Goal: Task Accomplishment & Management: Complete application form

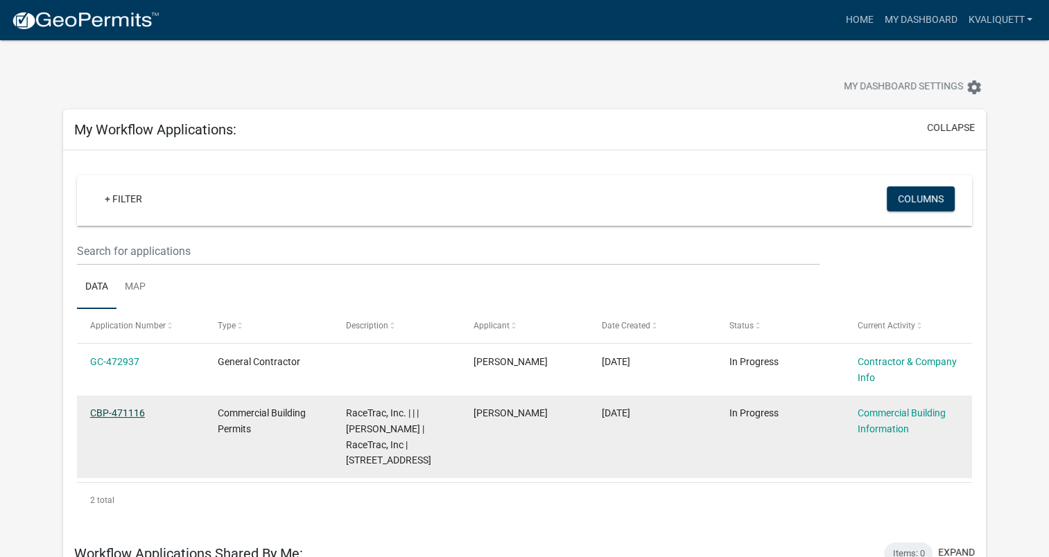
click at [107, 410] on link "CBP-471116" at bounding box center [117, 413] width 55 height 11
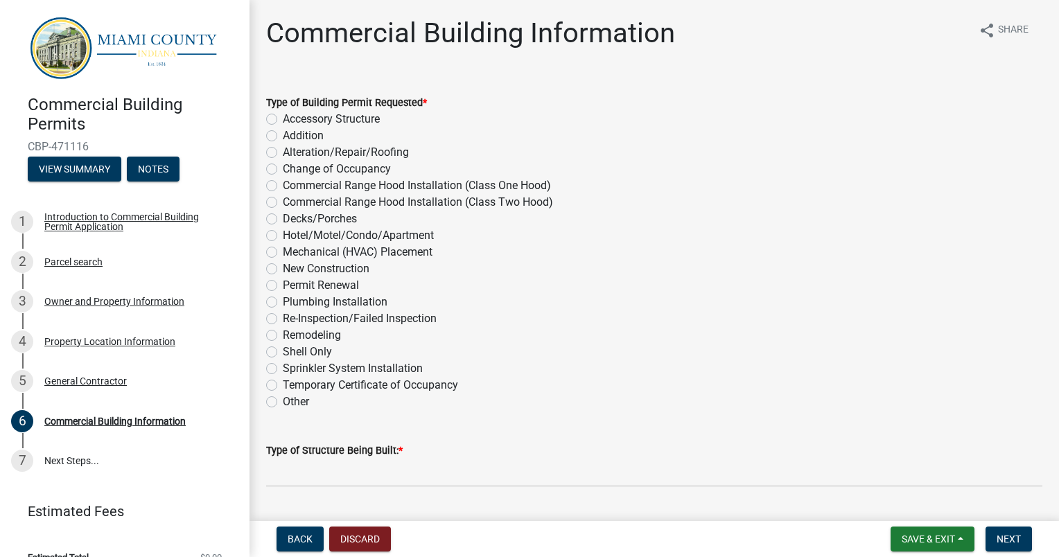
click at [283, 269] on label "New Construction" at bounding box center [326, 269] width 87 height 17
click at [283, 269] on input "New Construction" at bounding box center [287, 265] width 9 height 9
radio input "true"
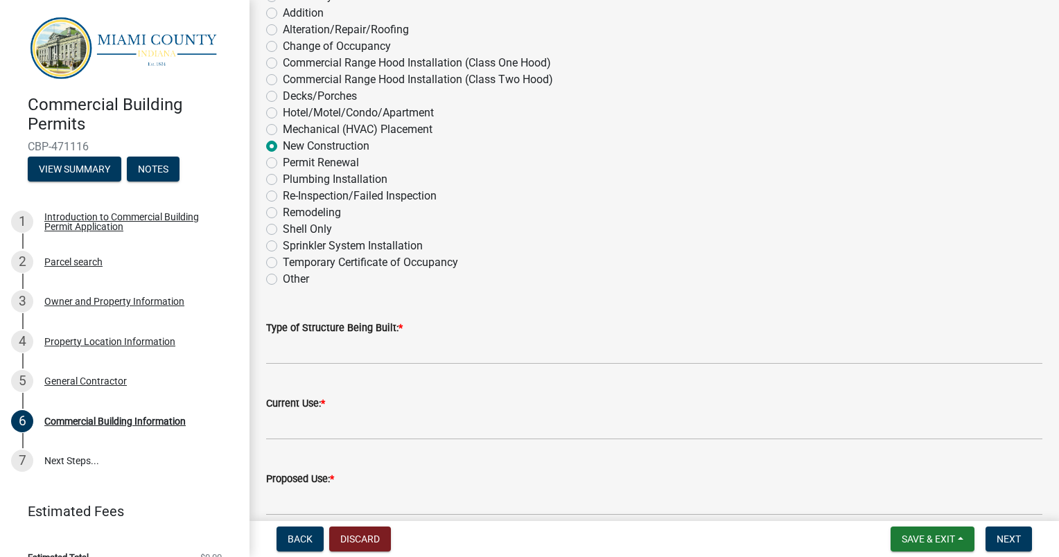
scroll to position [139, 0]
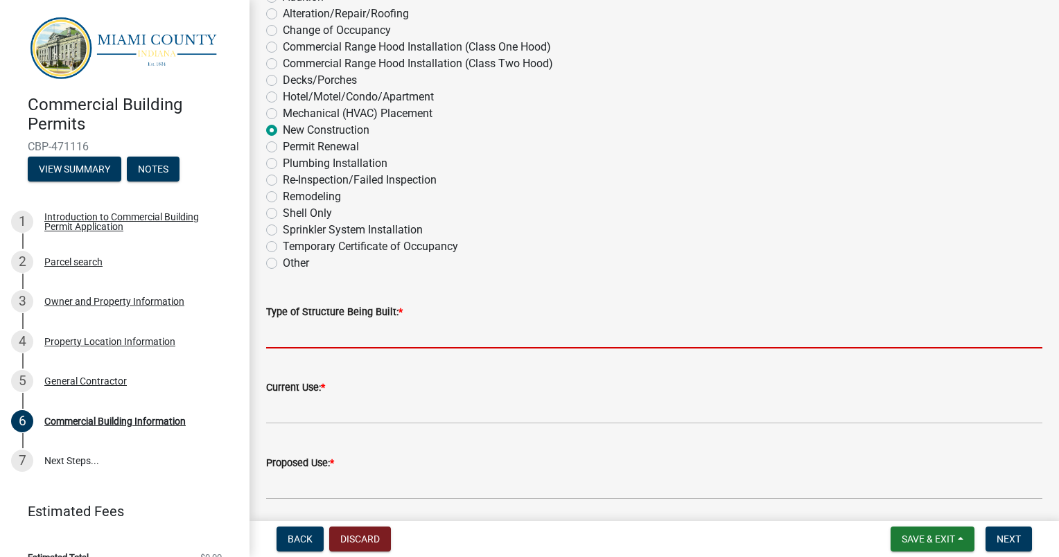
click at [448, 337] on input "Type of Structure Being Built: *" at bounding box center [654, 334] width 776 height 28
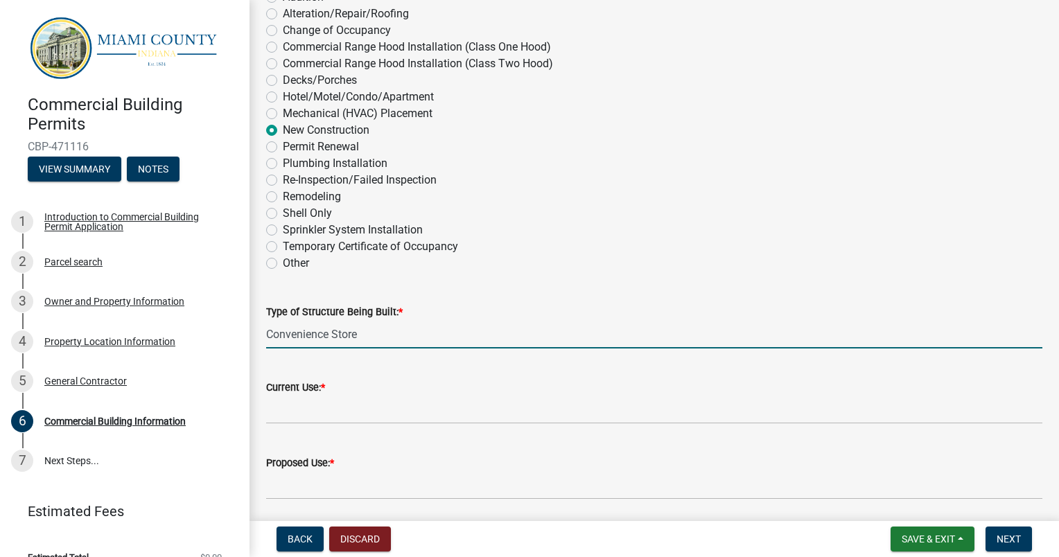
click at [263, 333] on div "Type of Structure Being Built: * Convenience Store" at bounding box center [654, 316] width 797 height 64
click at [268, 335] on input "Convenience Store" at bounding box center [654, 334] width 776 height 28
type input "Fueling Station and Convenience Store"
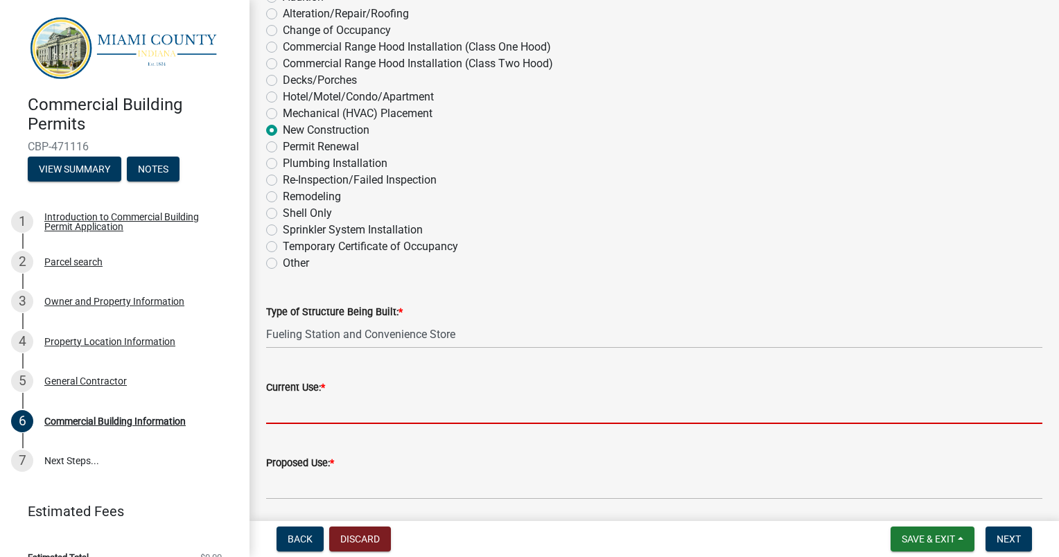
click at [285, 413] on input "Current Use: *" at bounding box center [654, 410] width 776 height 28
click at [349, 414] on input "Current Use: *" at bounding box center [654, 410] width 776 height 28
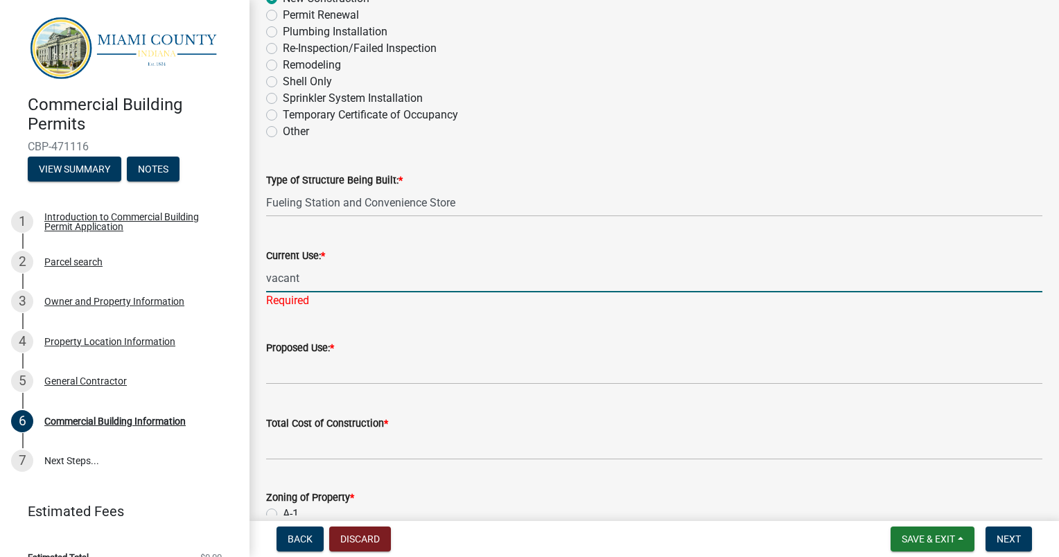
scroll to position [277, 0]
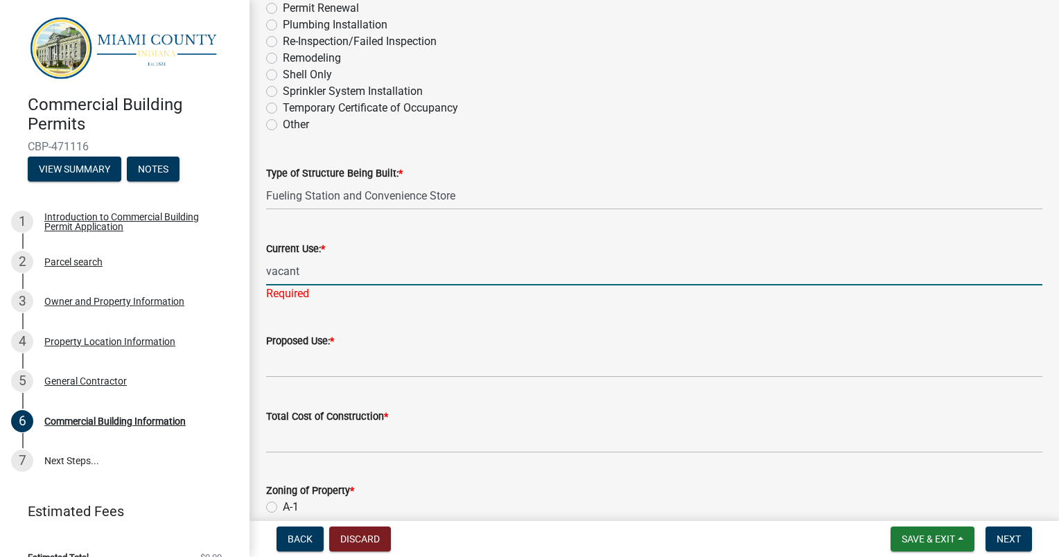
type input "vacant"
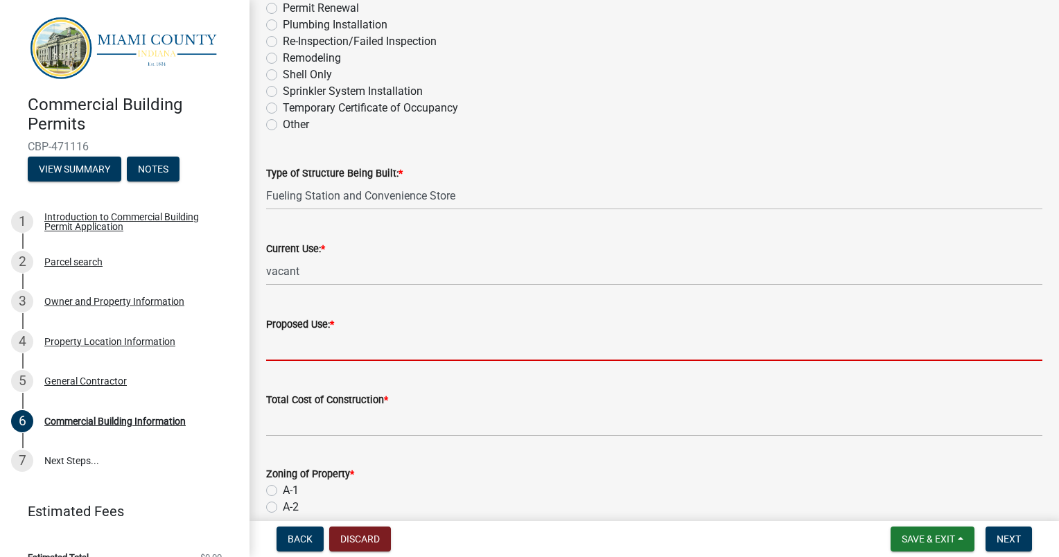
click at [342, 362] on wm-data-entity-input "Proposed Use: *" at bounding box center [654, 335] width 776 height 76
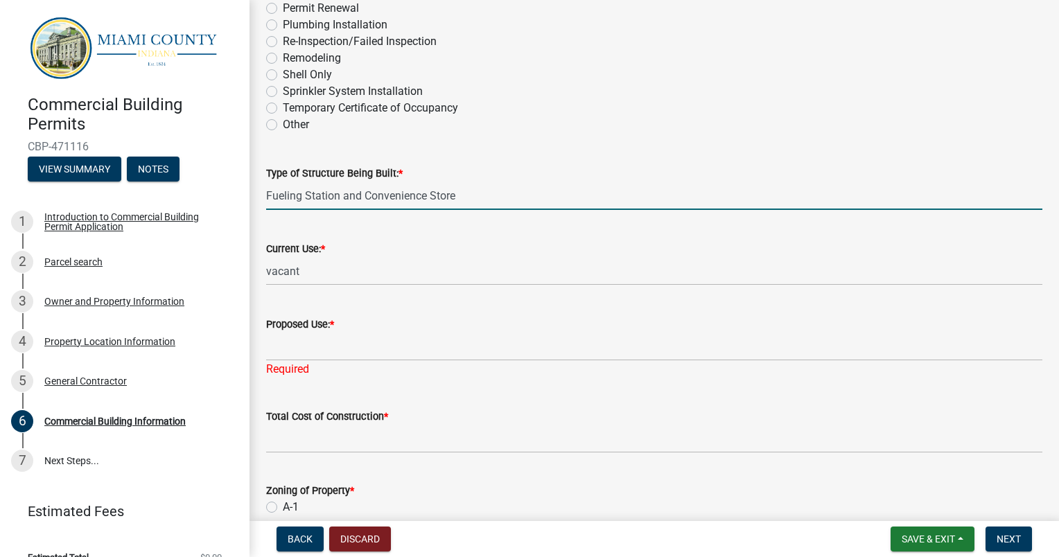
drag, startPoint x: 460, startPoint y: 194, endPoint x: 251, endPoint y: 186, distance: 209.5
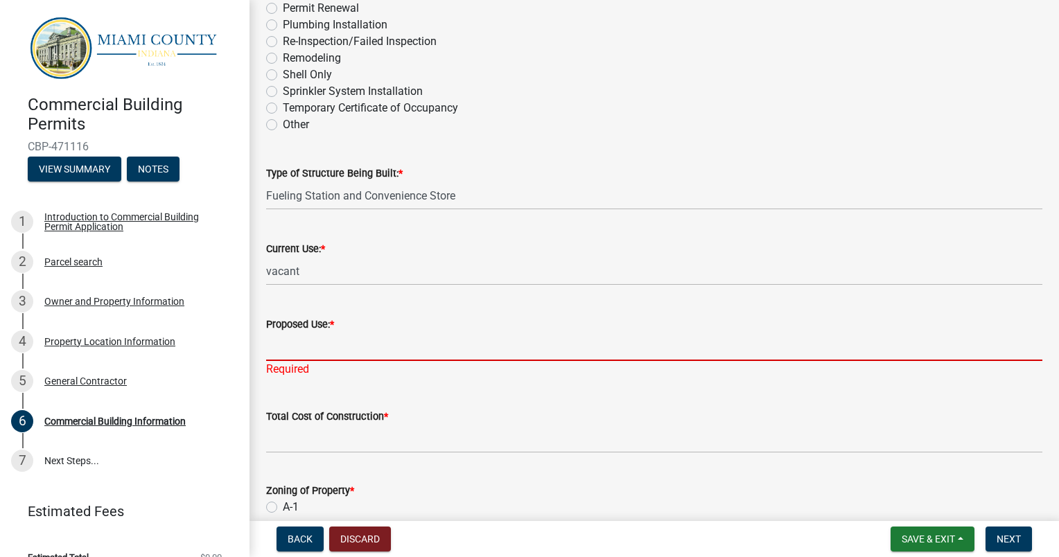
click at [370, 347] on input "Proposed Use: *" at bounding box center [654, 347] width 776 height 28
paste input "Fueling Station and Convenience Store"
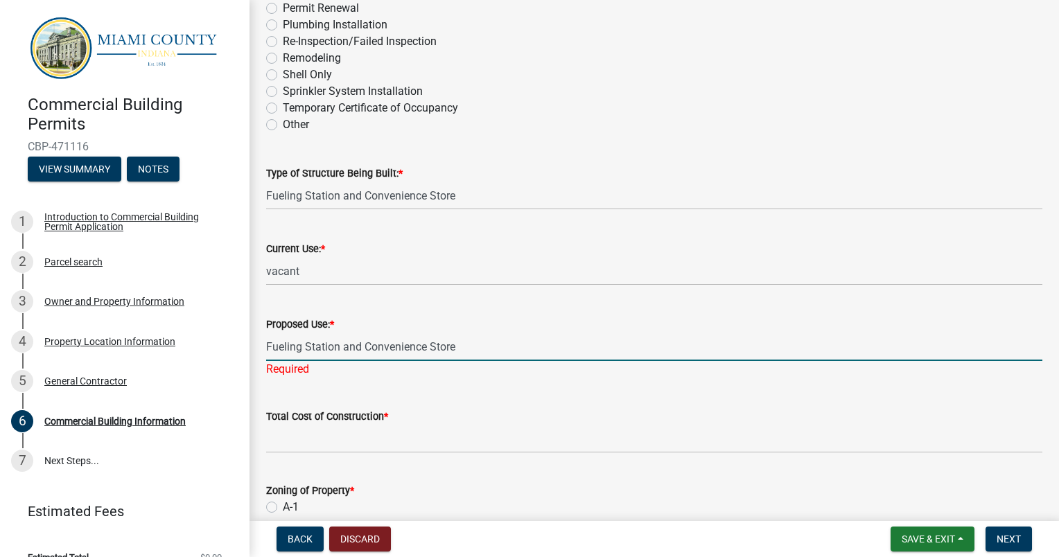
type input "Fueling Station and Convenience Store"
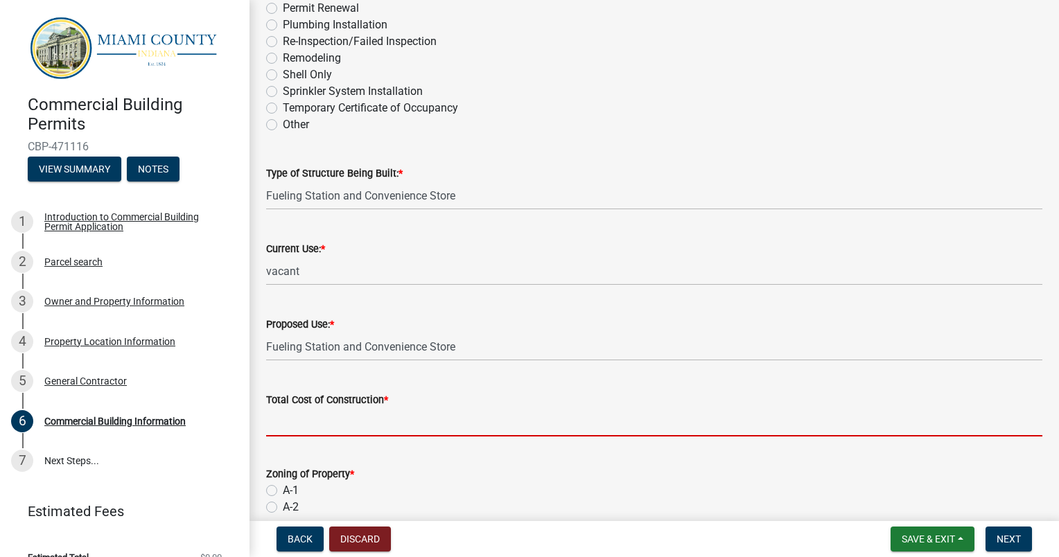
click at [375, 444] on wm-data-entity-input "Total Cost of Construction *" at bounding box center [654, 410] width 776 height 77
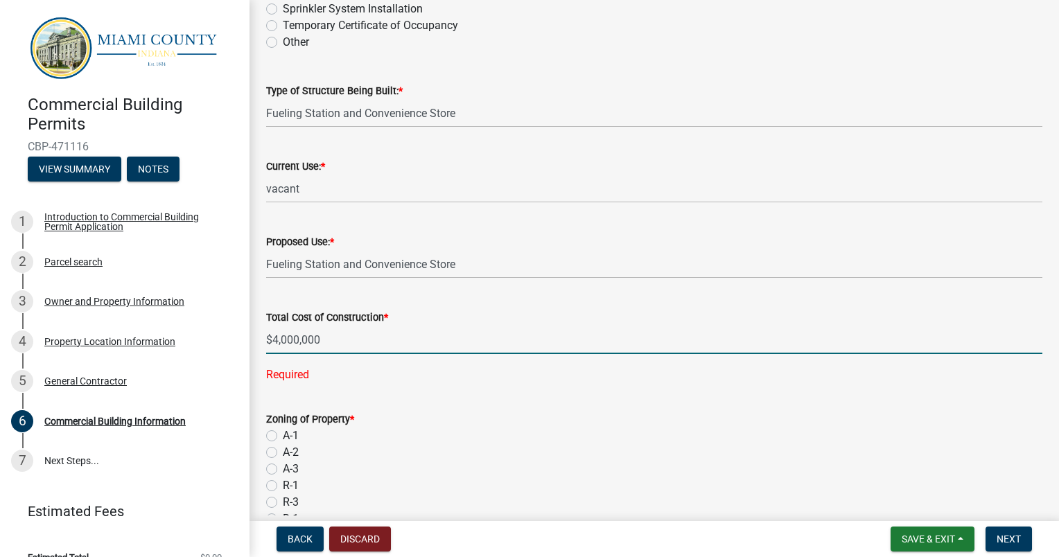
scroll to position [416, 0]
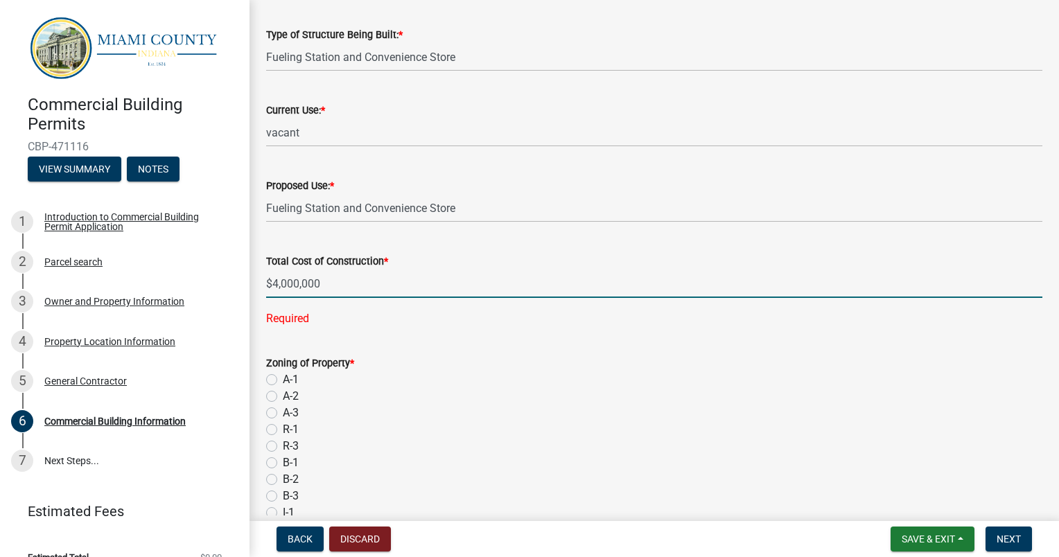
type input "4000000"
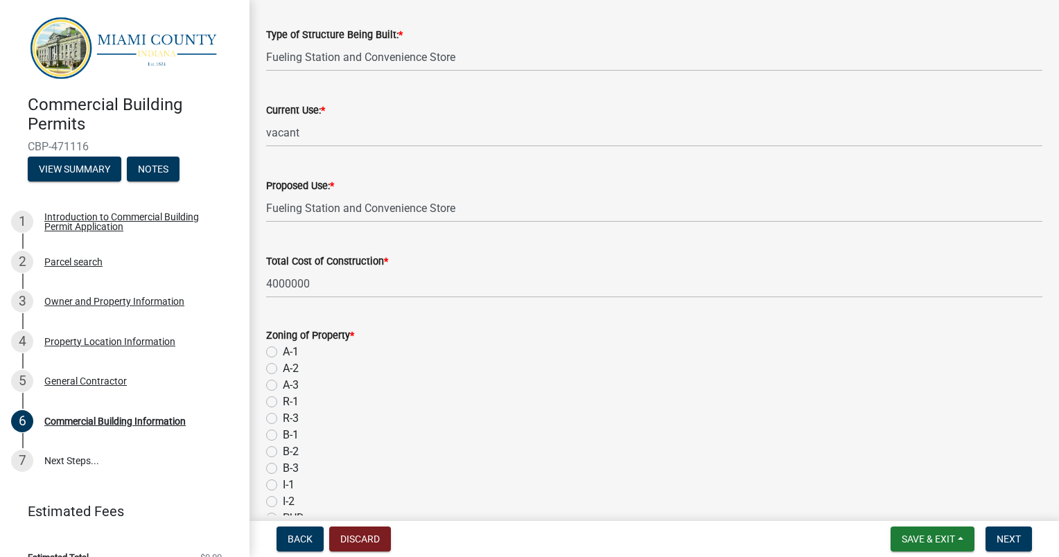
click at [283, 468] on label "B-3" at bounding box center [291, 468] width 16 height 17
click at [283, 468] on input "B-3" at bounding box center [287, 464] width 9 height 9
radio input "true"
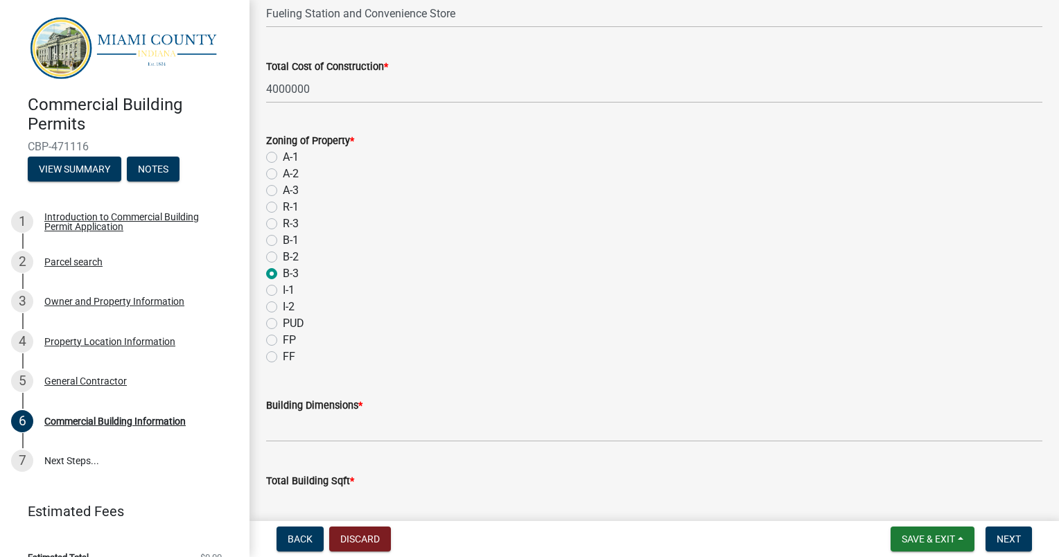
scroll to position [624, 0]
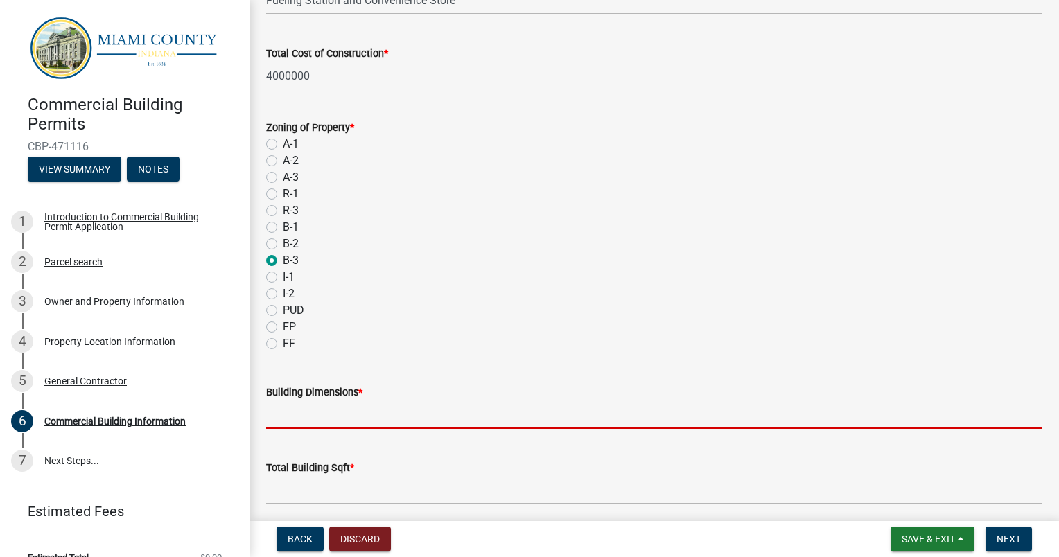
click at [307, 421] on input "Building Dimensions *" at bounding box center [654, 415] width 776 height 28
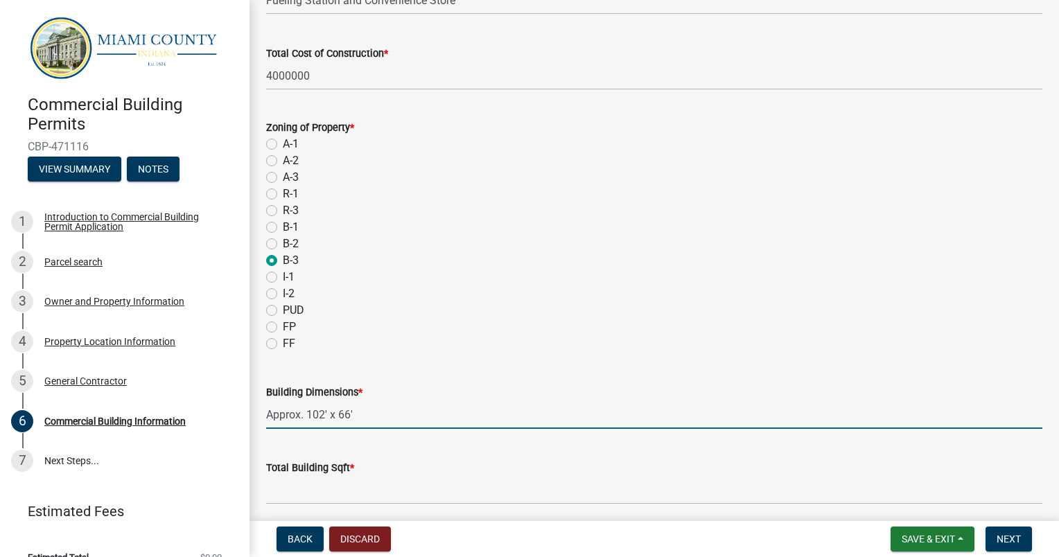
type input "Approx. 102' x 66'"
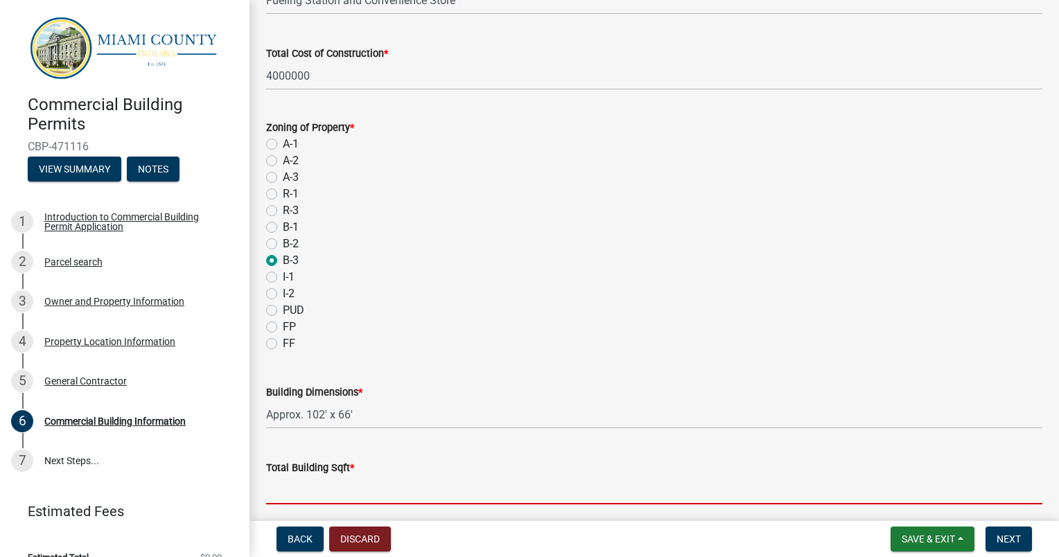
click at [316, 494] on input "text" at bounding box center [654, 490] width 776 height 28
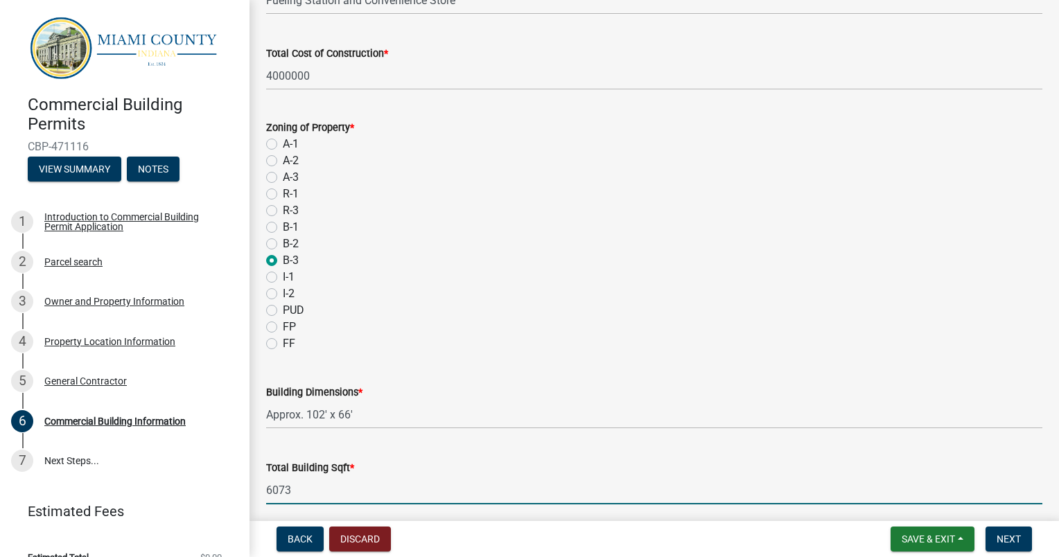
scroll to position [762, 0]
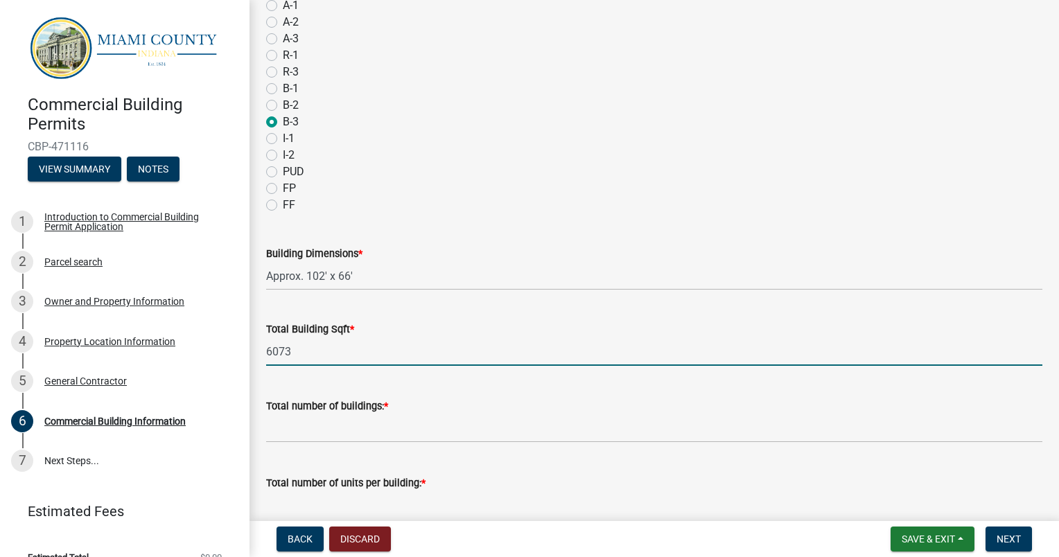
type input "6073"
click at [343, 419] on input "text" at bounding box center [654, 428] width 776 height 28
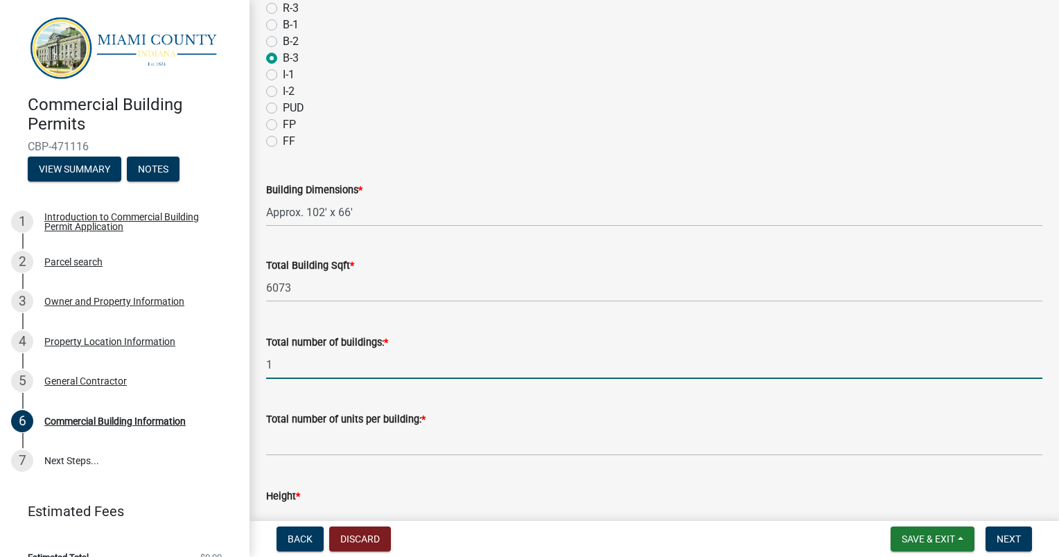
scroll to position [901, 0]
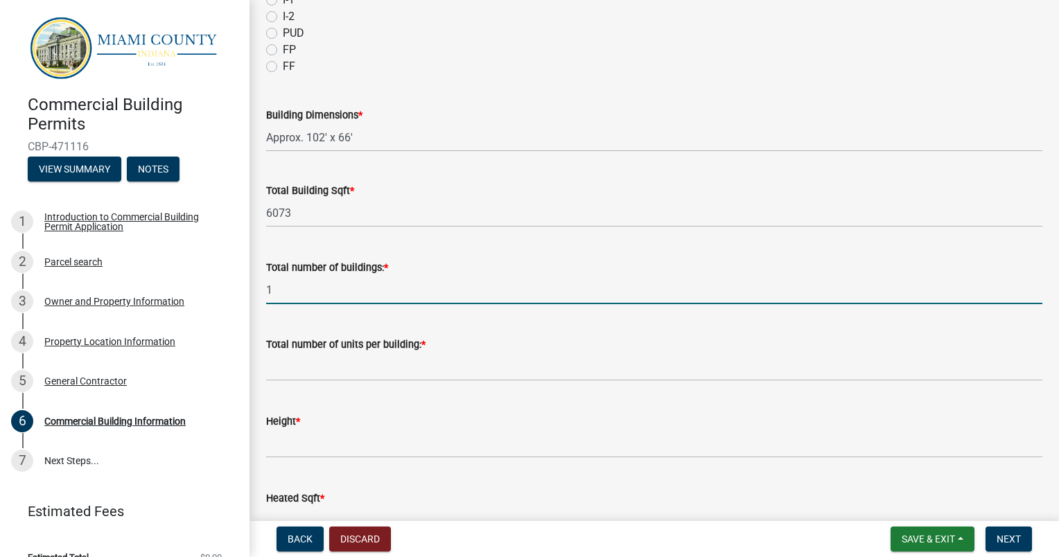
type input "1"
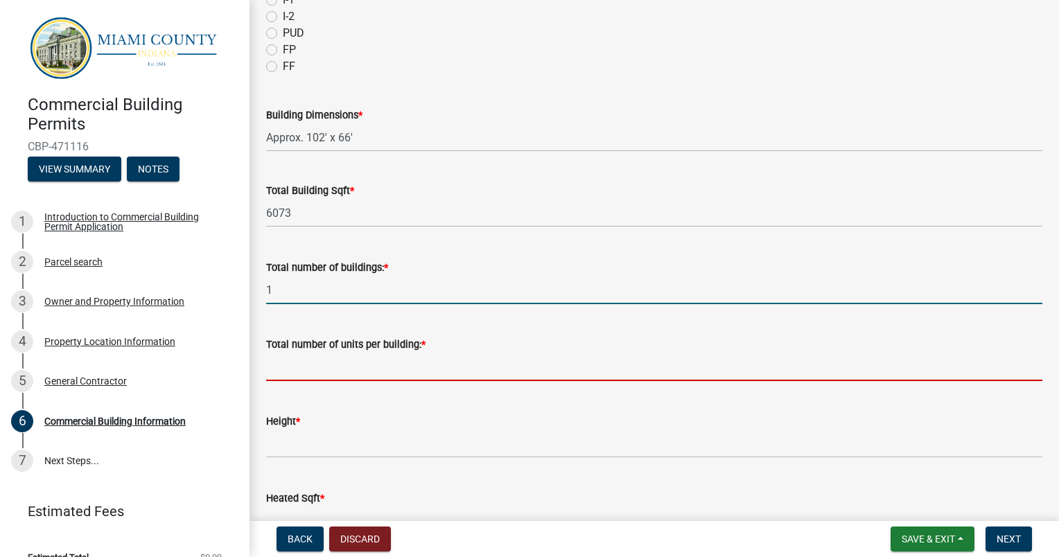
click at [340, 370] on input "text" at bounding box center [654, 367] width 776 height 28
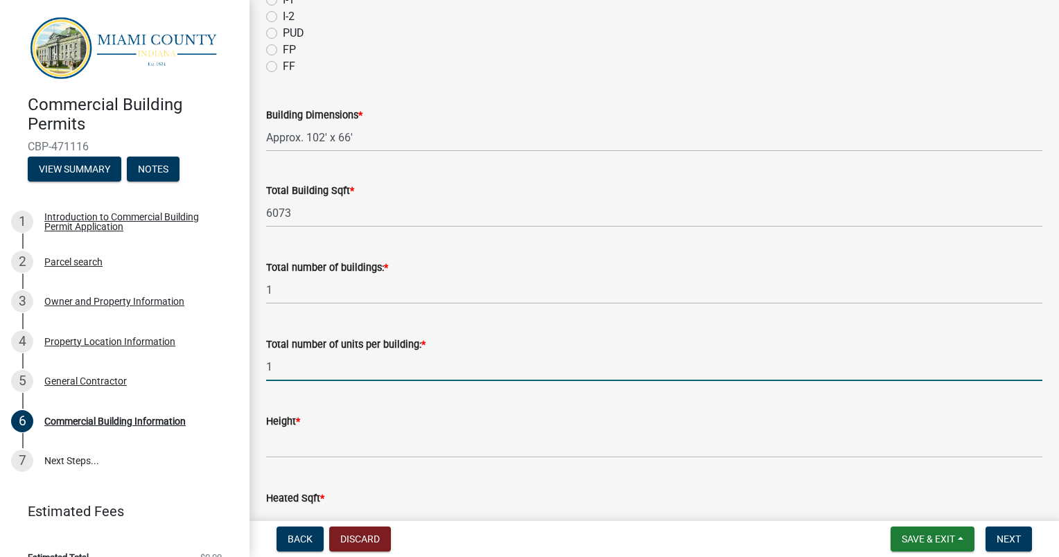
type input "1"
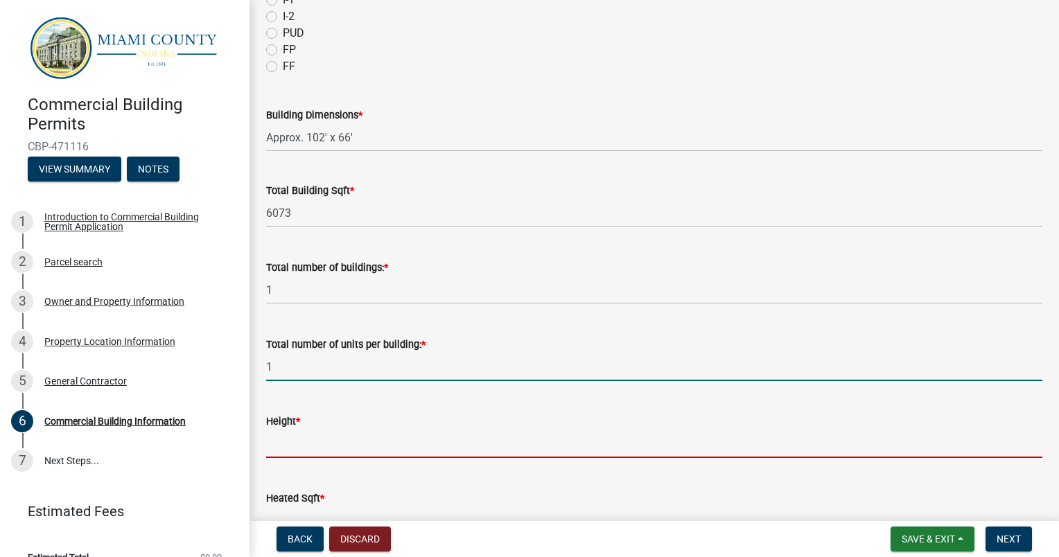
click at [369, 433] on input "text" at bounding box center [654, 444] width 776 height 28
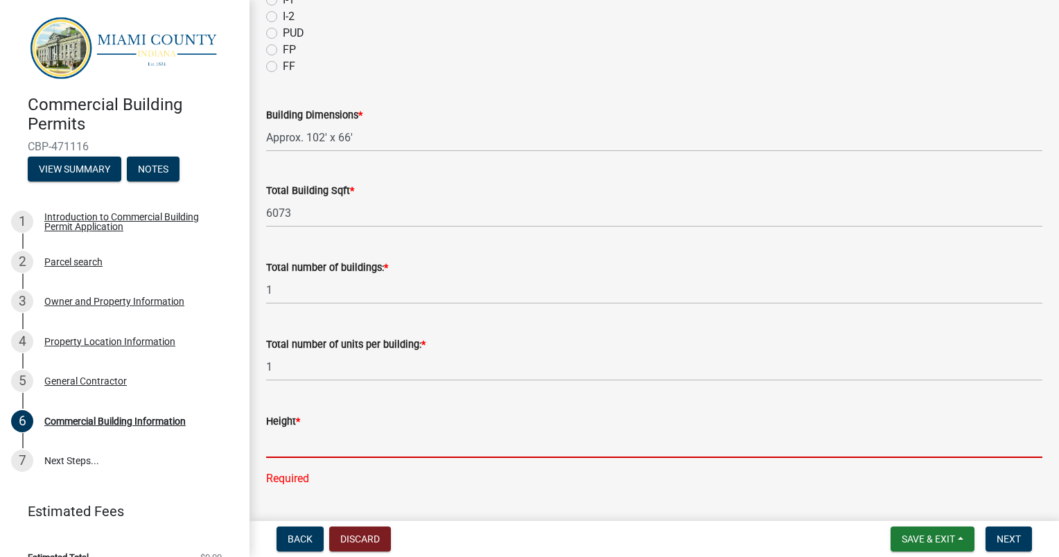
click at [295, 443] on input "text" at bounding box center [654, 444] width 776 height 28
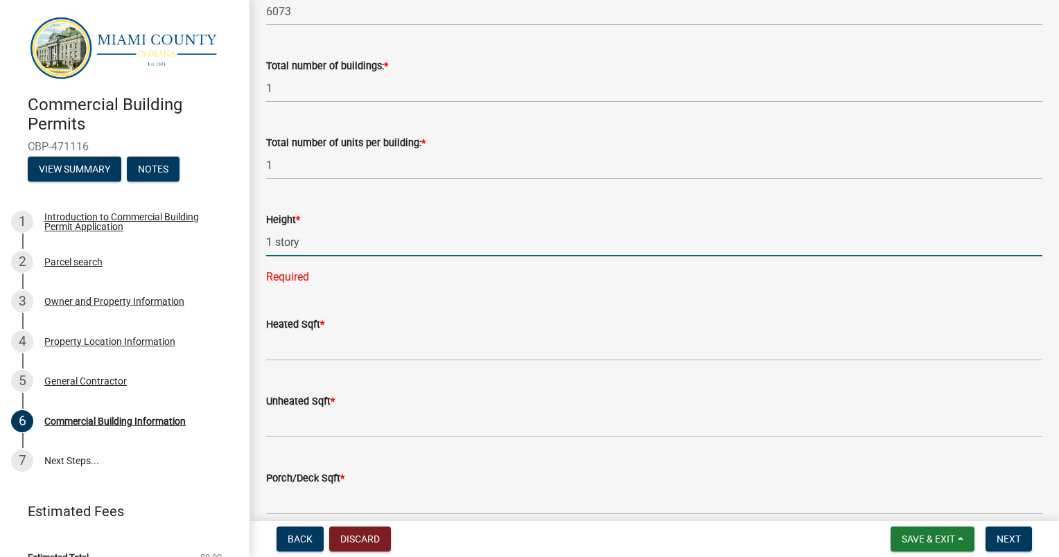
scroll to position [1109, 0]
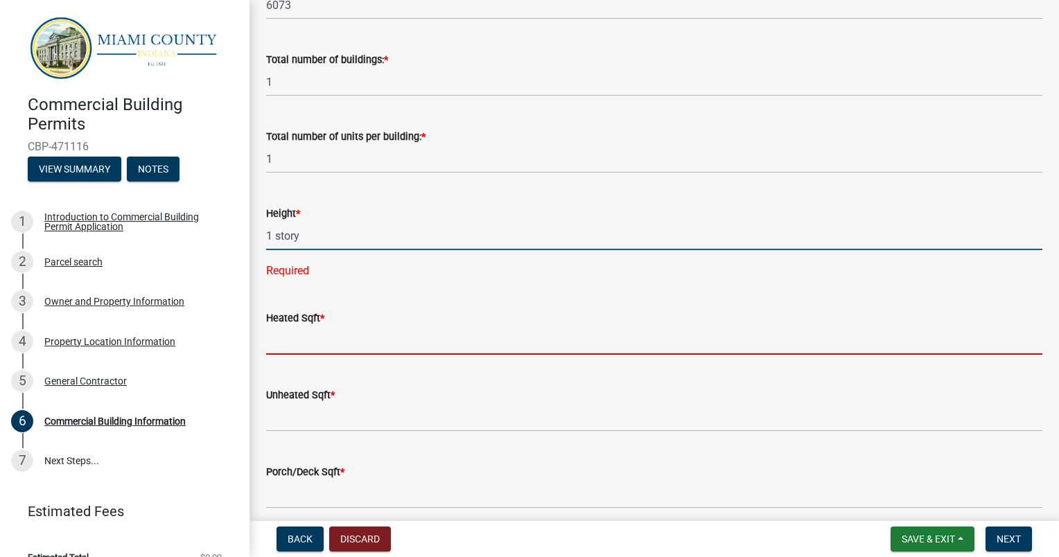
type input "1"
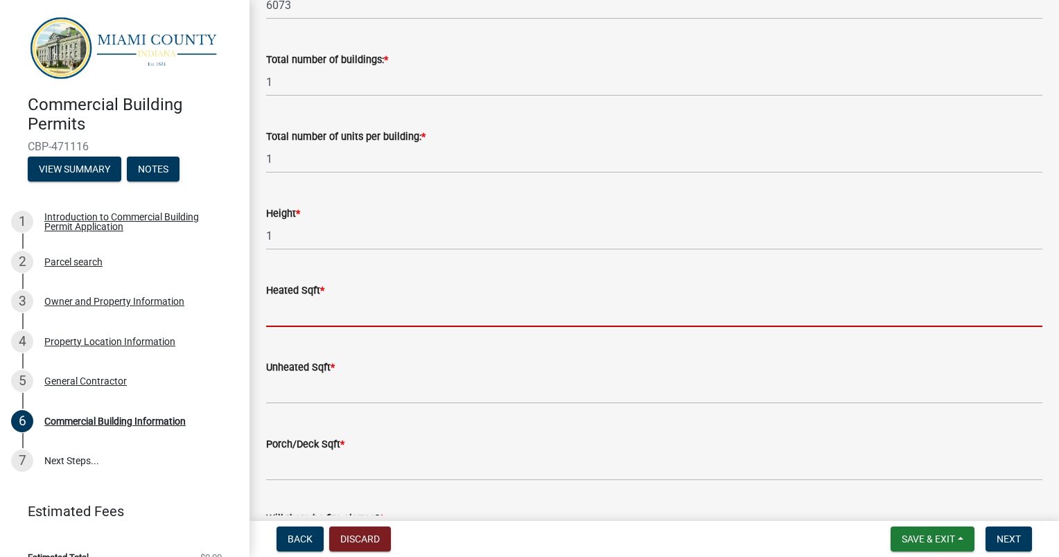
click at [312, 345] on wm-data-entity-input-list "Type of Building Permit Requested * Accessory Structure Addition Alteration/Rep…" at bounding box center [654, 308] width 776 height 2678
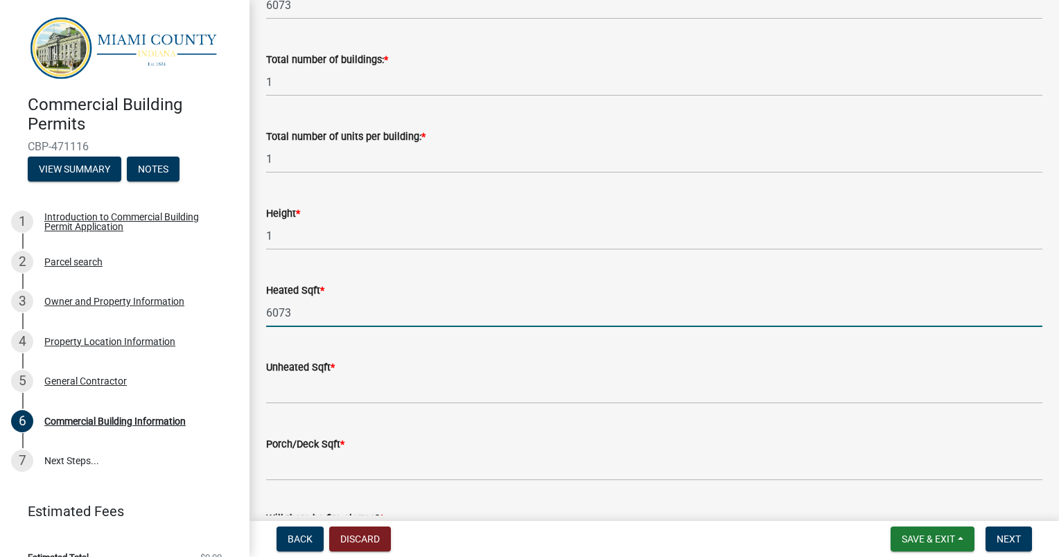
type input "6073"
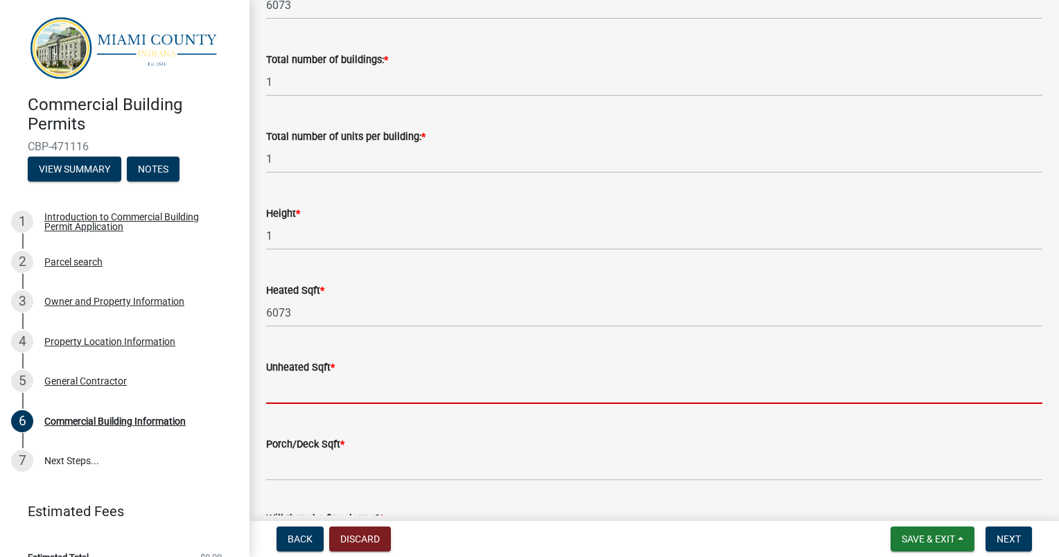
click at [324, 385] on input "text" at bounding box center [654, 390] width 776 height 28
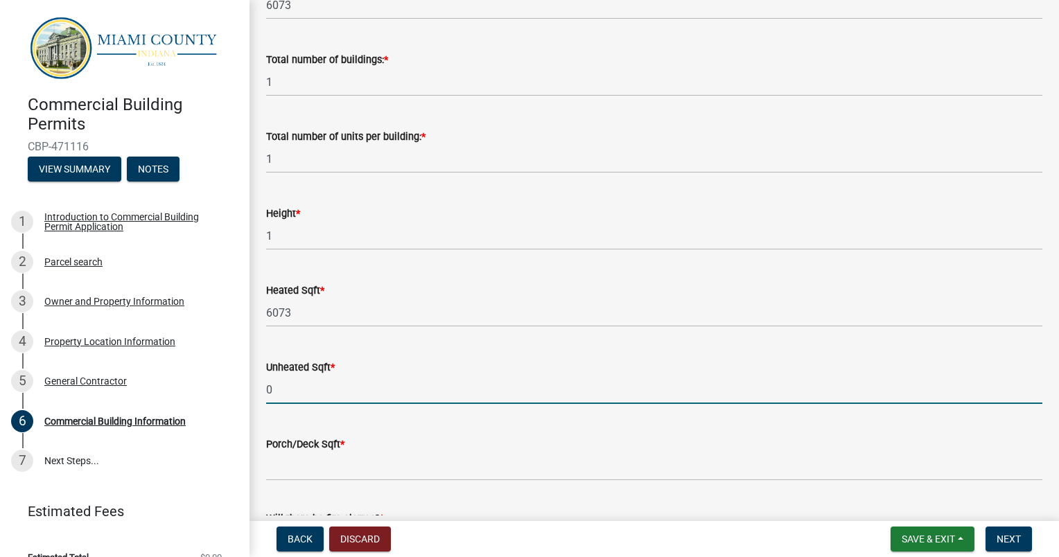
type input "0"
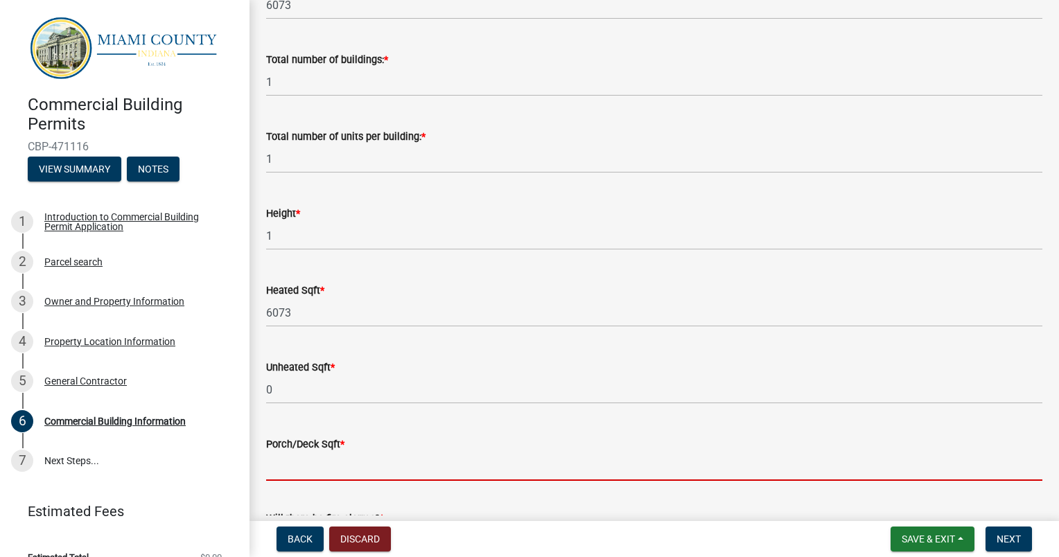
click at [335, 471] on input "text" at bounding box center [654, 467] width 776 height 28
click at [297, 462] on input "text" at bounding box center [654, 467] width 776 height 28
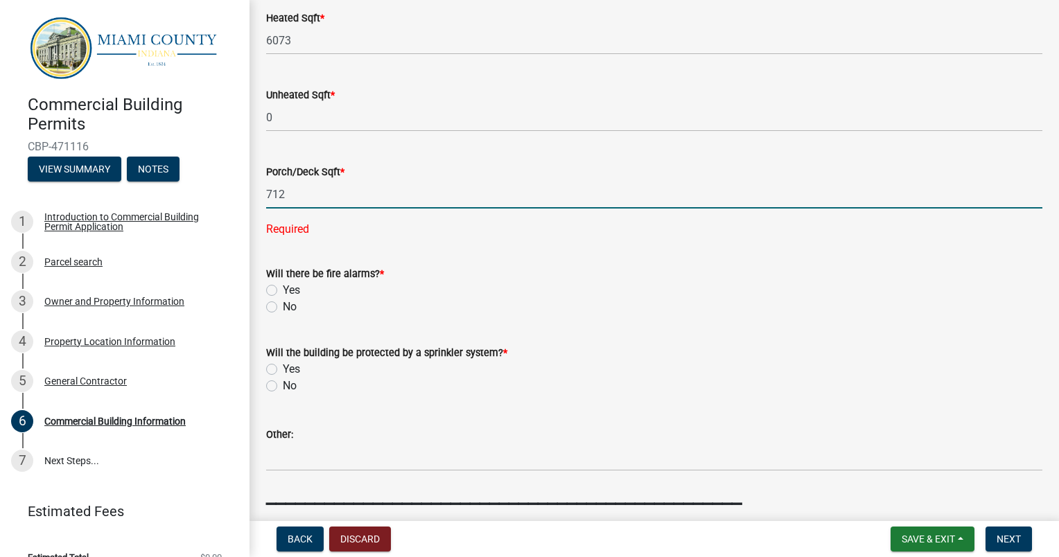
scroll to position [1386, 0]
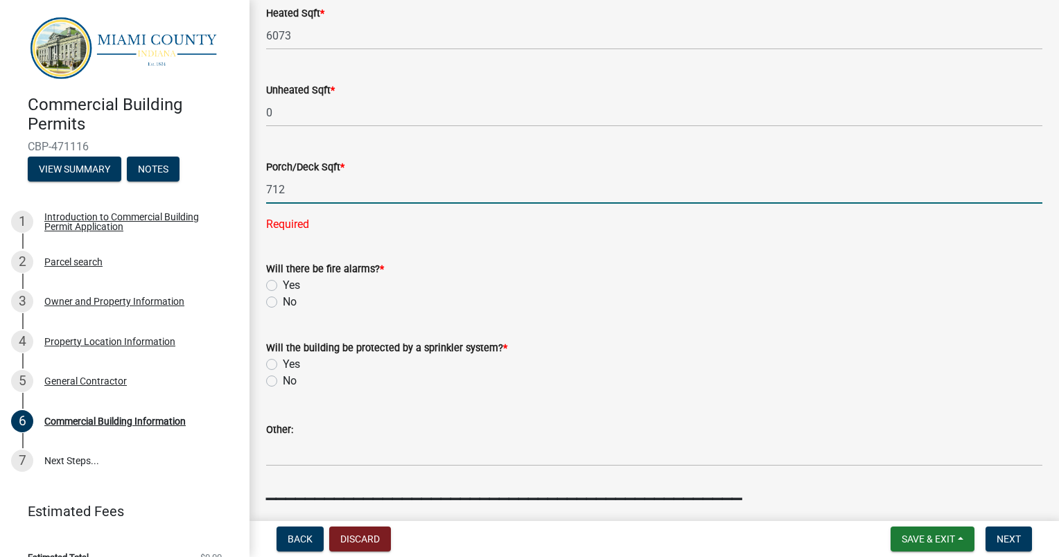
type input "712"
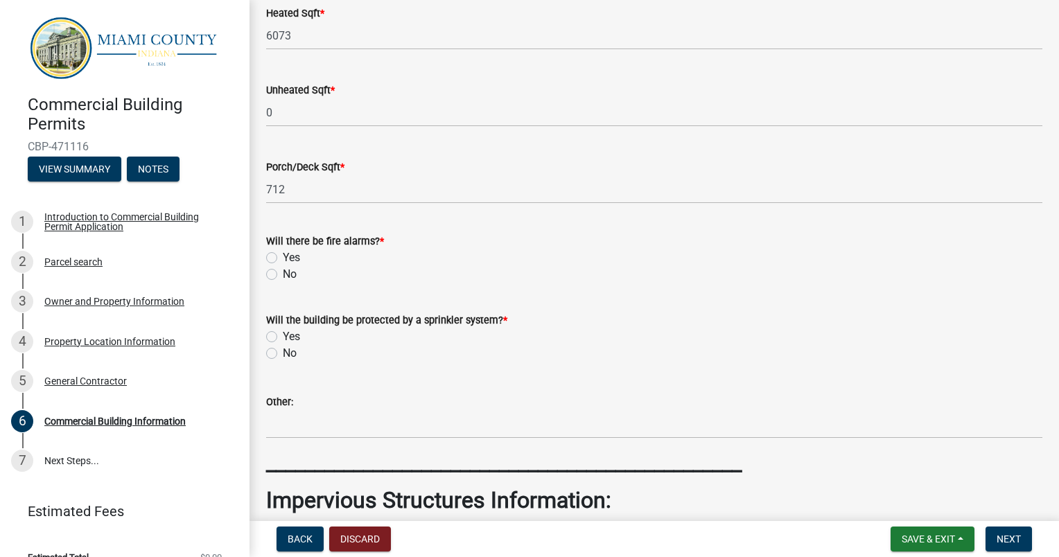
click at [277, 255] on div "Yes" at bounding box center [654, 258] width 776 height 17
click at [283, 258] on label "Yes" at bounding box center [291, 258] width 17 height 17
click at [283, 258] on input "Yes" at bounding box center [287, 254] width 9 height 9
radio input "true"
click at [283, 353] on label "No" at bounding box center [290, 353] width 14 height 17
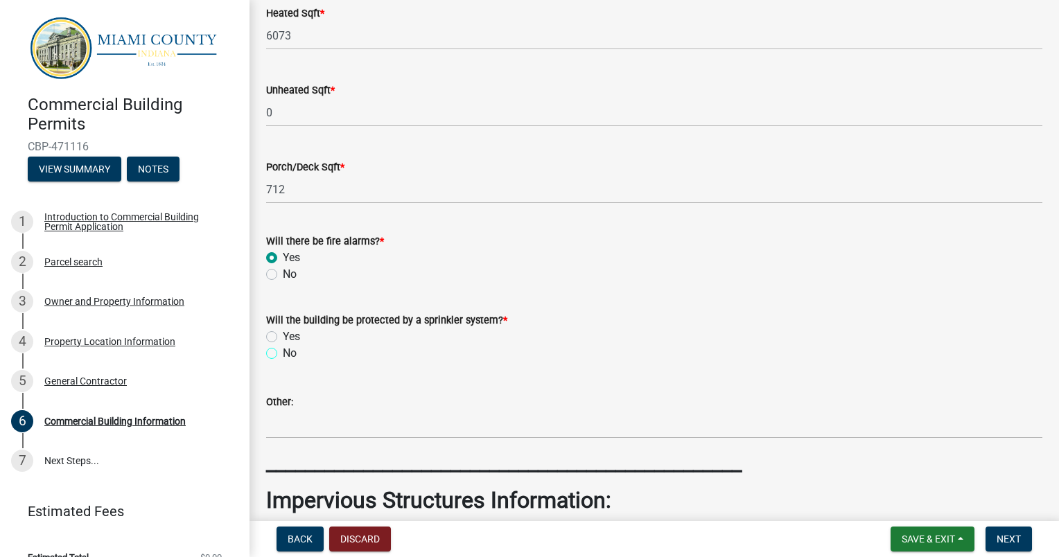
click at [283, 353] on input "No" at bounding box center [287, 349] width 9 height 9
radio input "true"
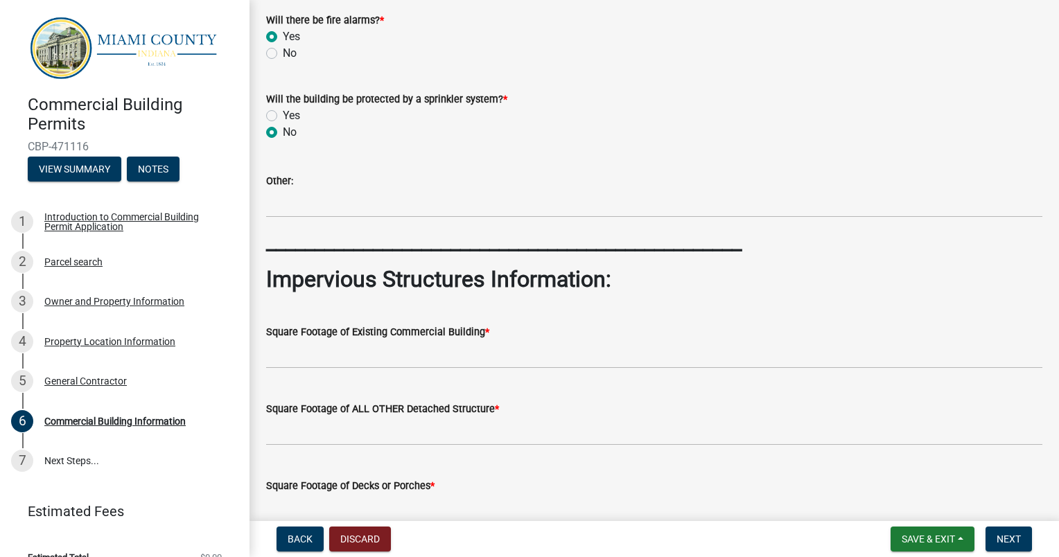
scroll to position [1663, 0]
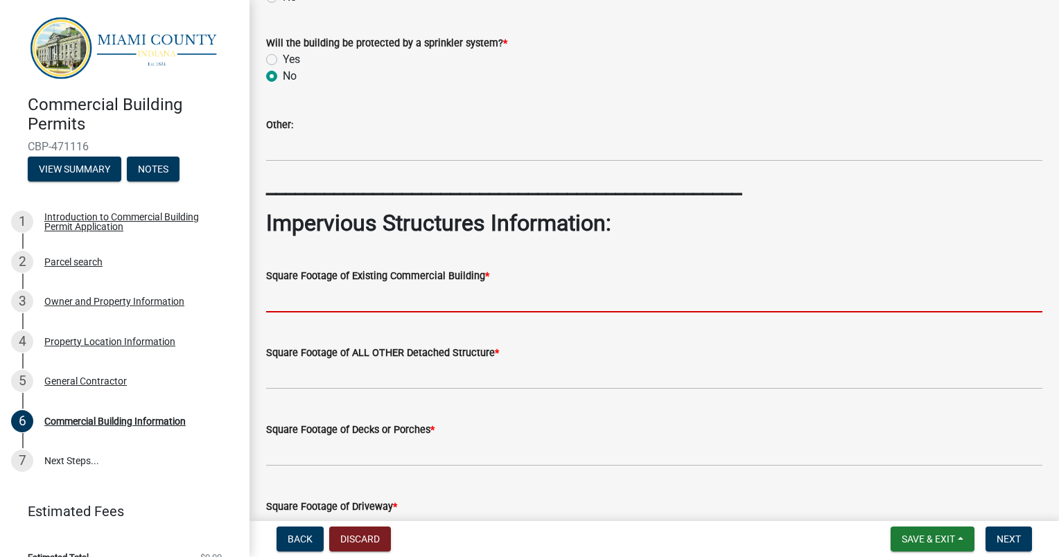
click at [377, 302] on input "text" at bounding box center [654, 298] width 776 height 28
type input "0"
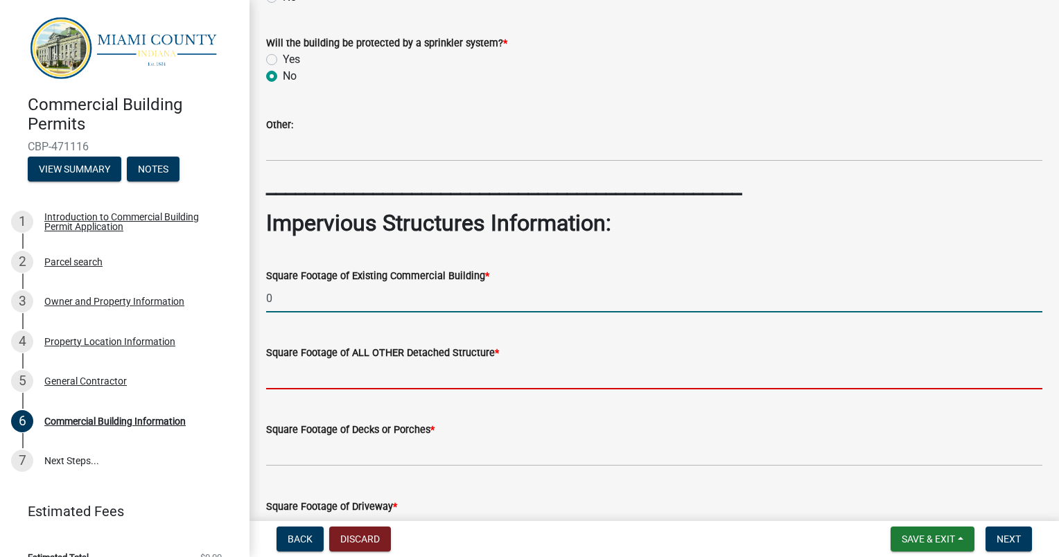
click at [377, 377] on input "text" at bounding box center [654, 375] width 776 height 28
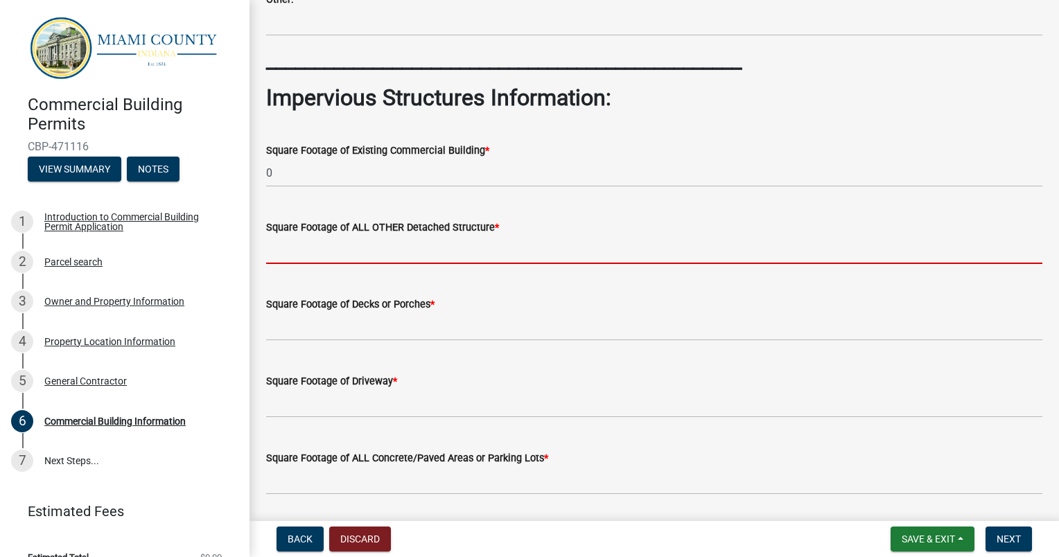
scroll to position [1802, 0]
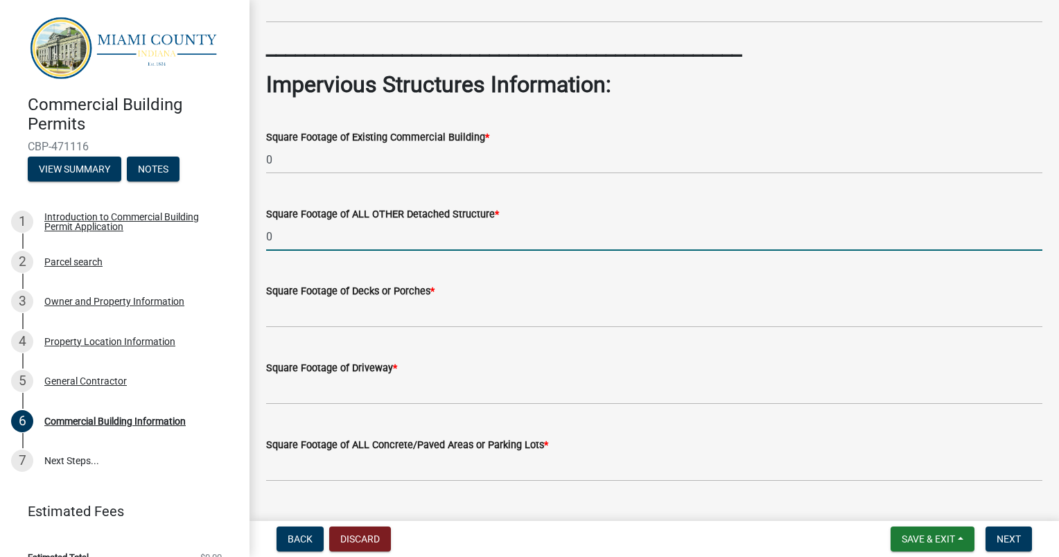
type input "0"
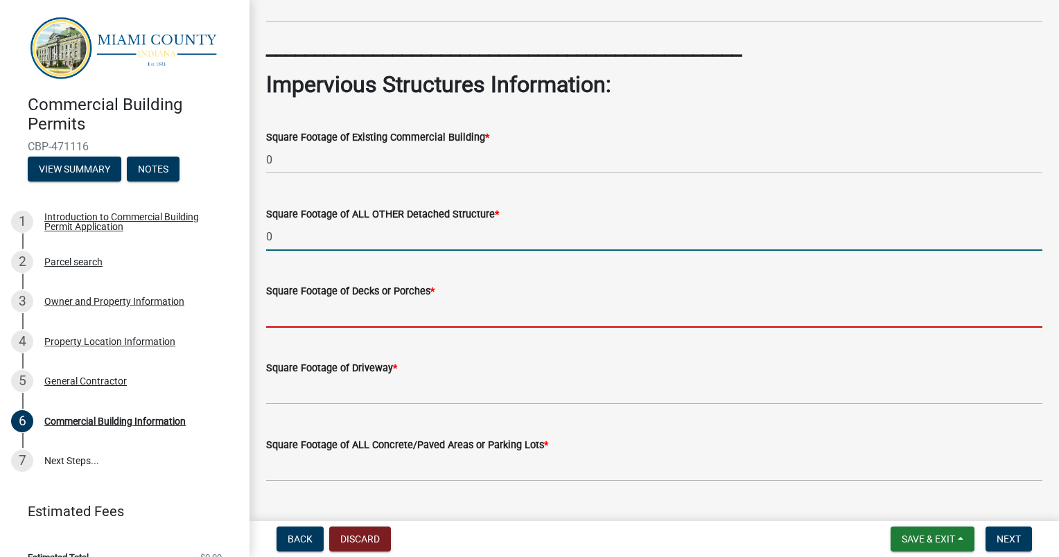
click at [365, 317] on input "text" at bounding box center [654, 313] width 776 height 28
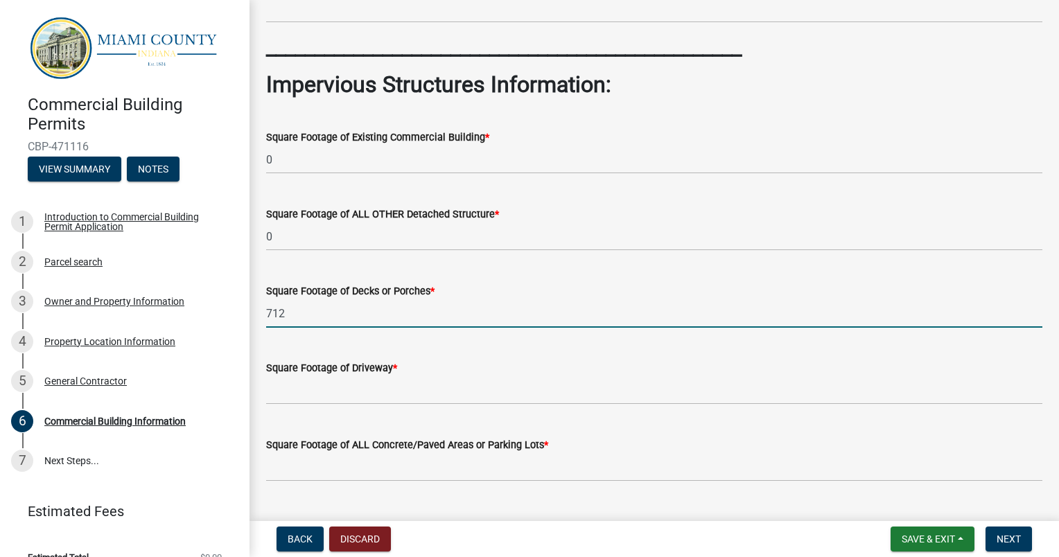
type input "712"
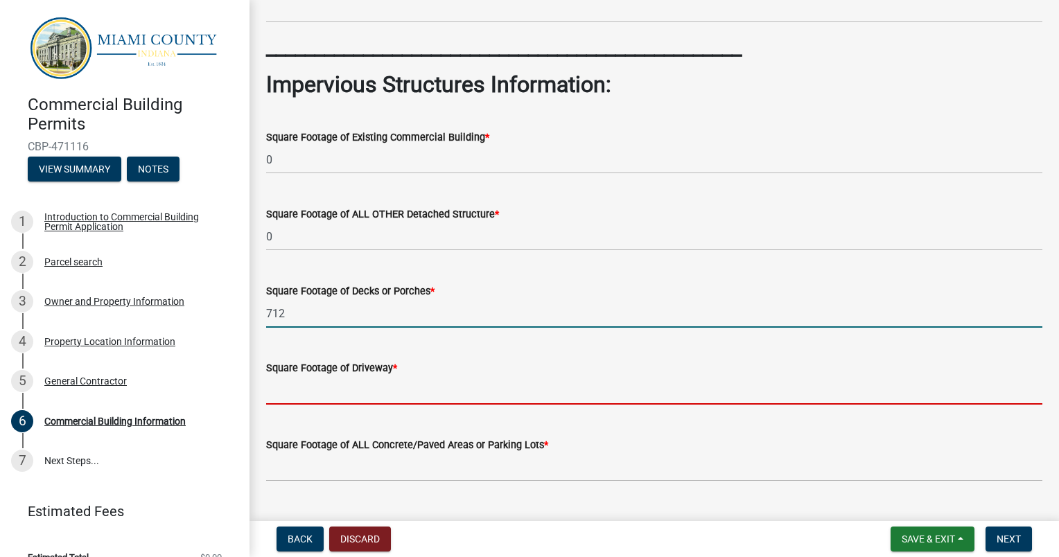
click at [360, 383] on input "text" at bounding box center [654, 390] width 776 height 28
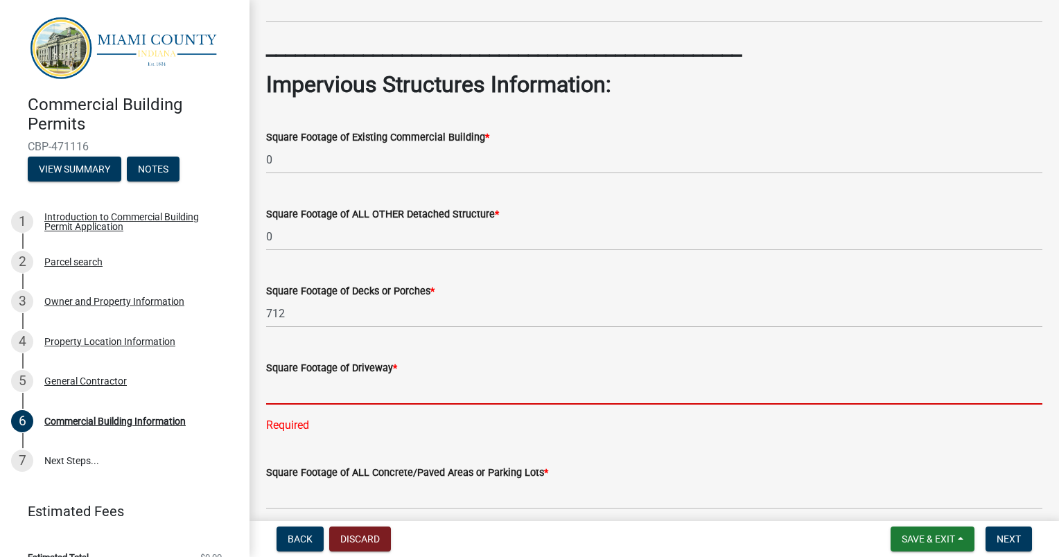
click at [353, 397] on input "text" at bounding box center [654, 390] width 776 height 28
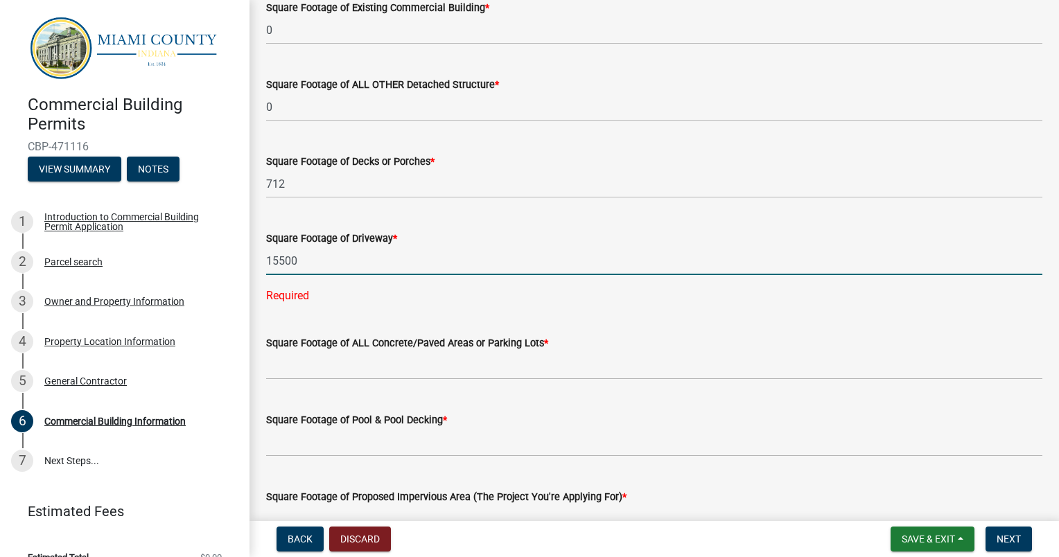
scroll to position [1941, 0]
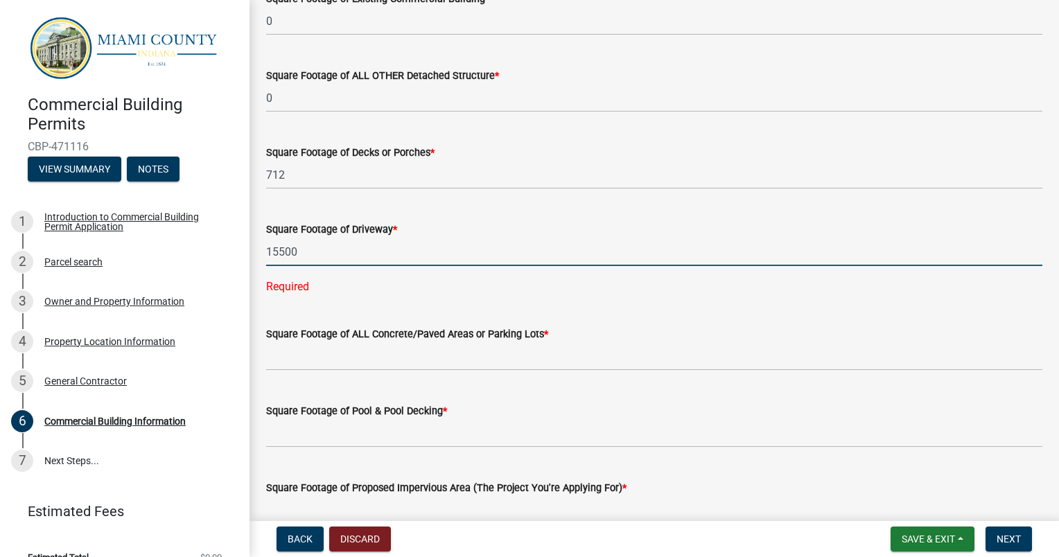
type input "15500"
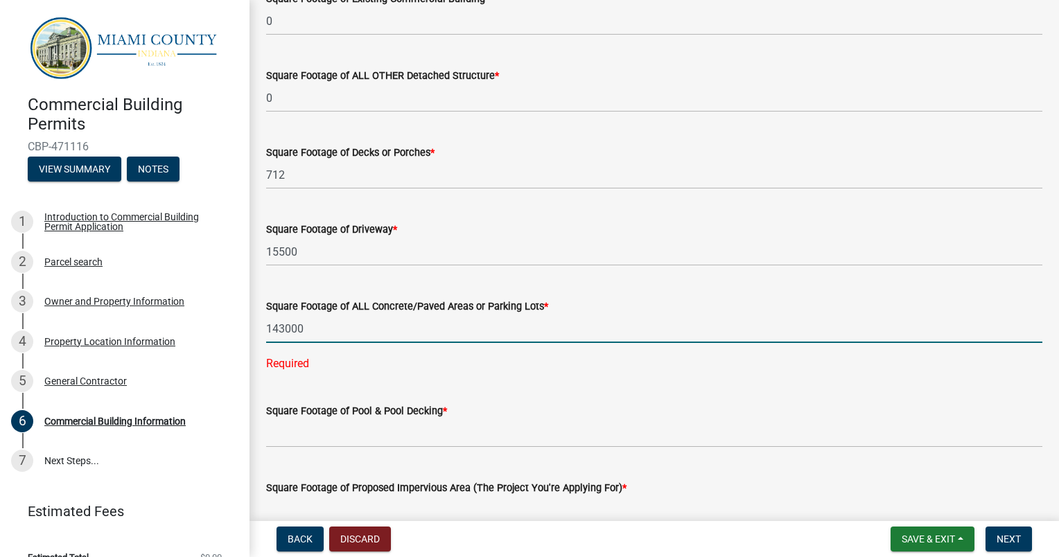
type input "143000"
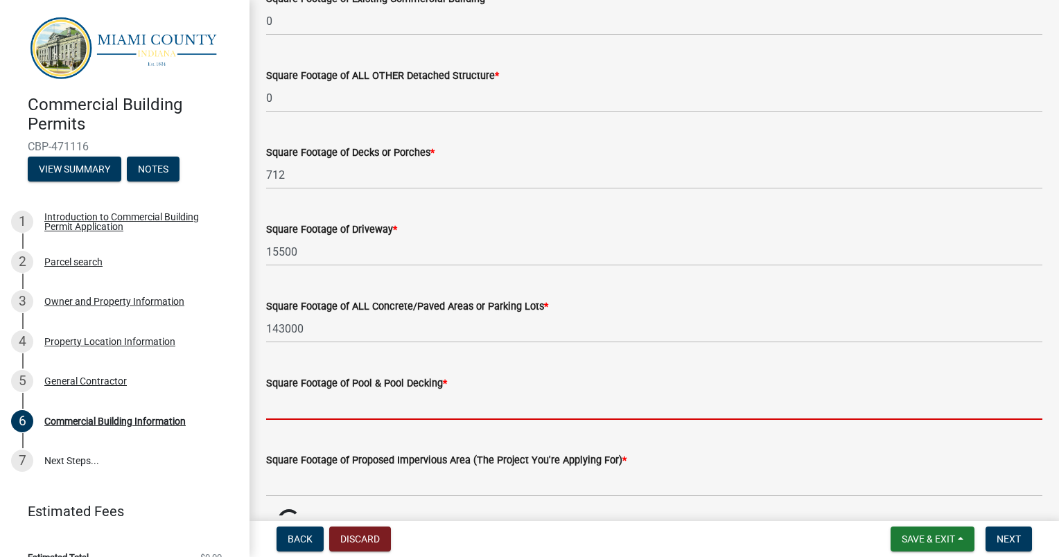
click at [369, 400] on input "text" at bounding box center [654, 406] width 776 height 28
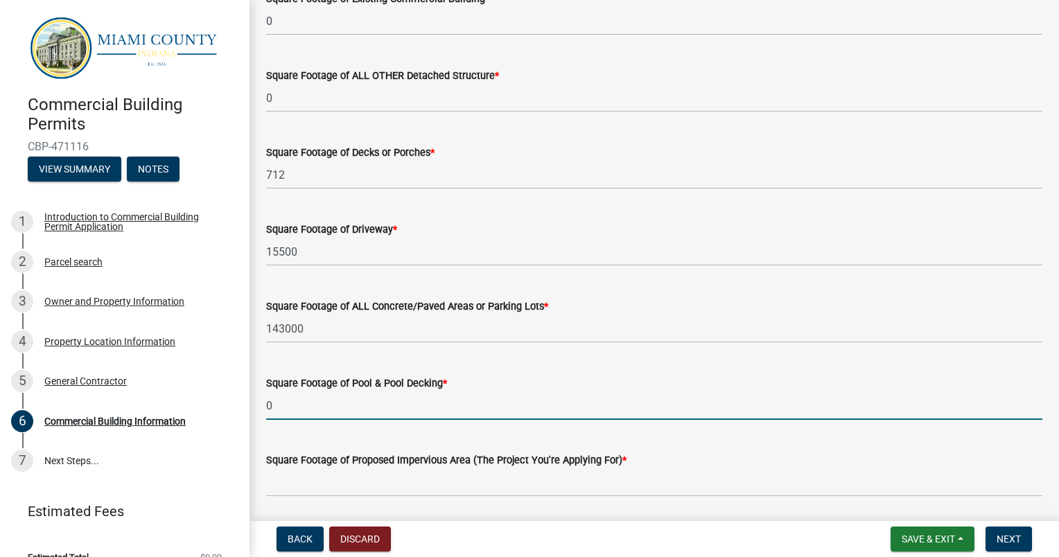
type input "0"
click at [375, 473] on input "text" at bounding box center [654, 483] width 776 height 28
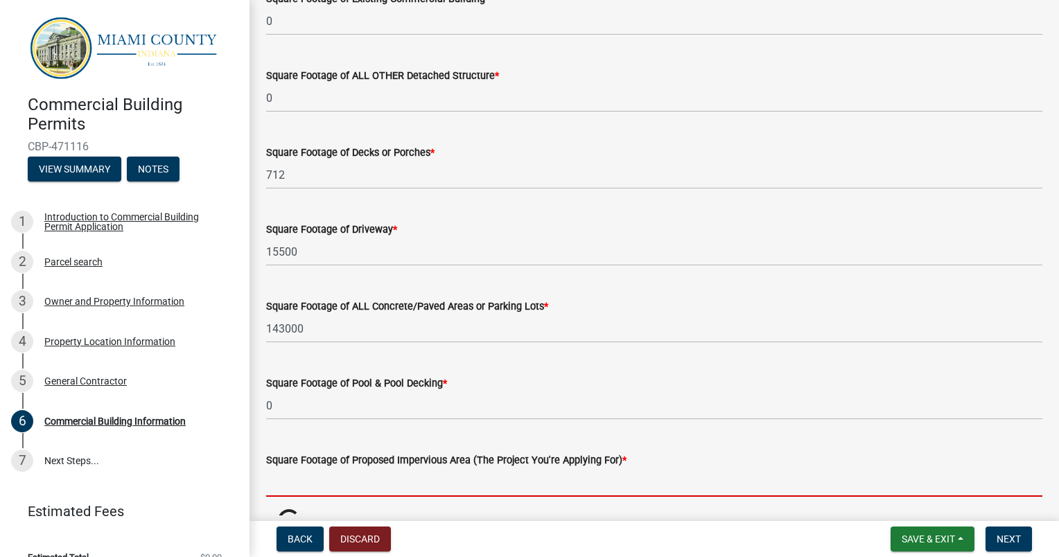
scroll to position [2079, 0]
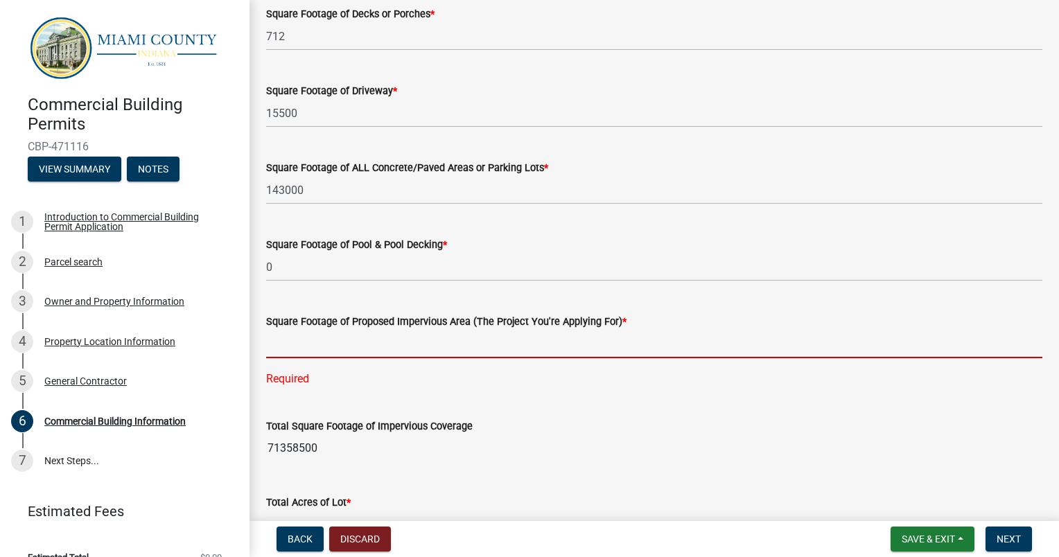
click at [314, 338] on input "text" at bounding box center [654, 344] width 776 height 28
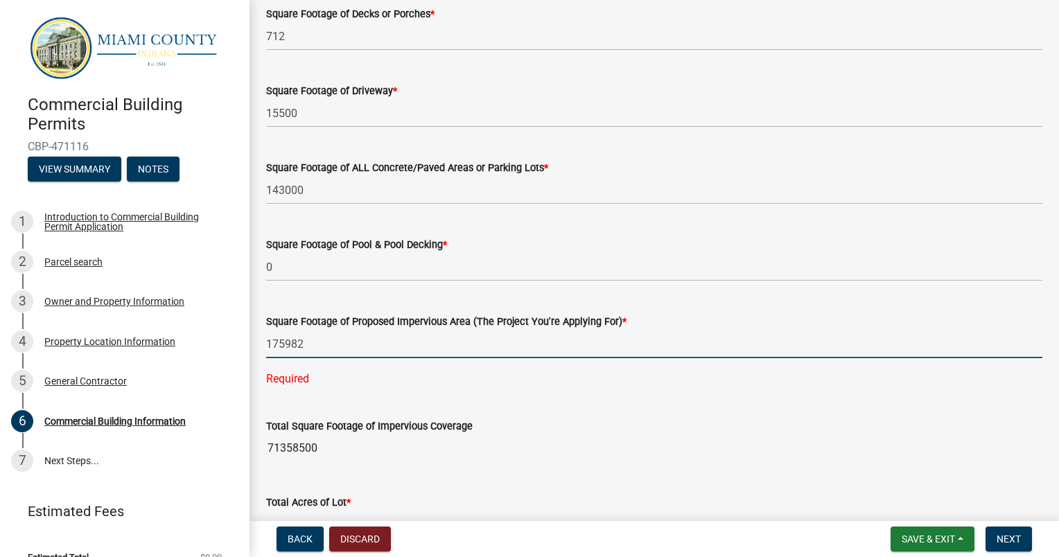
type input "175982"
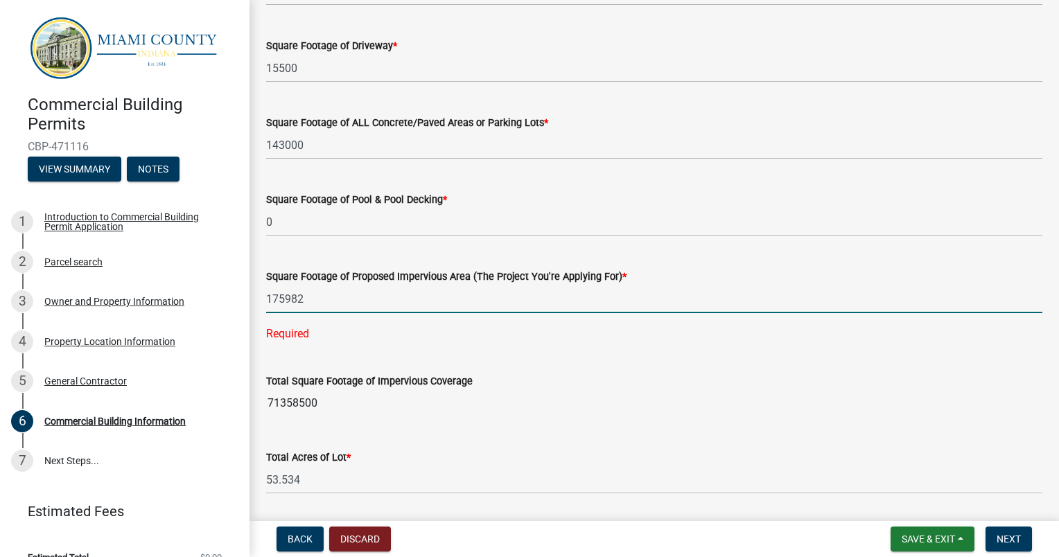
scroll to position [2149, 0]
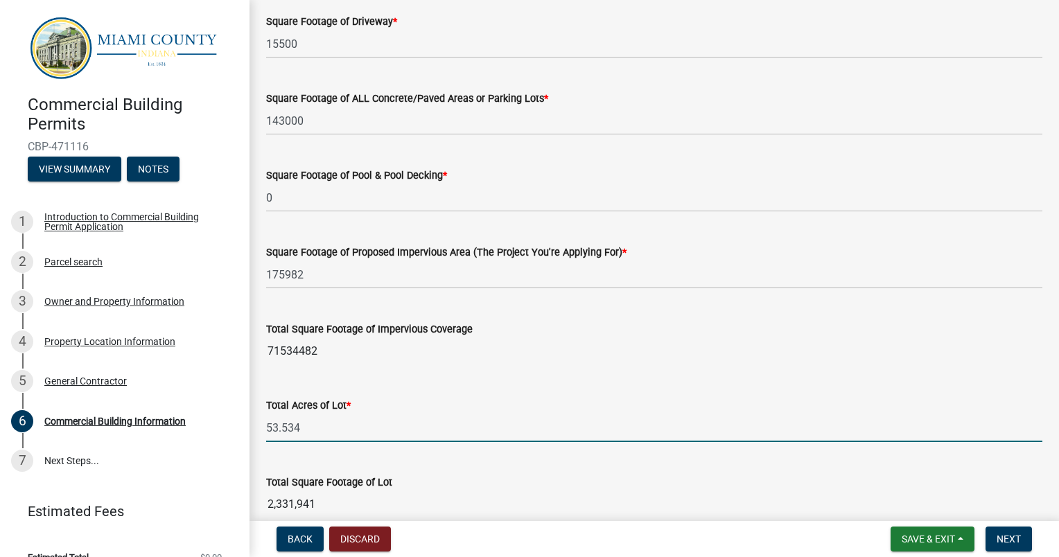
click at [345, 436] on input "53.534" at bounding box center [654, 428] width 776 height 28
drag, startPoint x: 342, startPoint y: 434, endPoint x: 255, endPoint y: 427, distance: 86.9
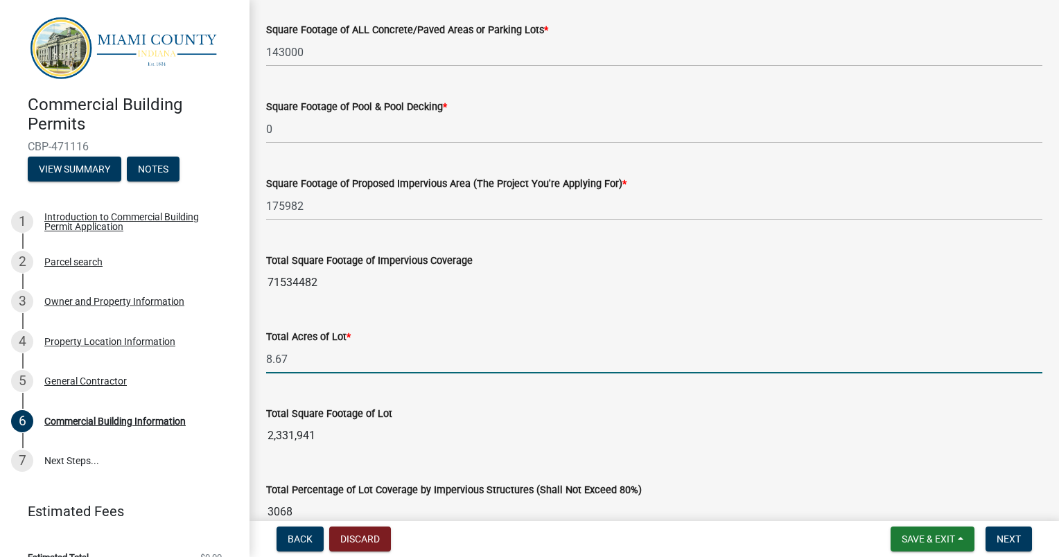
scroll to position [2218, 0]
type input "8.67"
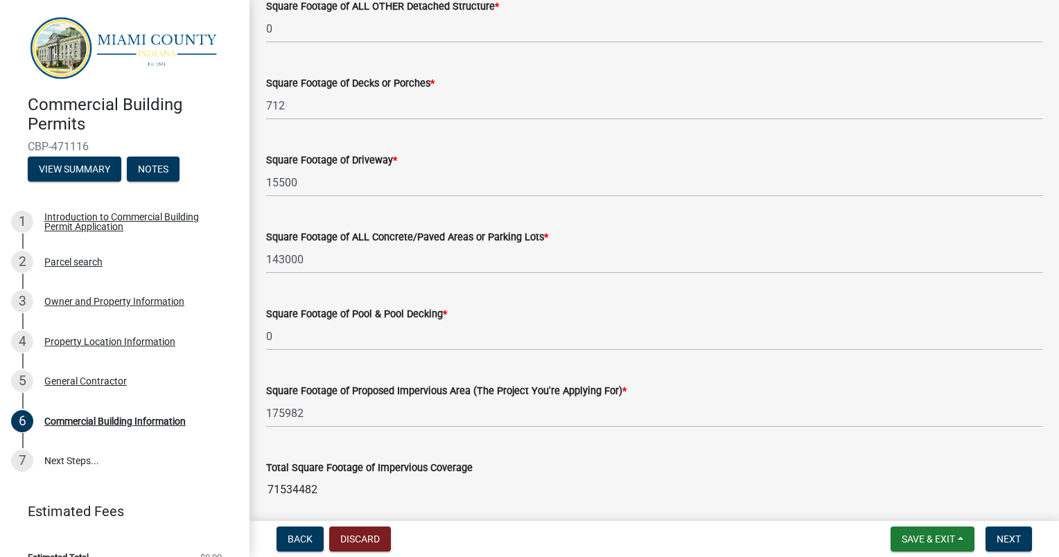
scroll to position [2079, 0]
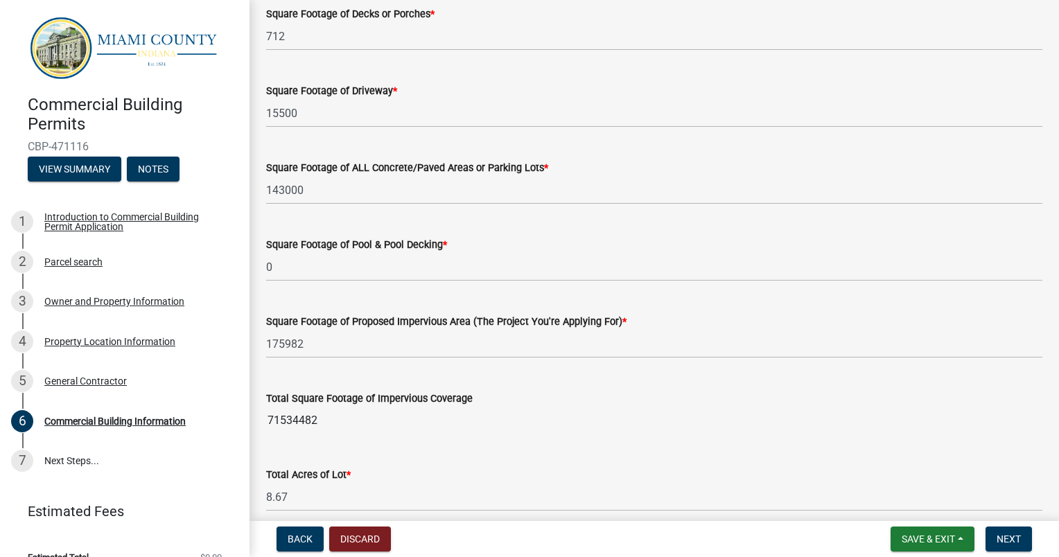
click at [298, 419] on input "71534482" at bounding box center [654, 421] width 776 height 28
drag, startPoint x: 323, startPoint y: 422, endPoint x: 280, endPoint y: 419, distance: 43.1
click at [280, 419] on input "71534482" at bounding box center [654, 421] width 776 height 28
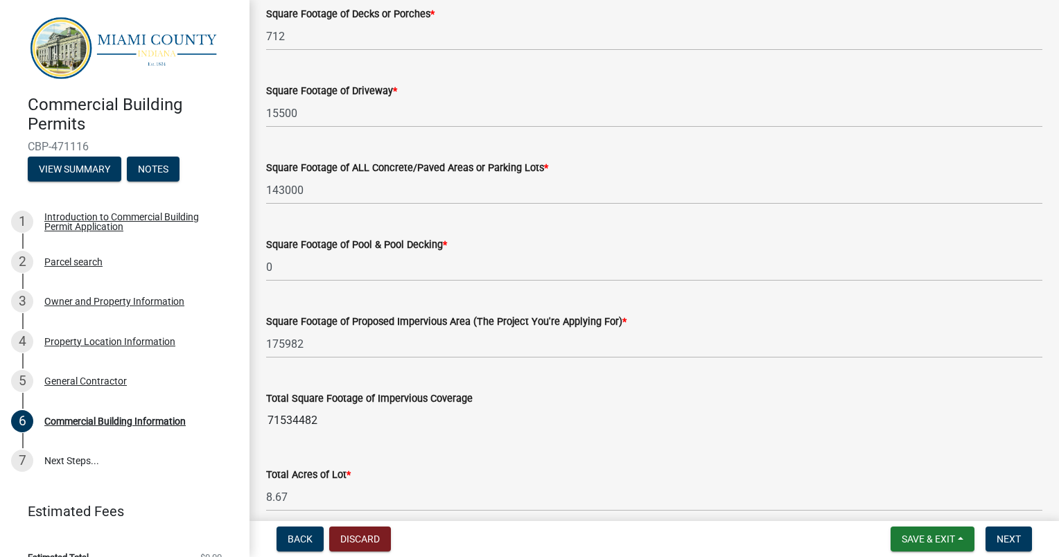
click at [355, 424] on input "71534482" at bounding box center [654, 421] width 776 height 28
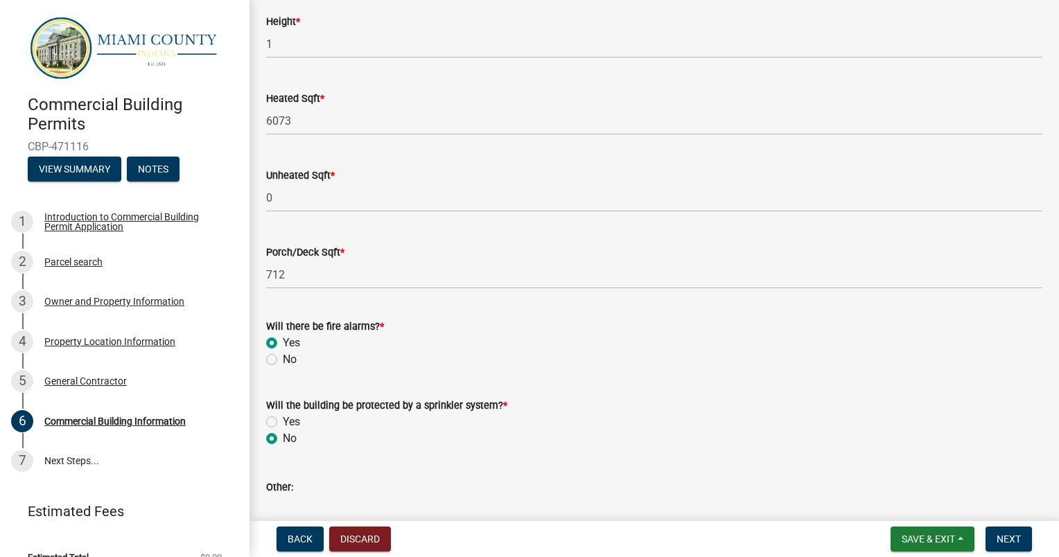
scroll to position [1386, 0]
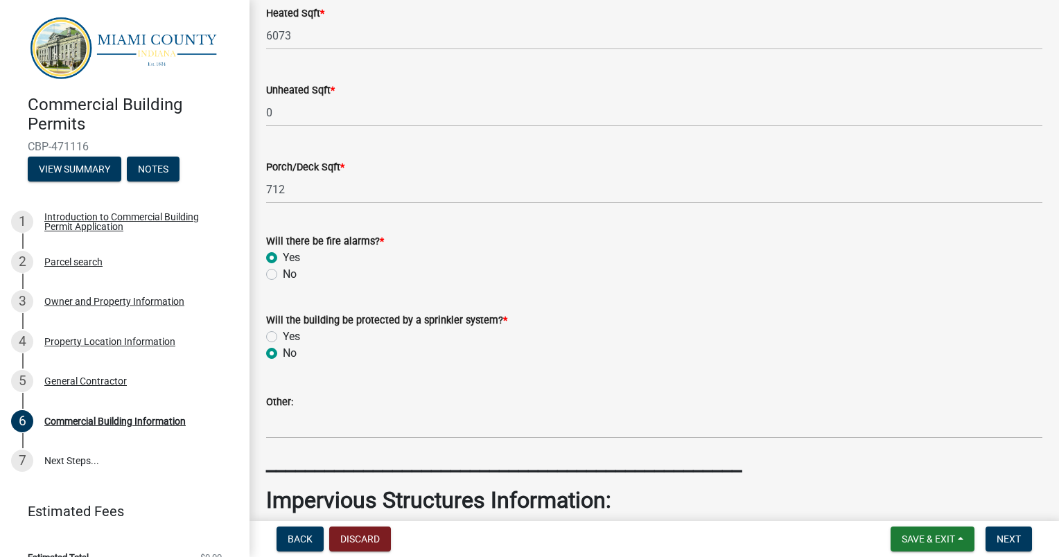
click at [423, 250] on div "Yes" at bounding box center [654, 258] width 776 height 17
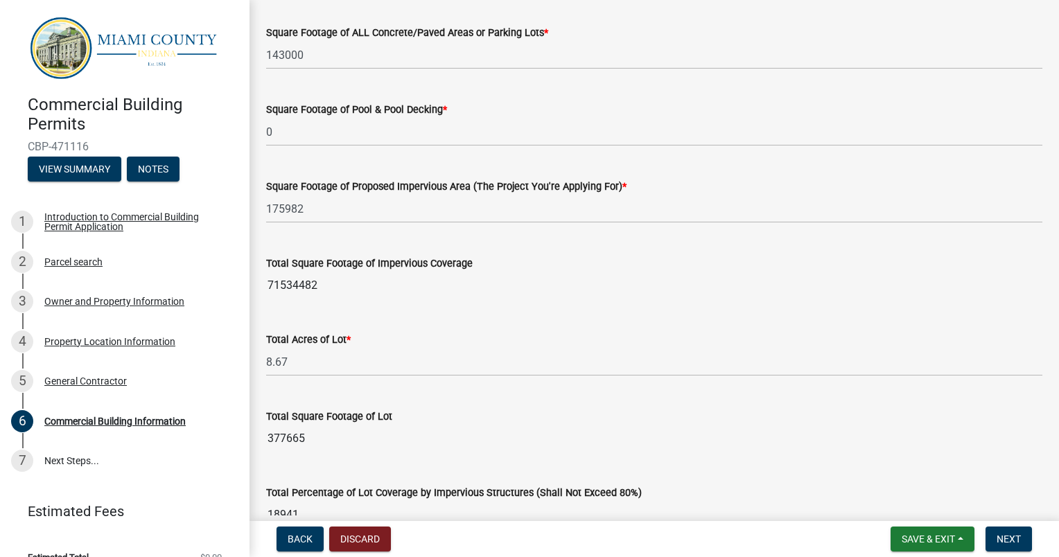
scroll to position [2287, 0]
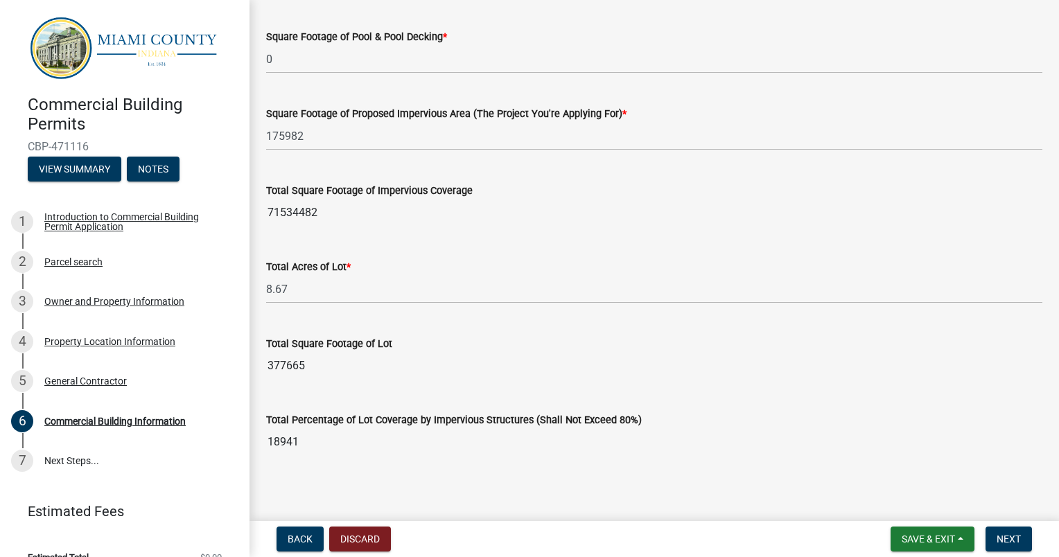
click at [351, 375] on input "377665" at bounding box center [654, 366] width 776 height 28
click at [358, 426] on div "Total Percentage of Lot Coverage by Impervious Structures (Shall Not Exceed 80%)" at bounding box center [654, 420] width 776 height 17
click at [360, 440] on input "18941" at bounding box center [654, 442] width 776 height 28
click at [399, 383] on wm-data-entity-input "Total Square Footage of Lot 377665" at bounding box center [654, 354] width 776 height 76
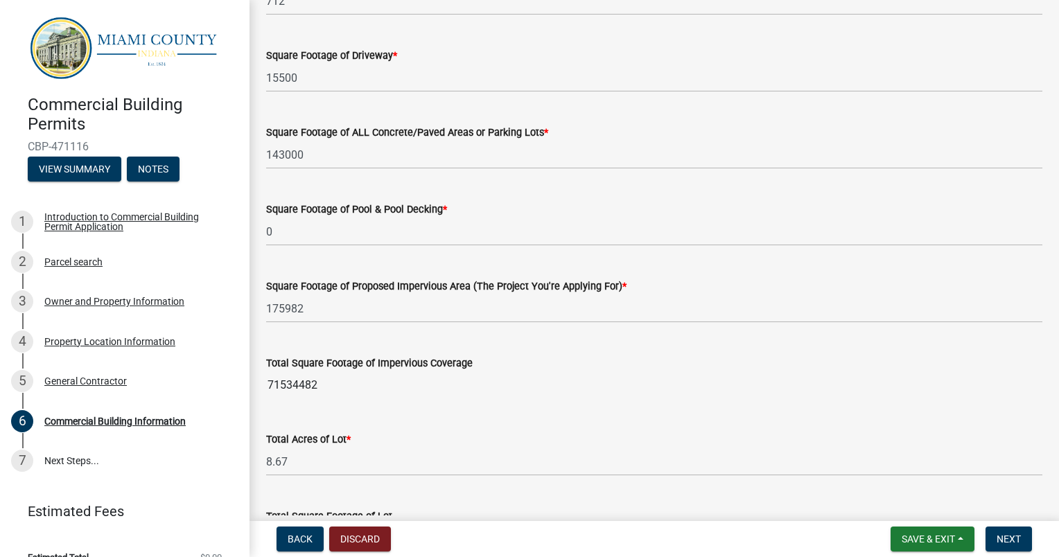
scroll to position [2218, 0]
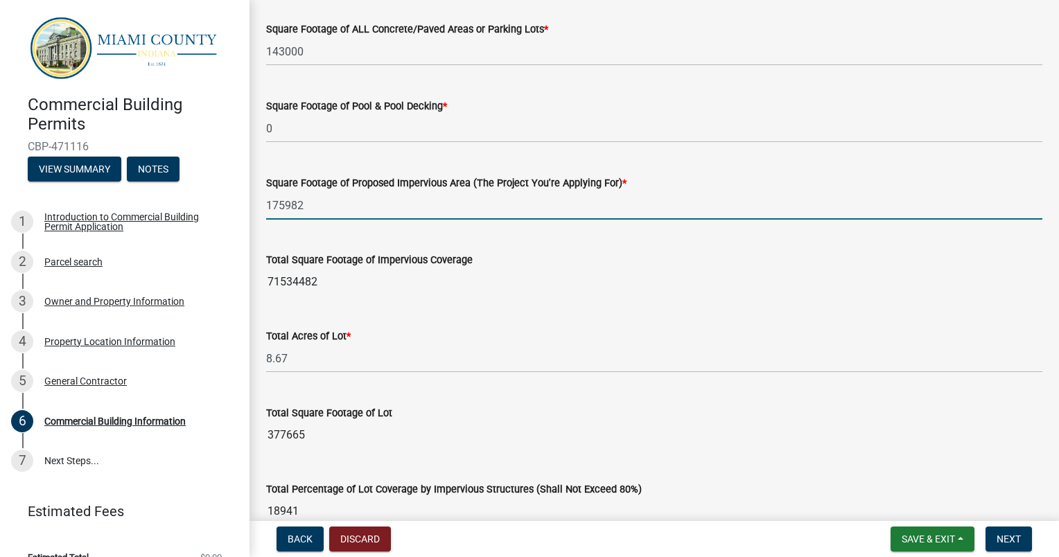
click at [328, 209] on input "175982" at bounding box center [654, 205] width 776 height 28
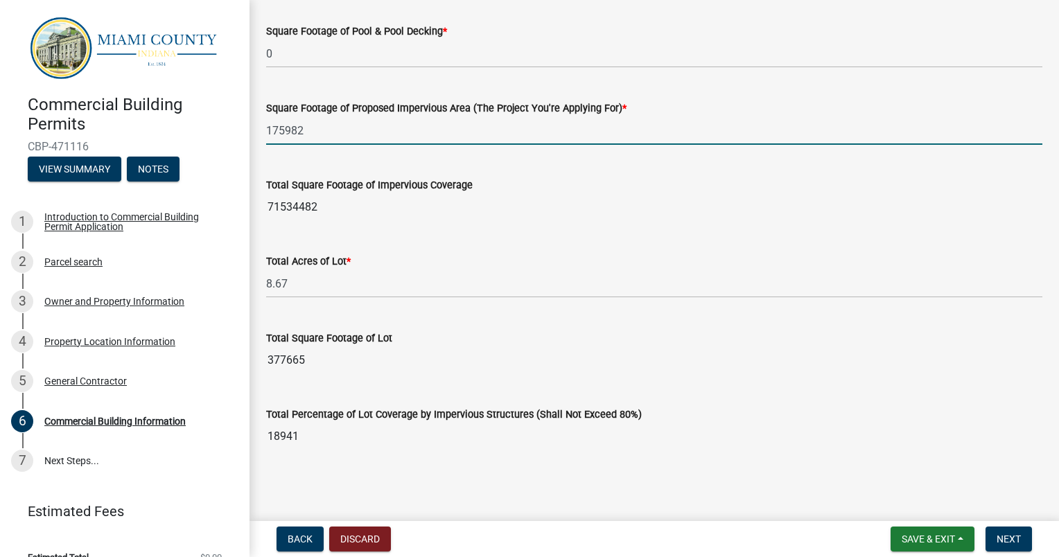
scroll to position [2293, 0]
click at [292, 208] on input "71534482" at bounding box center [654, 207] width 776 height 28
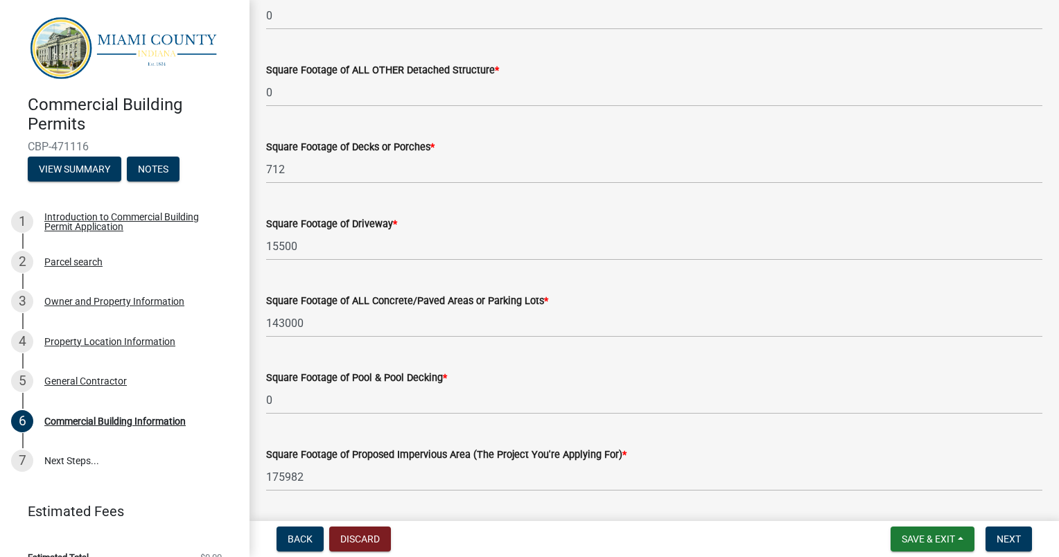
scroll to position [2154, 0]
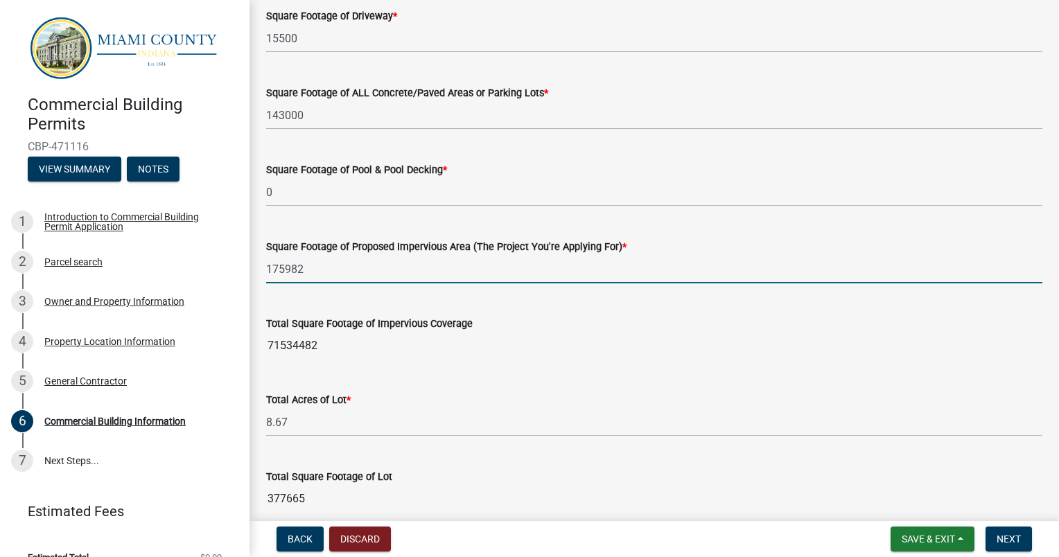
click at [731, 278] on input "175982" at bounding box center [654, 269] width 776 height 28
drag, startPoint x: 340, startPoint y: 268, endPoint x: 260, endPoint y: 268, distance: 80.4
click at [260, 268] on div "Square Footage of Proposed Impervious Area (The Project You're Applying For) * …" at bounding box center [654, 251] width 797 height 64
click at [338, 265] on input "175982" at bounding box center [654, 269] width 776 height 28
drag, startPoint x: 338, startPoint y: 265, endPoint x: 253, endPoint y: 262, distance: 84.6
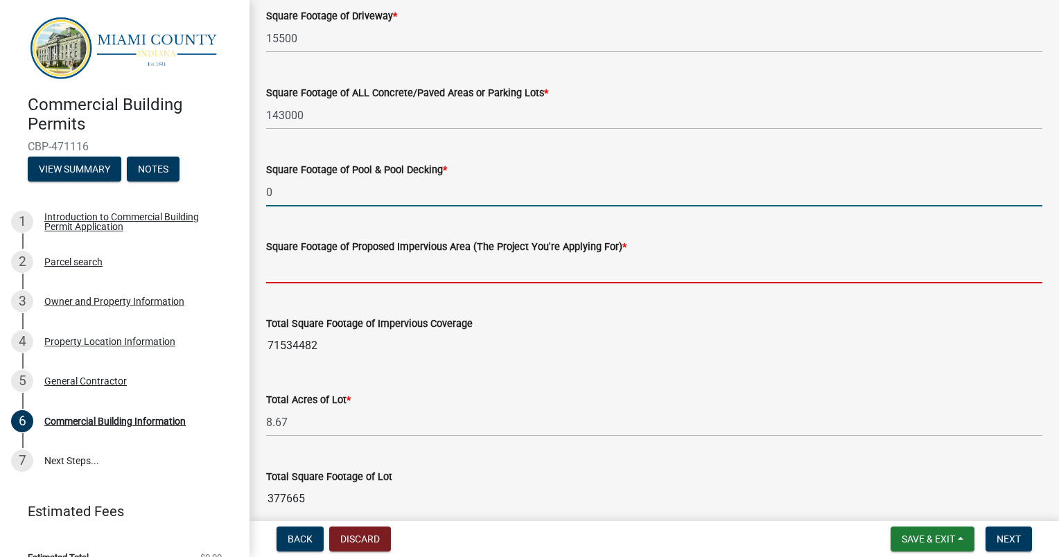
click at [316, 188] on input "0" at bounding box center [654, 192] width 776 height 28
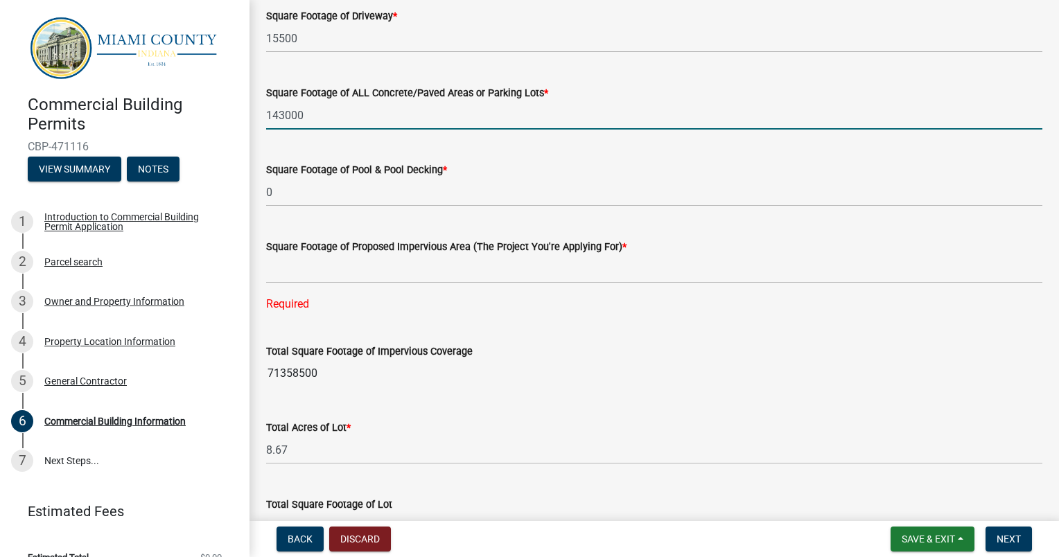
click at [322, 116] on input "143000" at bounding box center [654, 115] width 776 height 28
drag, startPoint x: 322, startPoint y: 116, endPoint x: 254, endPoint y: 113, distance: 67.3
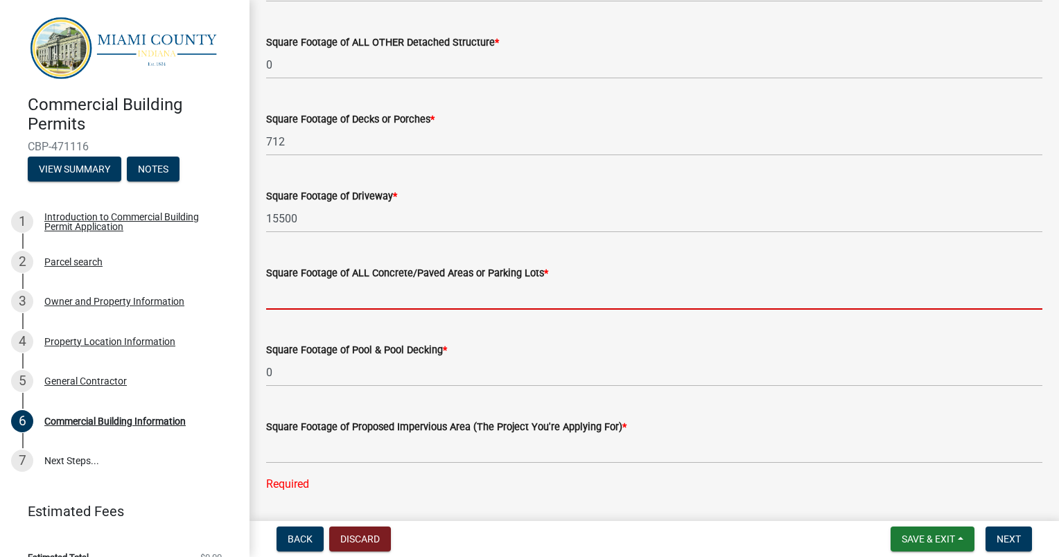
scroll to position [1946, 0]
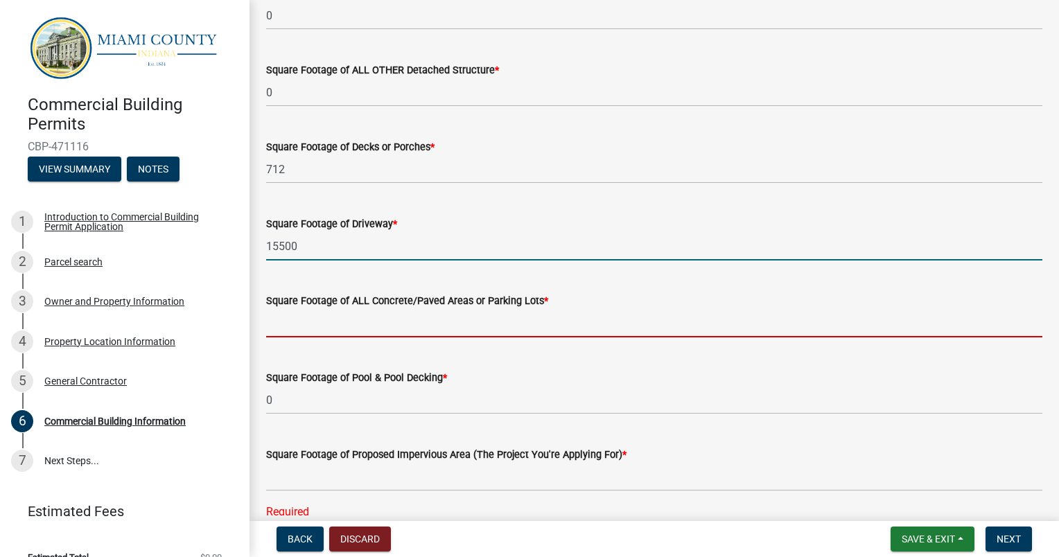
click at [333, 247] on input "15500" at bounding box center [654, 246] width 776 height 28
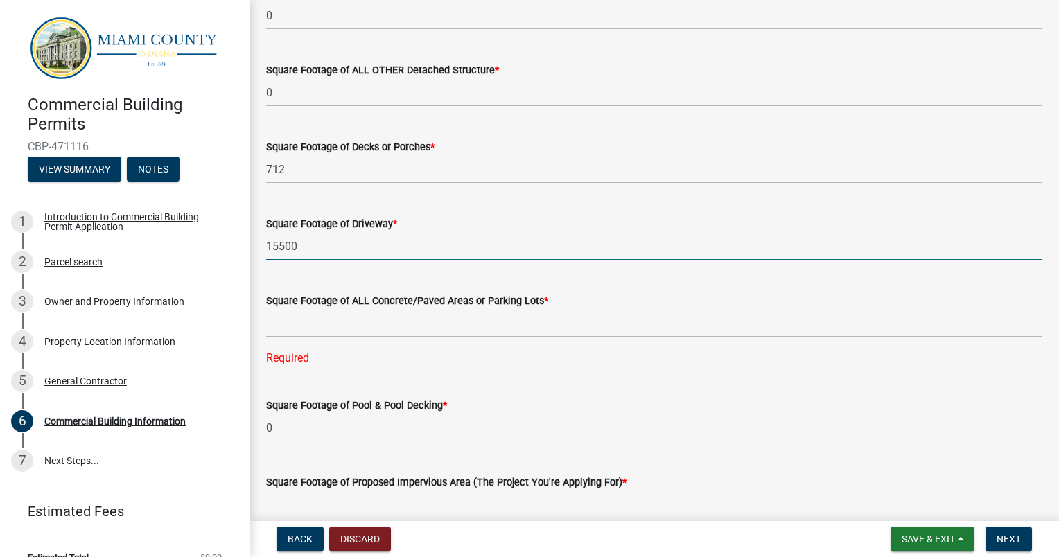
drag, startPoint x: 333, startPoint y: 247, endPoint x: 250, endPoint y: 238, distance: 84.3
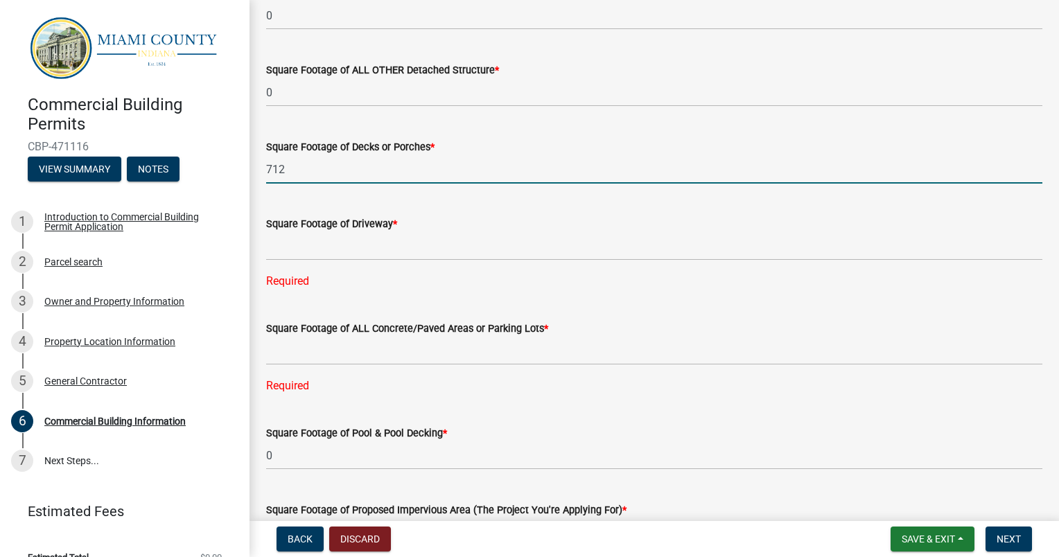
click at [302, 172] on input "712" at bounding box center [654, 169] width 776 height 28
drag, startPoint x: 302, startPoint y: 172, endPoint x: 264, endPoint y: 167, distance: 37.7
click at [264, 167] on div "Square Footage of Decks or Porches * 712" at bounding box center [654, 151] width 797 height 64
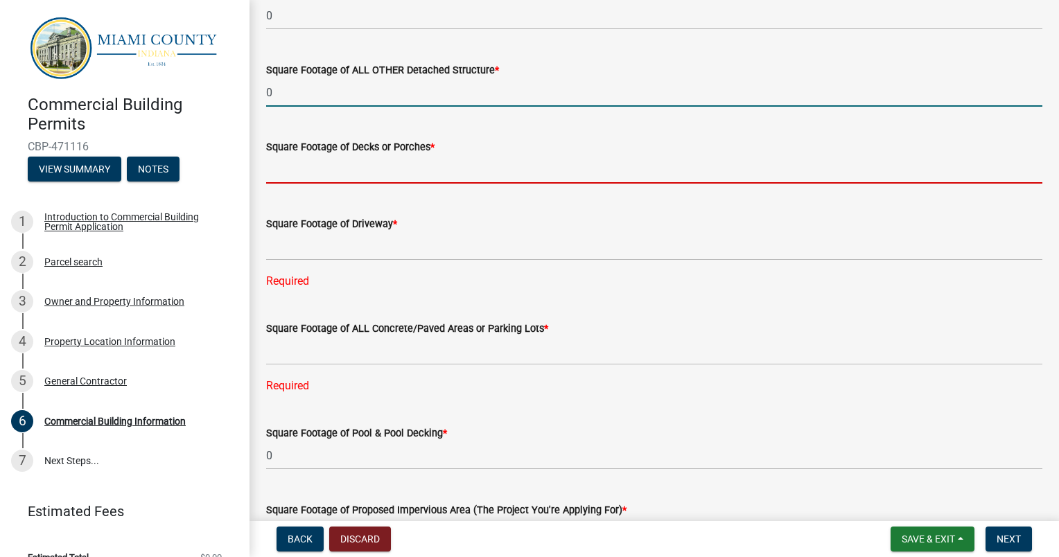
click at [320, 92] on input "0" at bounding box center [654, 92] width 776 height 28
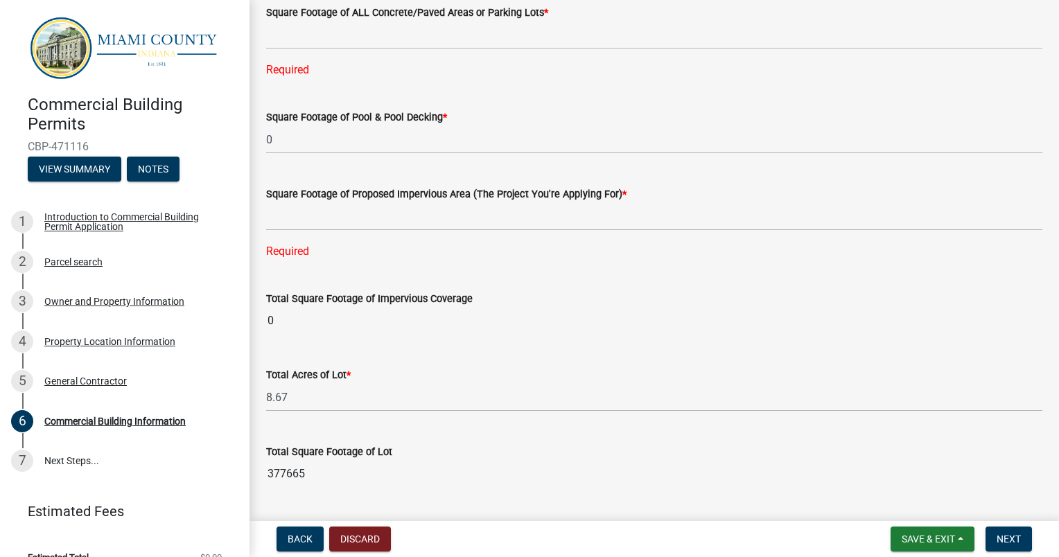
scroll to position [2293, 0]
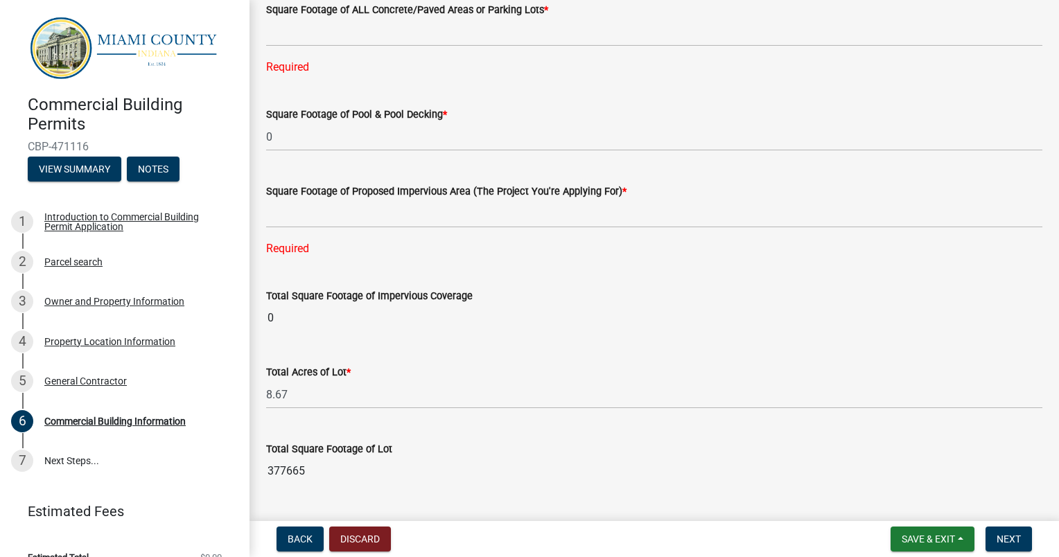
click at [399, 327] on input "0" at bounding box center [654, 318] width 776 height 28
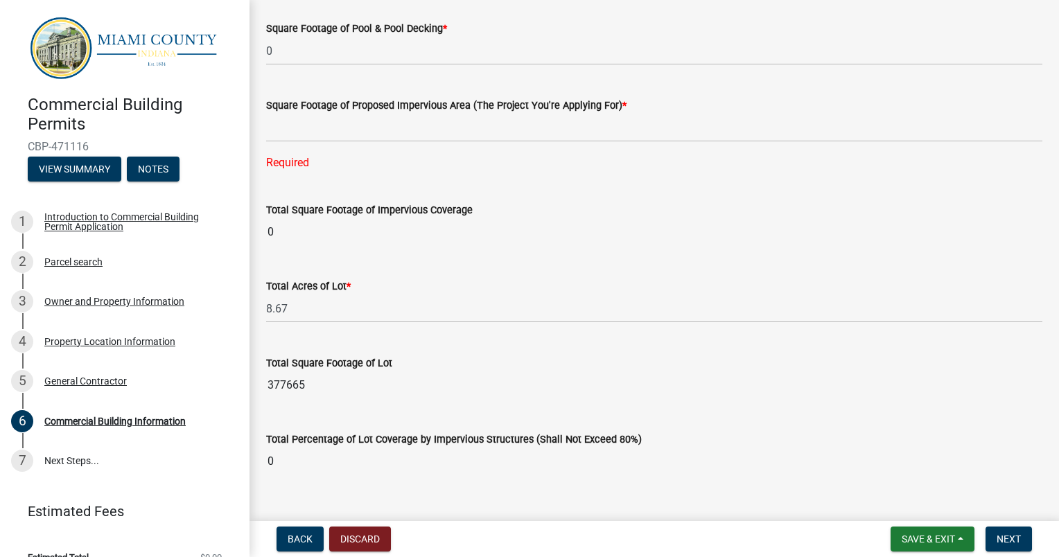
scroll to position [2404, 0]
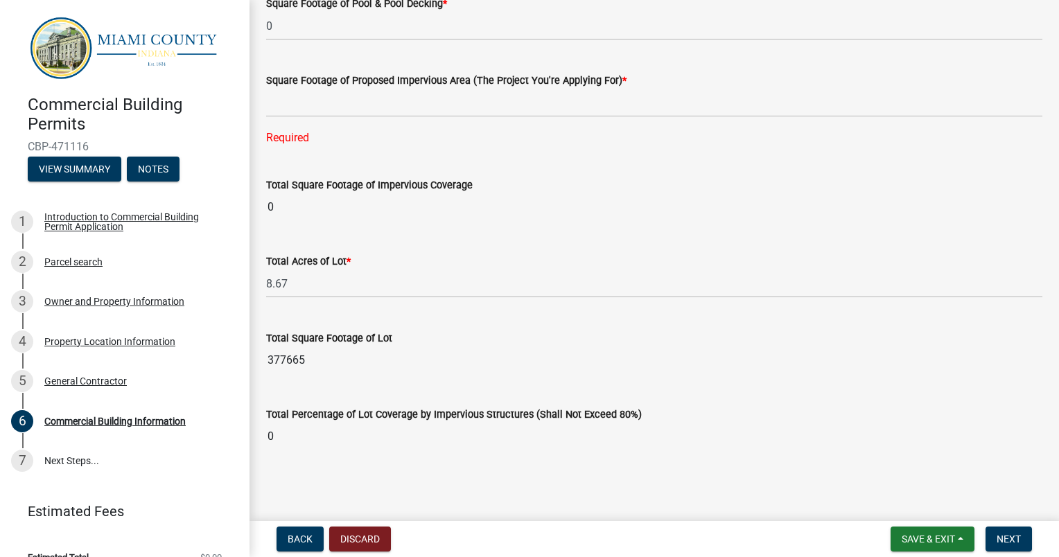
click at [402, 347] on input "377665" at bounding box center [654, 361] width 776 height 28
click at [391, 442] on input "0" at bounding box center [654, 437] width 776 height 28
click at [349, 353] on input "377665" at bounding box center [654, 361] width 776 height 28
click at [344, 199] on input "0" at bounding box center [654, 207] width 776 height 28
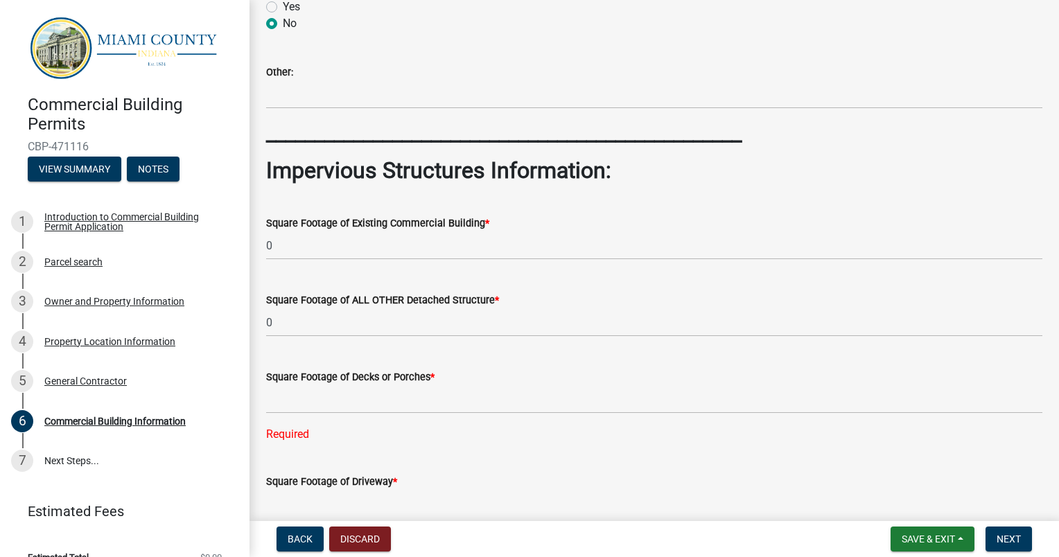
scroll to position [1711, 0]
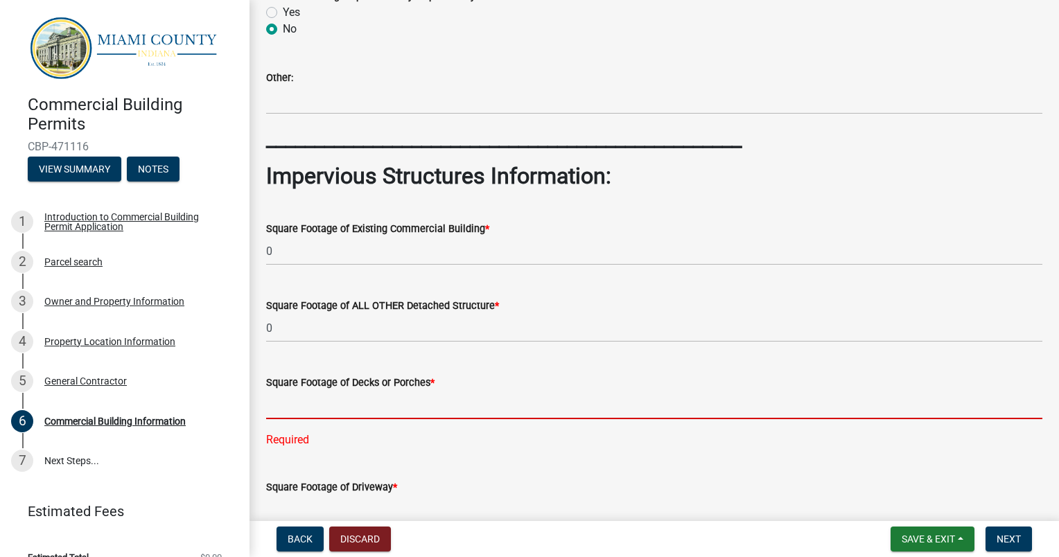
click at [322, 403] on input "text" at bounding box center [654, 405] width 776 height 28
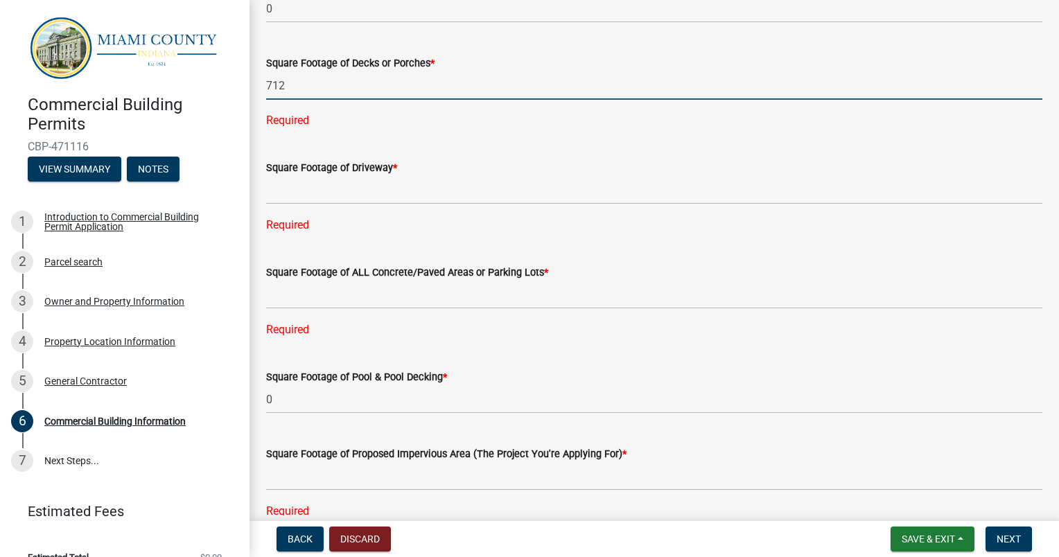
scroll to position [2057, 0]
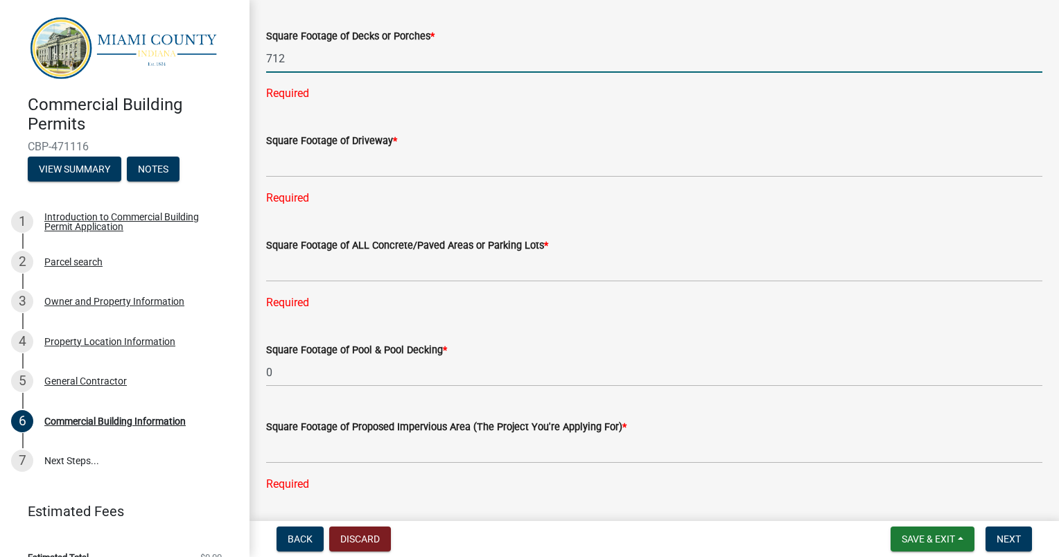
type input "712"
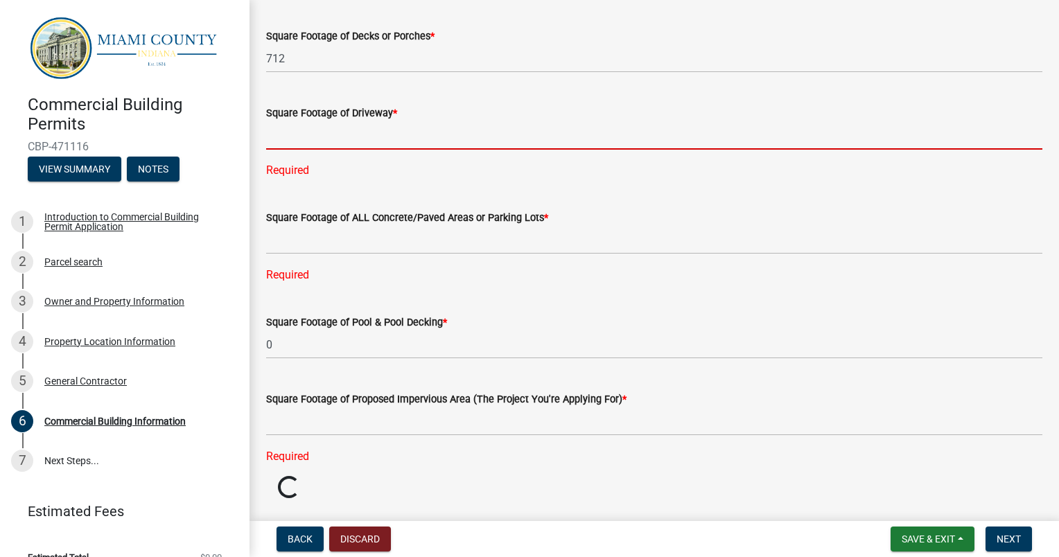
click at [367, 161] on div "Square Footage of Driveway * Required" at bounding box center [654, 132] width 776 height 94
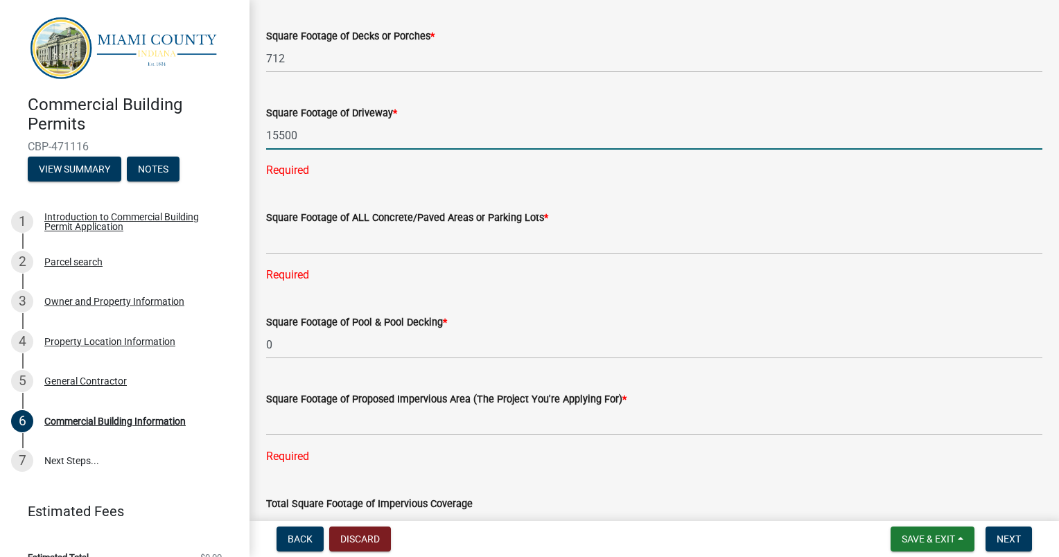
type input "15500"
click at [374, 238] on div "Square Footage of ALL Concrete/Paved Areas or Parking Lots * Required" at bounding box center [654, 237] width 776 height 94
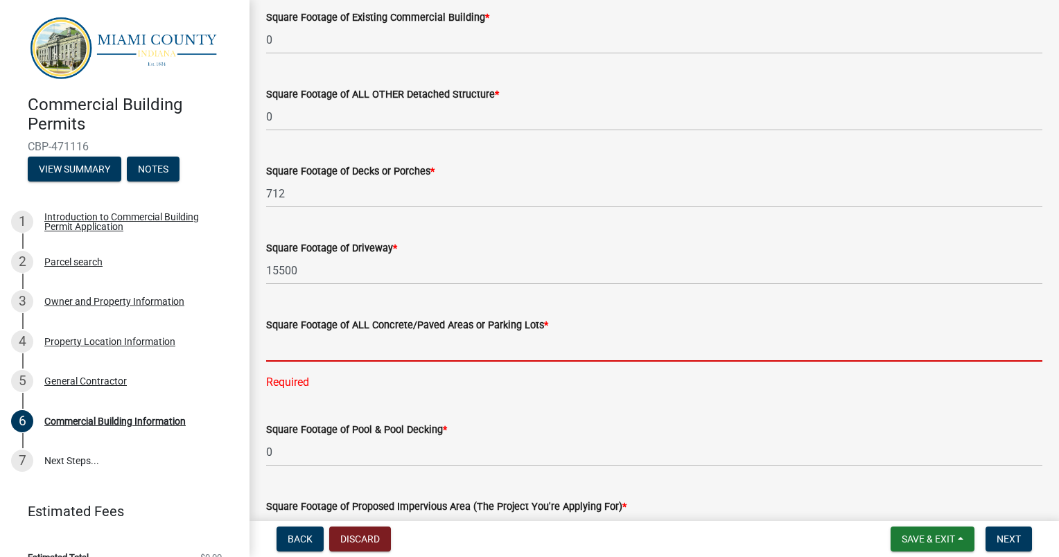
scroll to position [1919, 0]
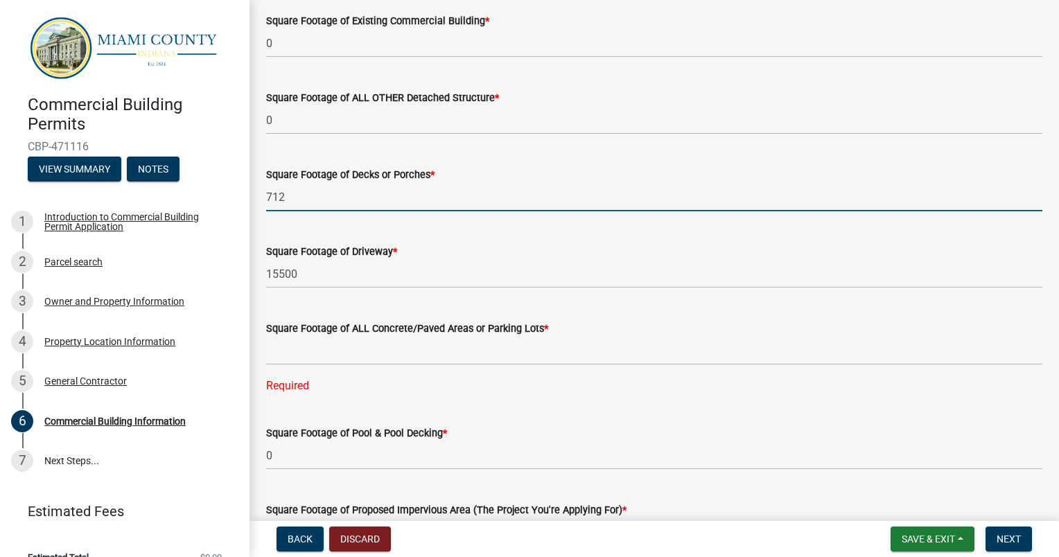
drag, startPoint x: 299, startPoint y: 198, endPoint x: 258, endPoint y: 197, distance: 41.6
click at [258, 197] on div "Square Footage of Decks or Porches * 712" at bounding box center [654, 179] width 797 height 64
type input "0"
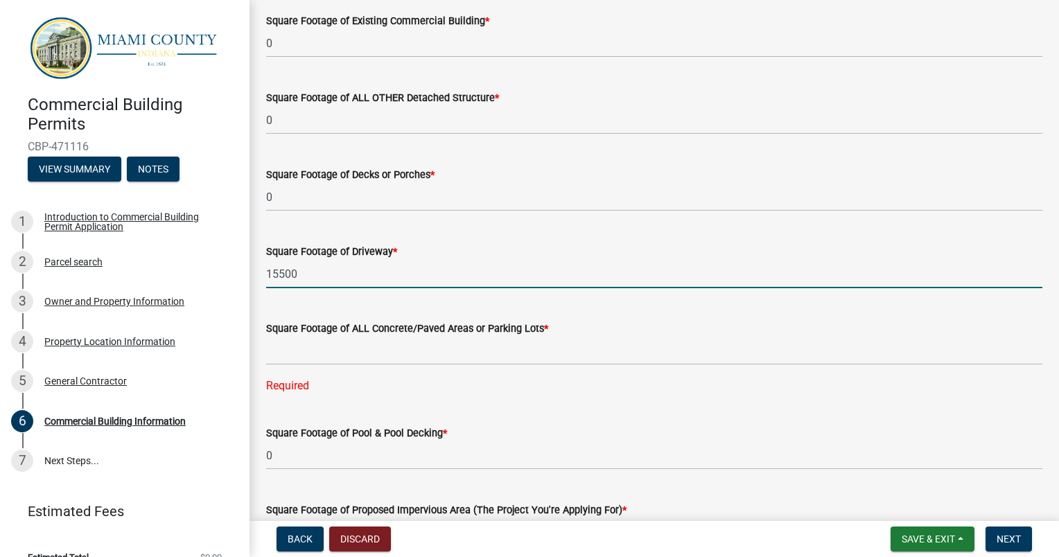
drag, startPoint x: 313, startPoint y: 279, endPoint x: 258, endPoint y: 271, distance: 55.3
click at [258, 271] on div "Square Footage of Driveway * 15500" at bounding box center [654, 256] width 797 height 64
type input "0"
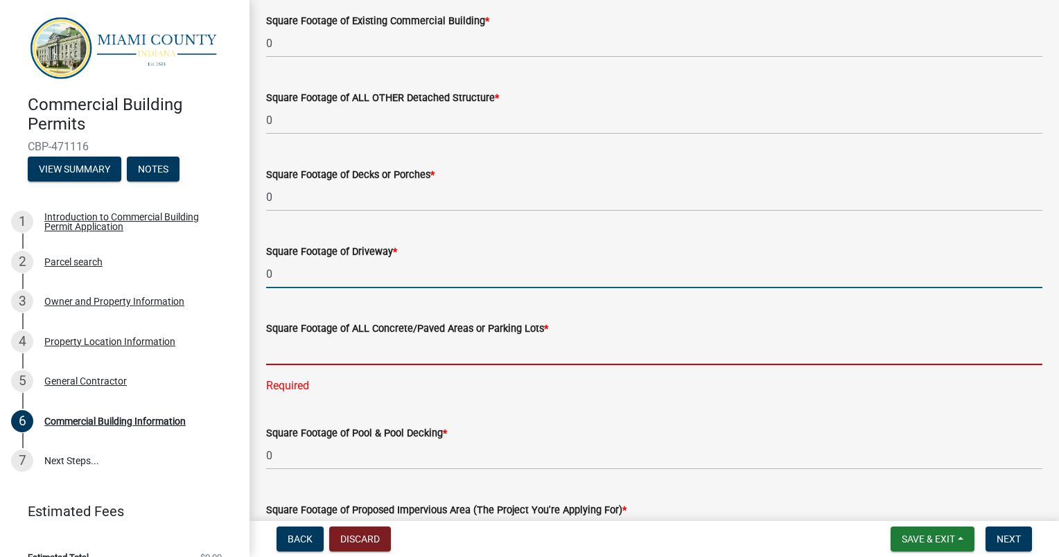
click at [302, 352] on input "text" at bounding box center [654, 351] width 776 height 28
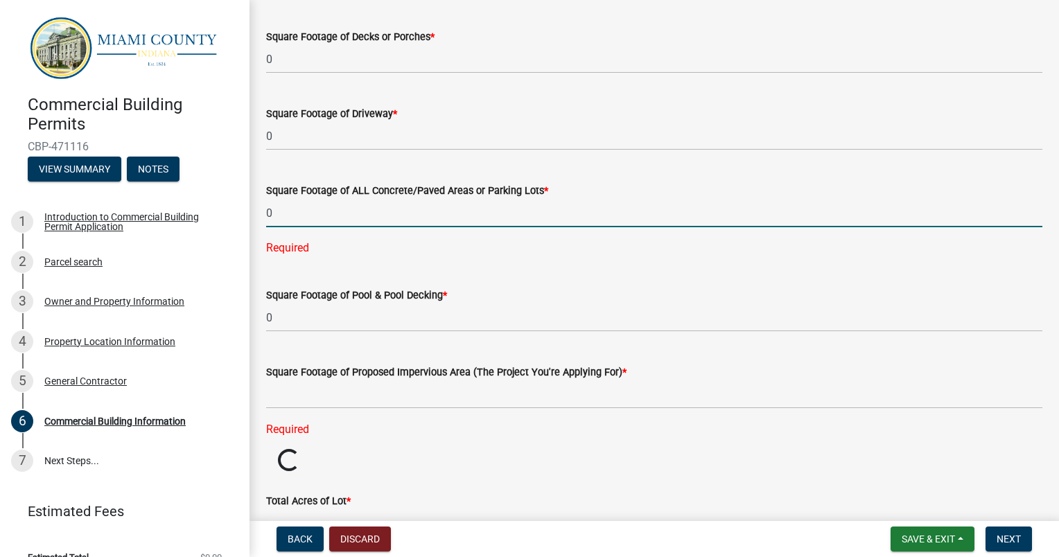
scroll to position [2057, 0]
type input "0"
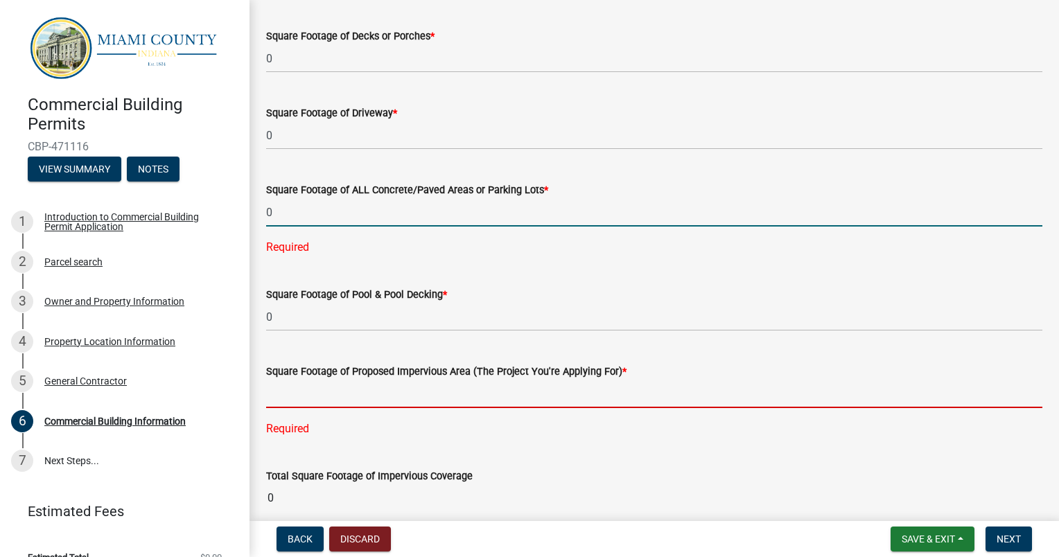
click at [311, 390] on div "Square Footage of Proposed Impervious Area (The Project You're Applying For) * …" at bounding box center [654, 391] width 776 height 94
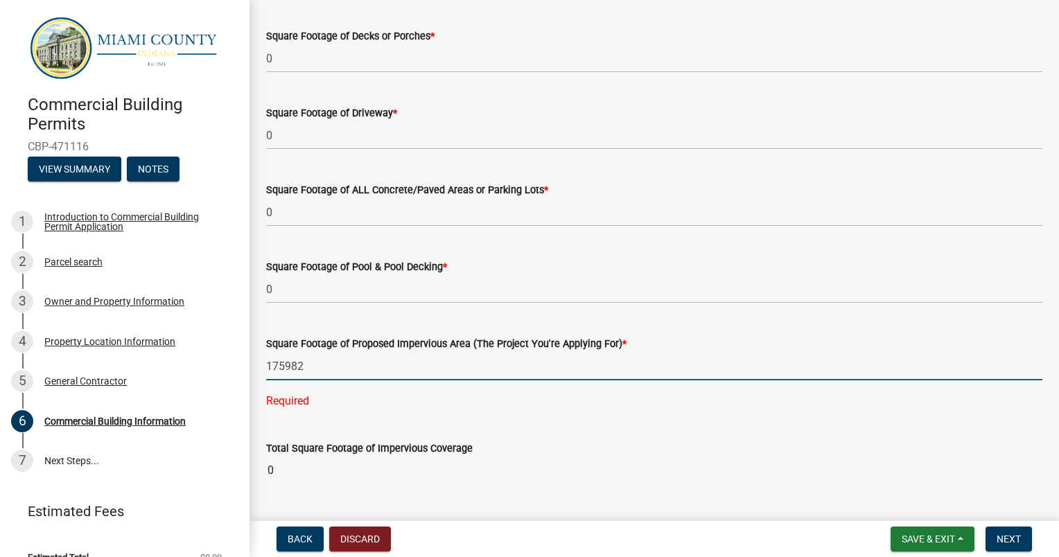
type input "175982"
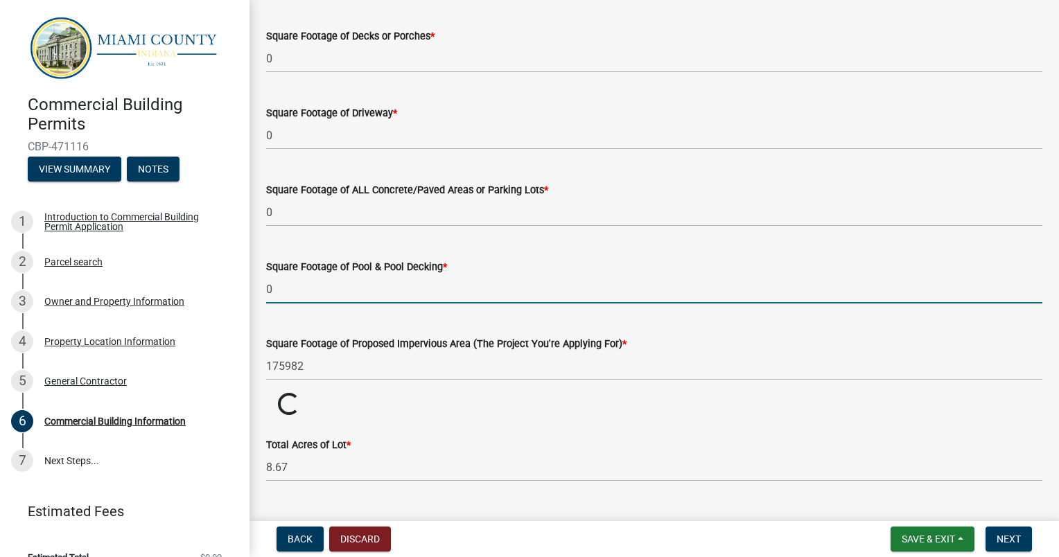
click at [601, 288] on input "0" at bounding box center [654, 289] width 776 height 28
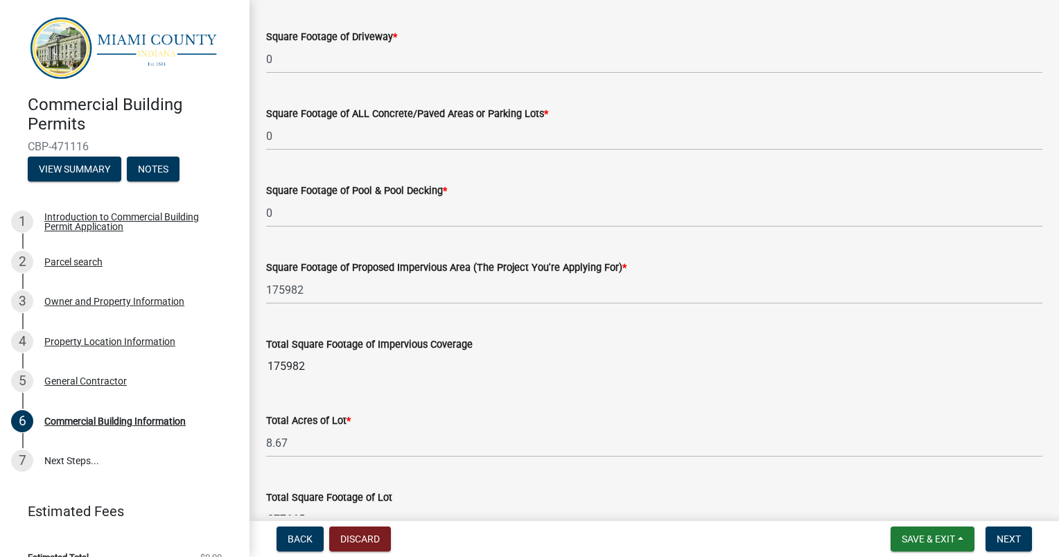
scroll to position [2154, 0]
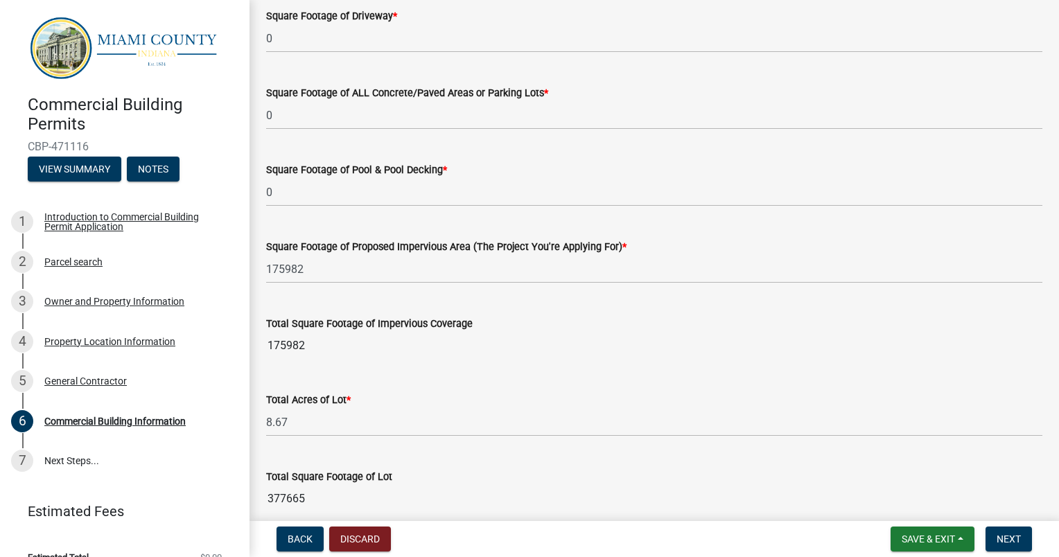
click at [362, 349] on input "175982" at bounding box center [654, 346] width 776 height 28
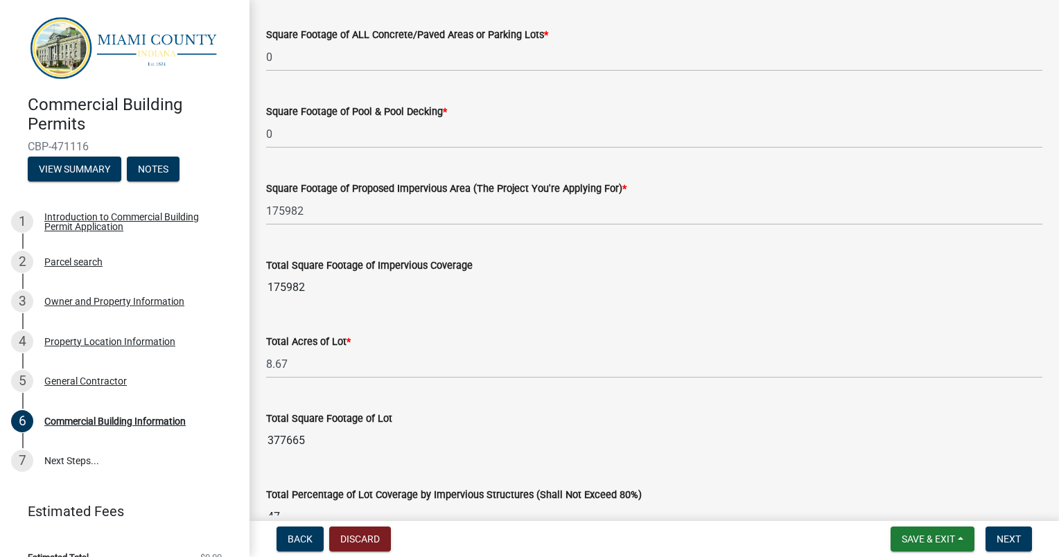
scroll to position [2293, 0]
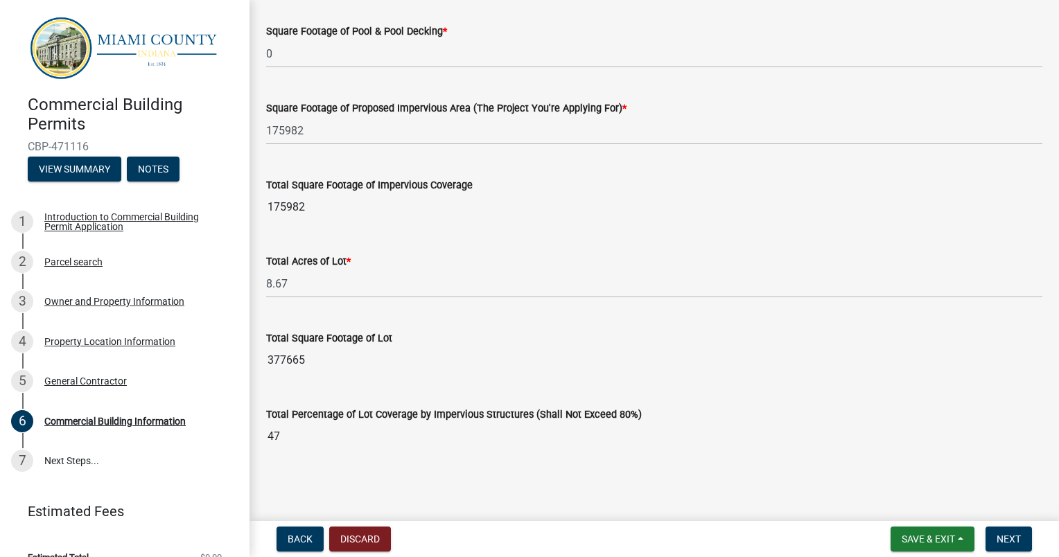
click at [362, 365] on input "377665" at bounding box center [654, 361] width 776 height 28
click at [997, 535] on span "Next" at bounding box center [1009, 539] width 24 height 11
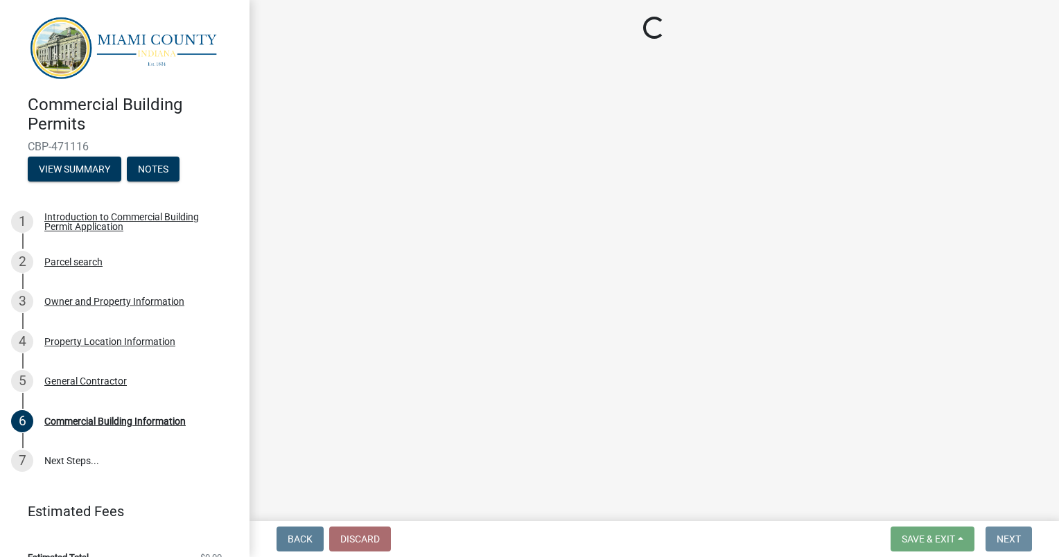
scroll to position [0, 0]
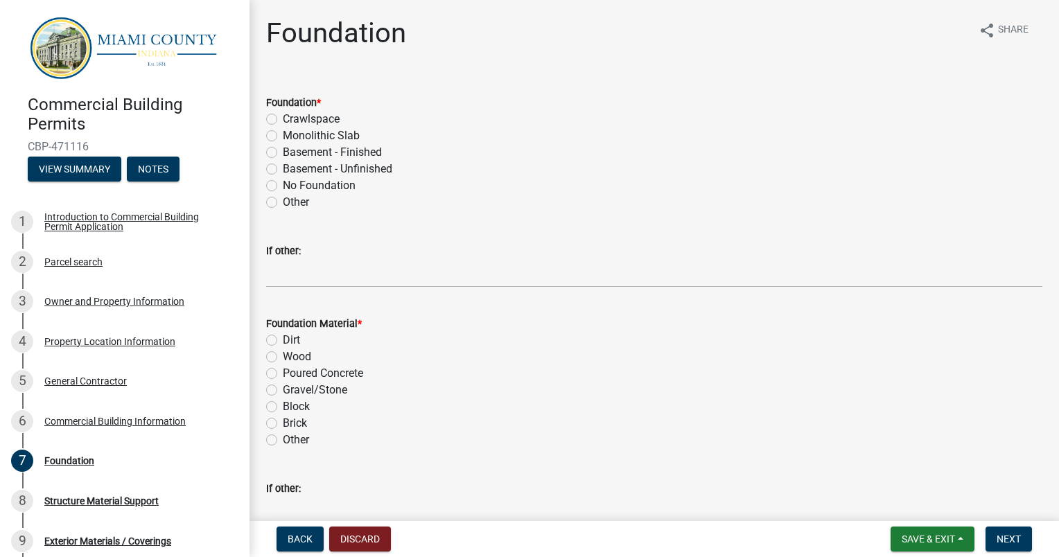
click at [283, 376] on label "Poured Concrete" at bounding box center [323, 373] width 80 height 17
click at [283, 374] on input "Poured Concrete" at bounding box center [287, 369] width 9 height 9
radio input "true"
click at [283, 204] on label "Other" at bounding box center [296, 202] width 26 height 17
click at [283, 203] on input "Other" at bounding box center [287, 198] width 9 height 9
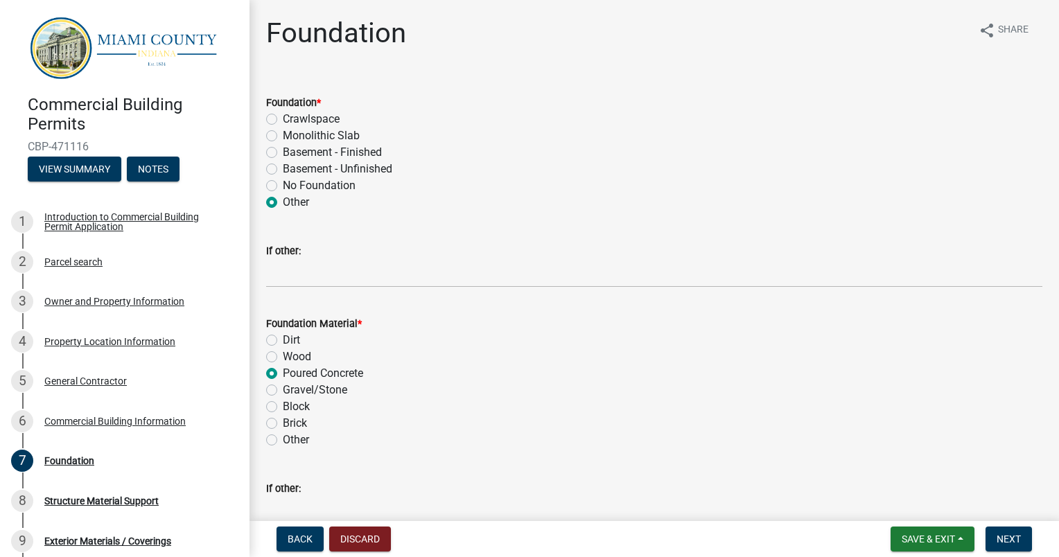
radio input "true"
click at [319, 274] on input "If other:" at bounding box center [654, 273] width 776 height 28
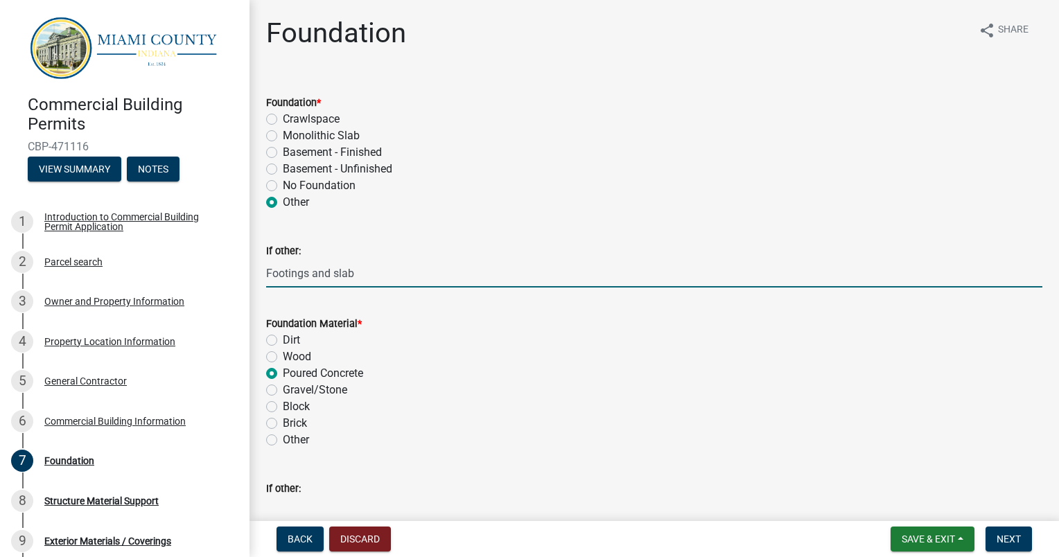
scroll to position [75, 0]
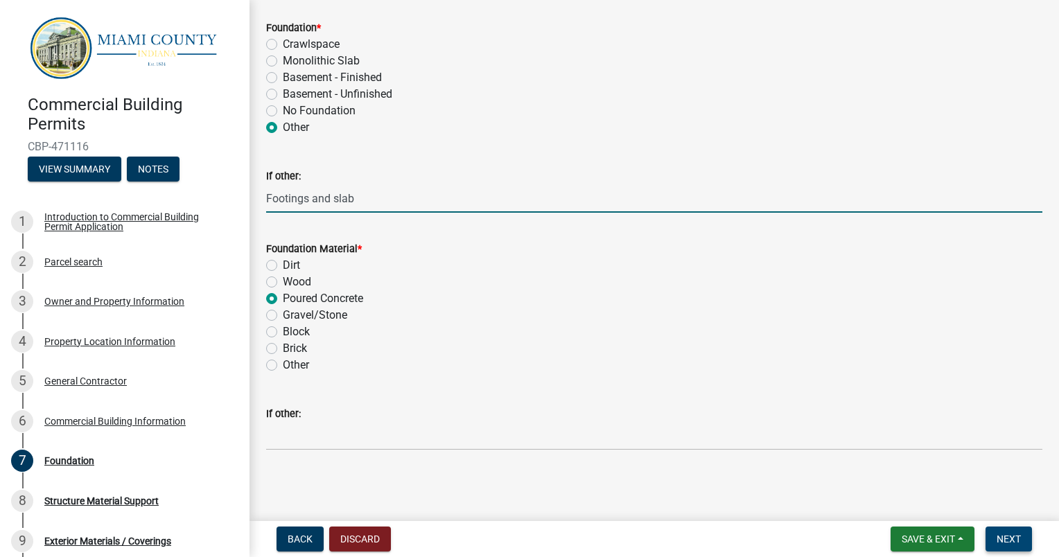
type input "Footings and slab"
click at [1011, 536] on span "Next" at bounding box center [1009, 539] width 24 height 11
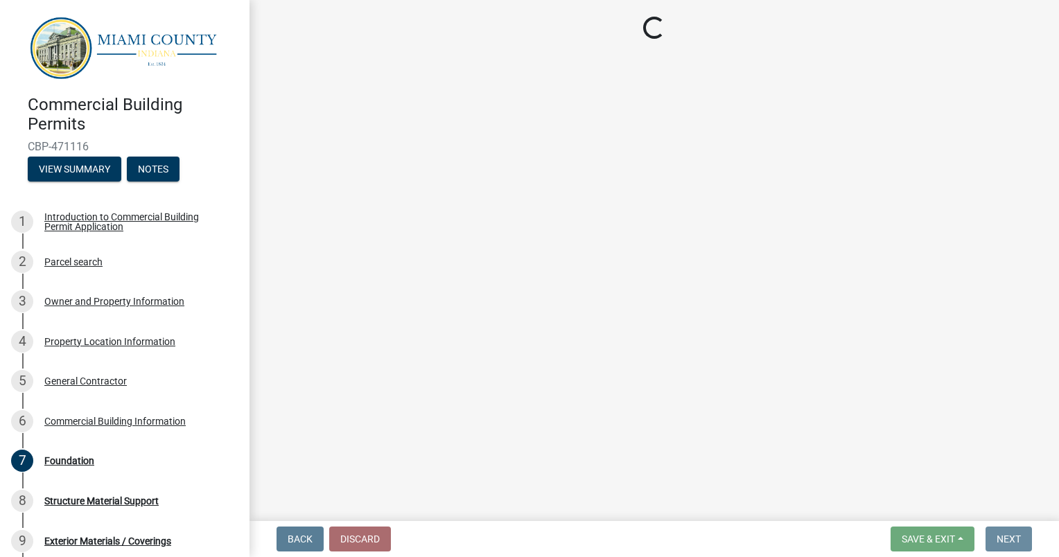
scroll to position [0, 0]
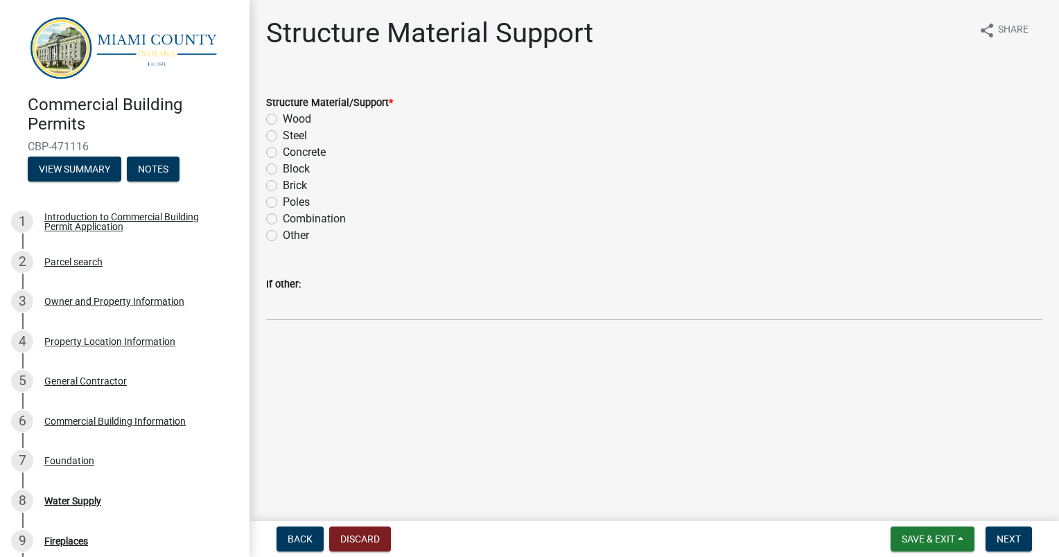
click at [283, 218] on label "Combination" at bounding box center [314, 219] width 63 height 17
click at [283, 218] on input "Combination" at bounding box center [287, 215] width 9 height 9
radio input "true"
click at [1011, 543] on span "Next" at bounding box center [1009, 539] width 24 height 11
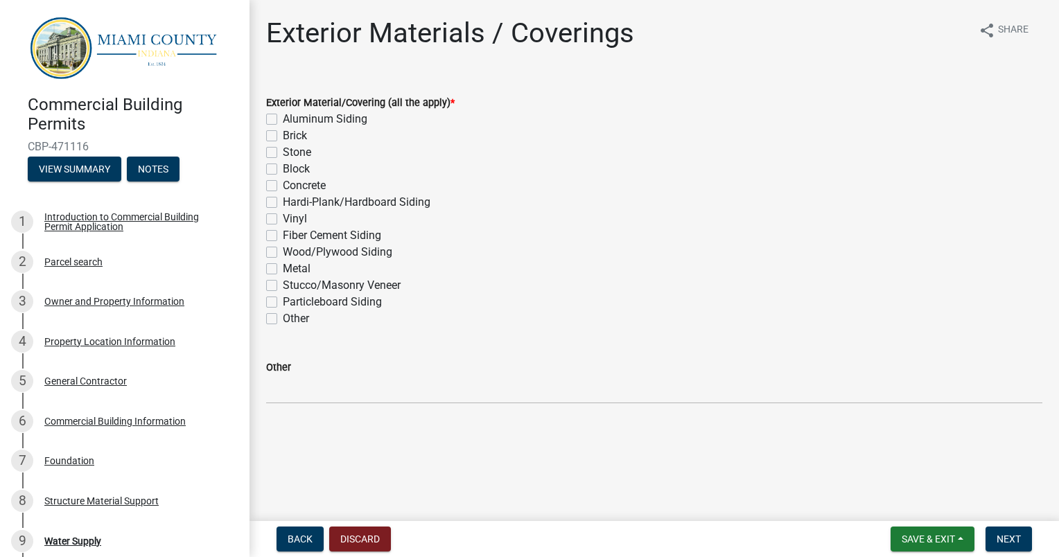
click at [283, 137] on label "Brick" at bounding box center [295, 136] width 24 height 17
click at [283, 137] on input "Brick" at bounding box center [287, 132] width 9 height 9
checkbox input "true"
checkbox input "false"
checkbox input "true"
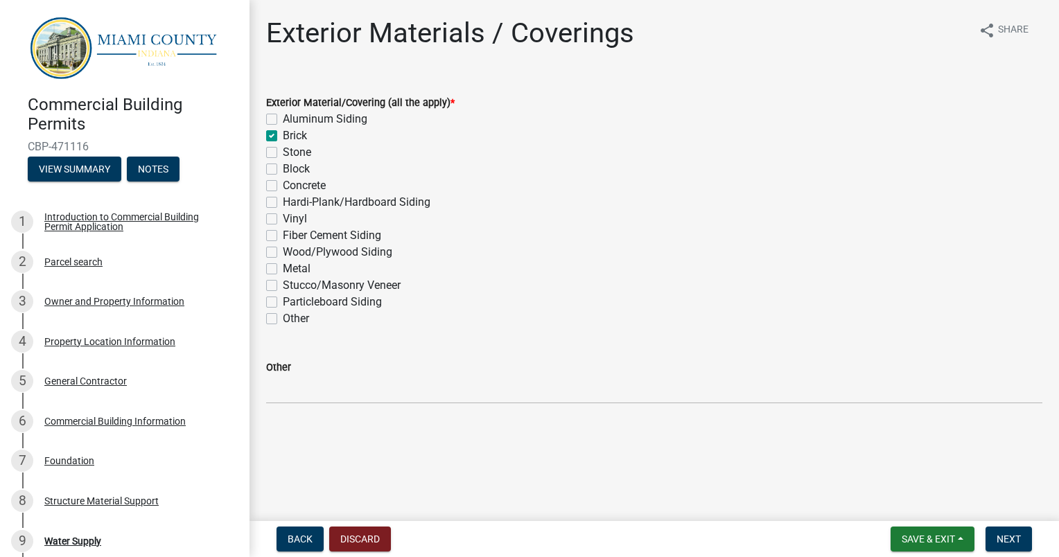
checkbox input "false"
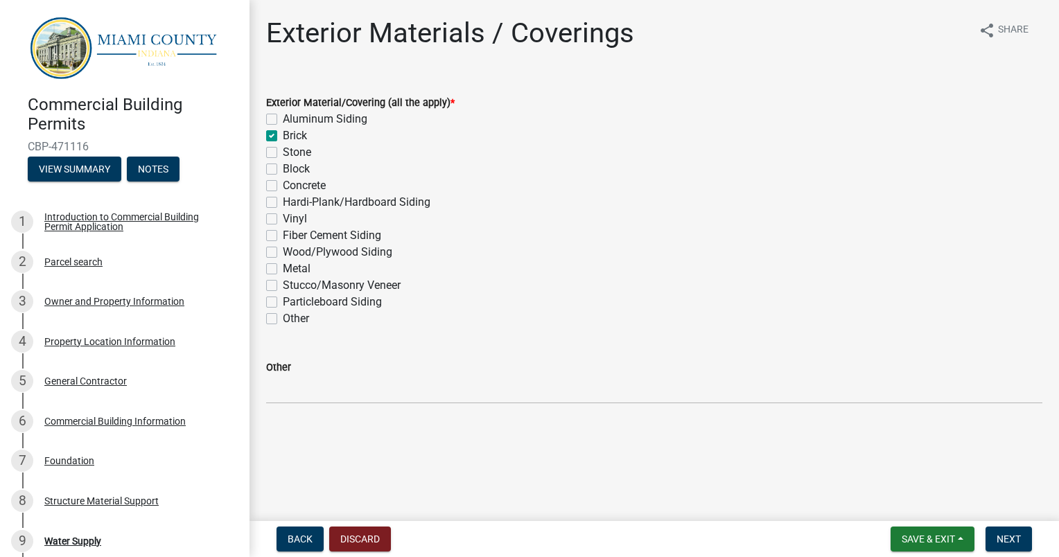
checkbox input "false"
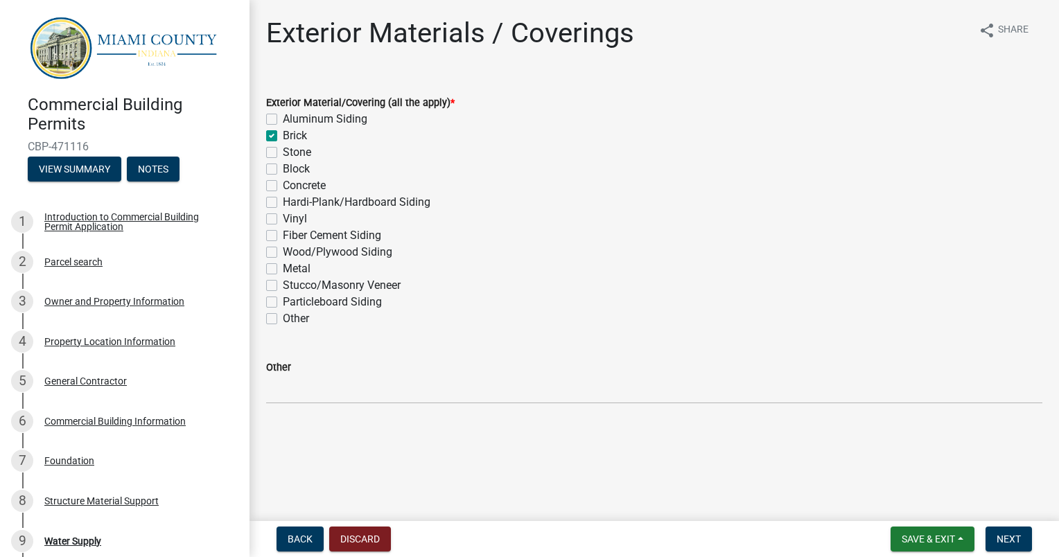
checkbox input "false"
click at [283, 268] on label "Metal" at bounding box center [297, 269] width 28 height 17
click at [283, 268] on input "Metal" at bounding box center [287, 265] width 9 height 9
checkbox input "true"
checkbox input "false"
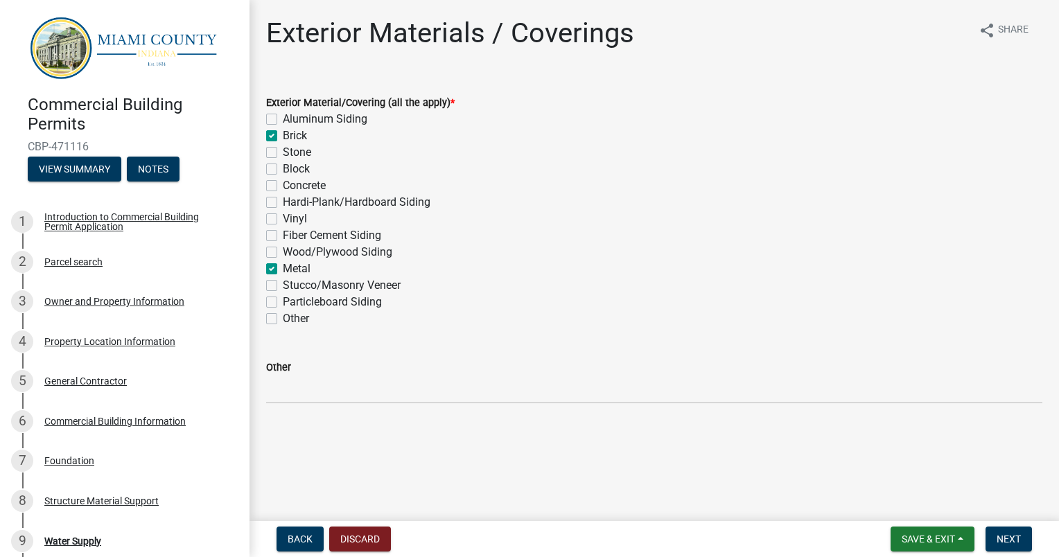
checkbox input "true"
checkbox input "false"
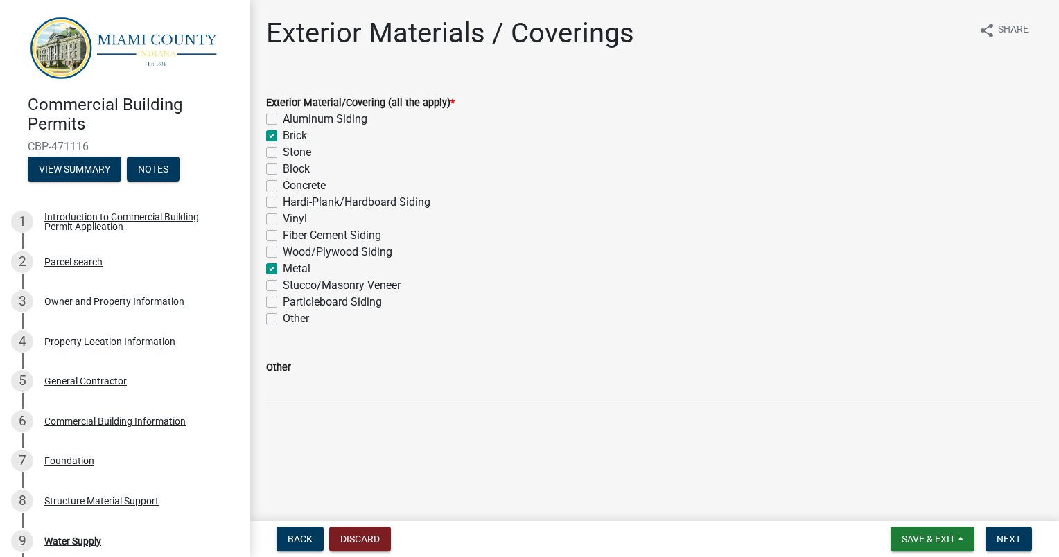
checkbox input "false"
checkbox input "true"
checkbox input "false"
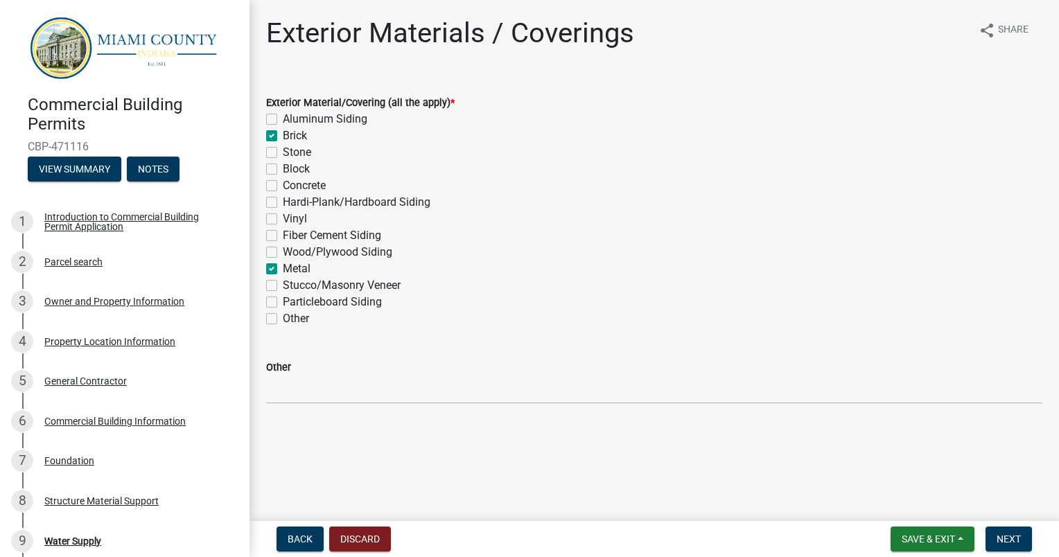
checkbox input "false"
click at [283, 234] on label "Fiber Cement Siding" at bounding box center [332, 235] width 98 height 17
click at [283, 234] on input "Fiber Cement Siding" at bounding box center [287, 231] width 9 height 9
checkbox input "true"
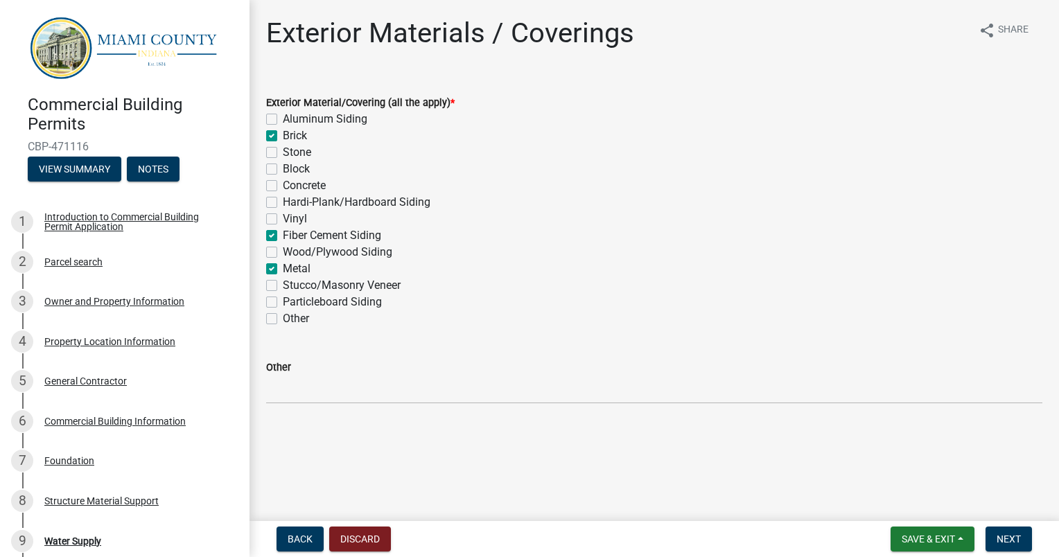
checkbox input "false"
checkbox input "true"
checkbox input "false"
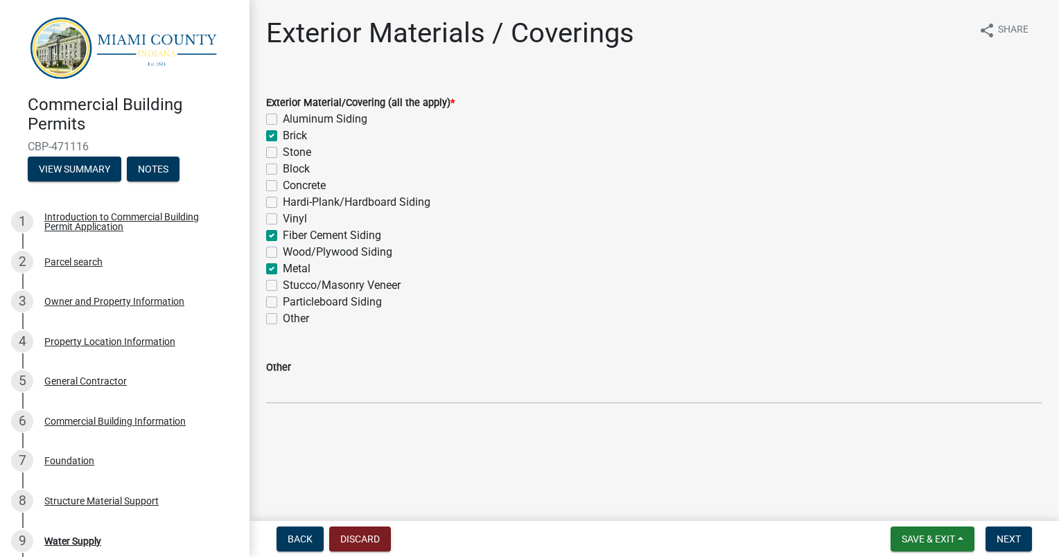
checkbox input "false"
checkbox input "true"
checkbox input "false"
checkbox input "true"
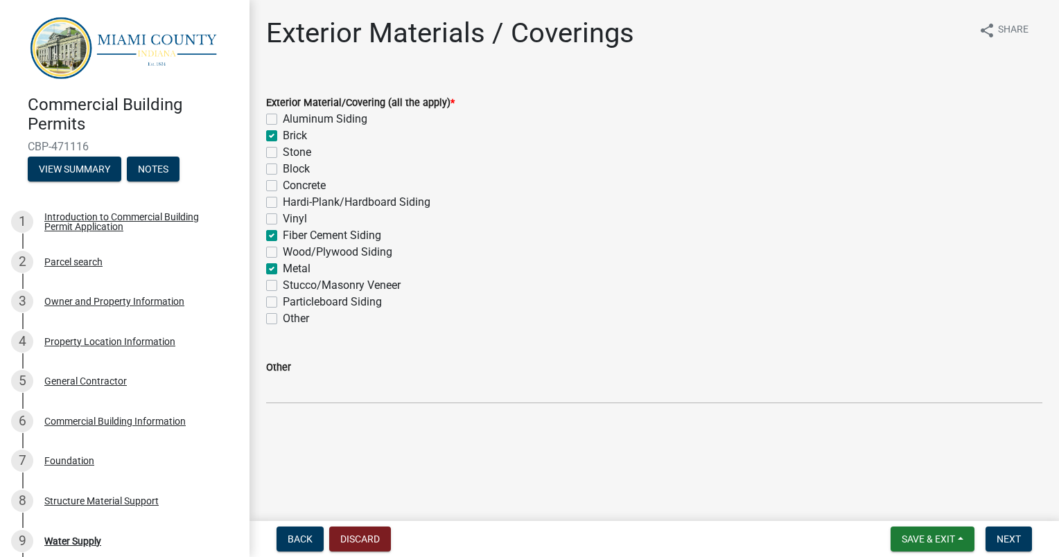
checkbox input "false"
click at [1018, 542] on span "Next" at bounding box center [1009, 539] width 24 height 11
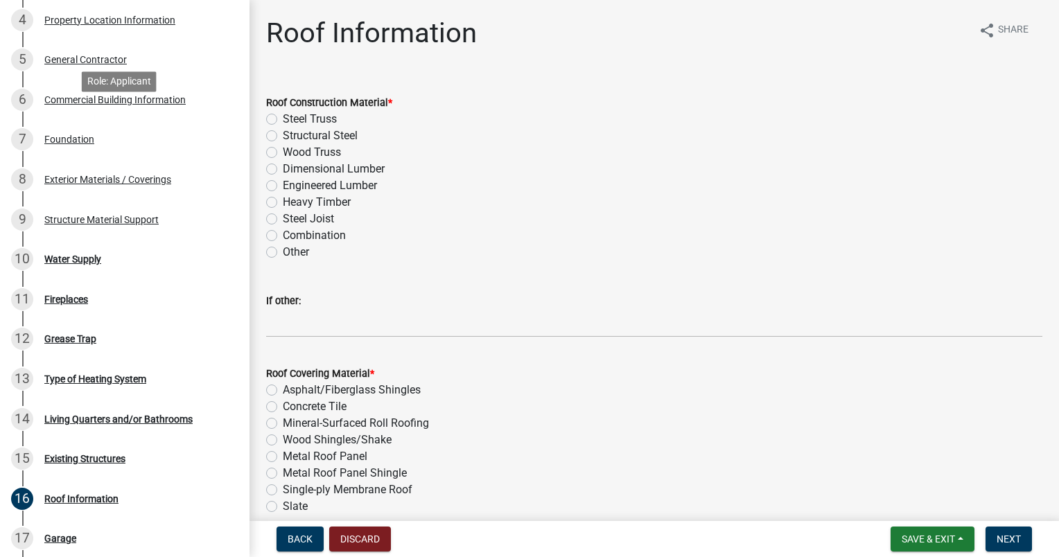
scroll to position [347, 0]
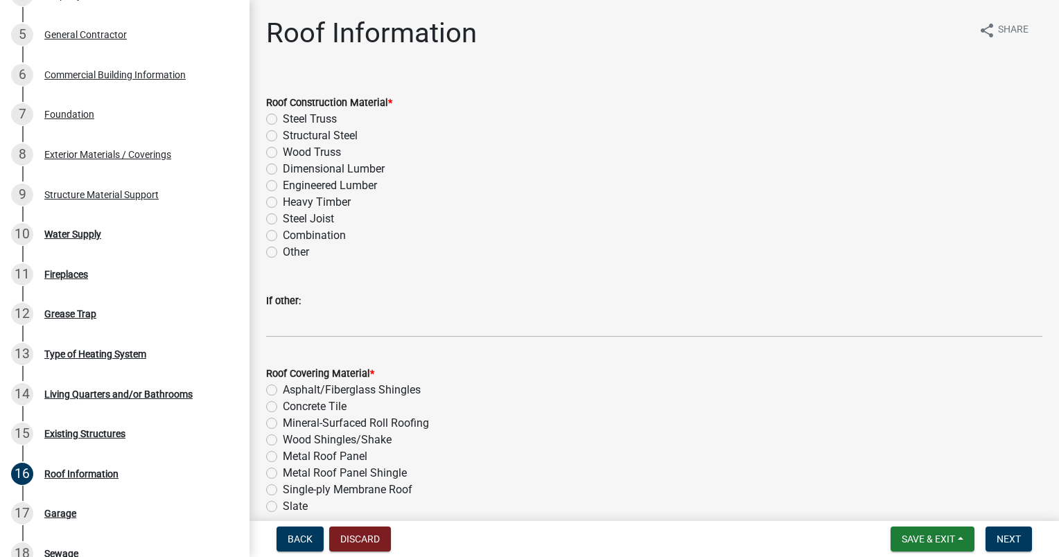
click at [283, 255] on label "Other" at bounding box center [296, 252] width 26 height 17
click at [283, 253] on input "Other" at bounding box center [287, 248] width 9 height 9
radio input "true"
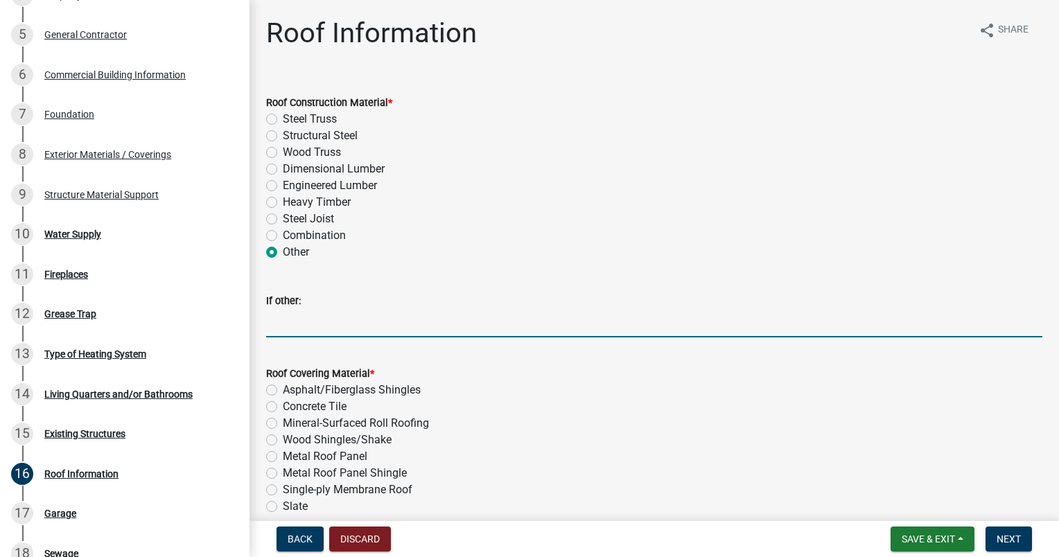
click at [286, 322] on input "If other:" at bounding box center [654, 323] width 776 height 28
paste input "DURO-LAST MEMBRANE 50 MIL ROOFING SYSTEM; MECHANICALLY ANCHORED AND INSTALLED P…"
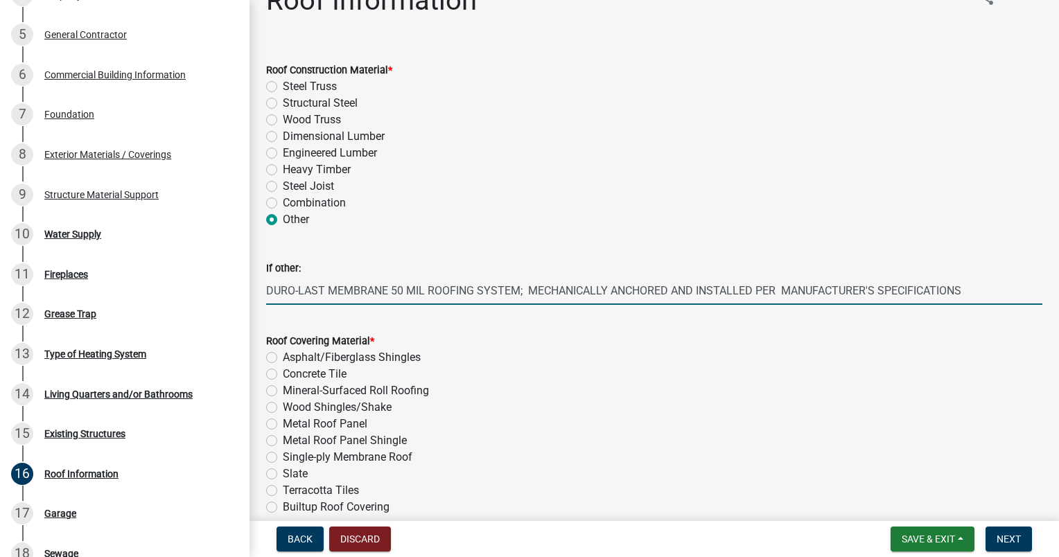
scroll to position [69, 0]
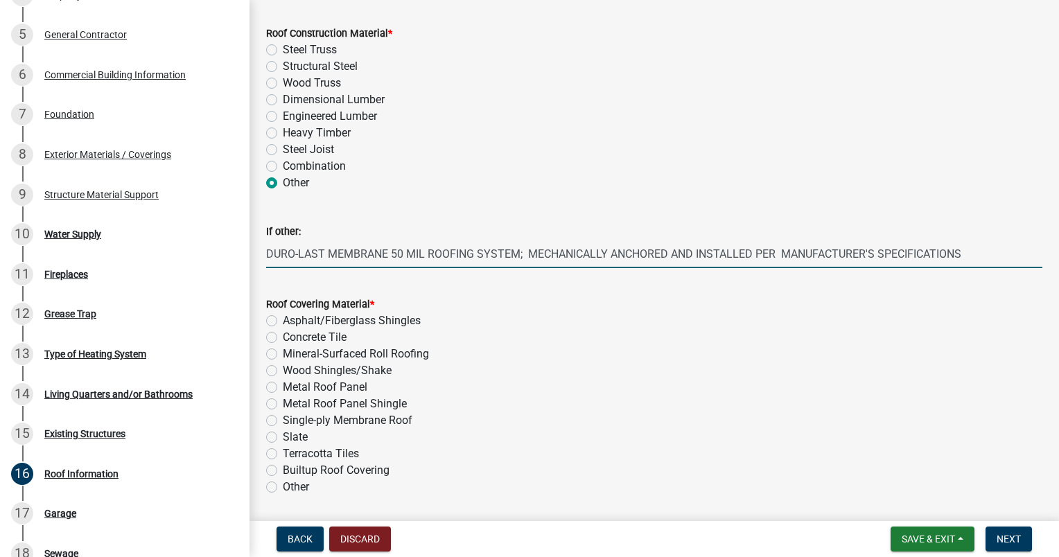
type input "DURO-LAST MEMBRANE 50 MIL ROOFING SYSTEM; MECHANICALLY ANCHORED AND INSTALLED P…"
click at [283, 420] on label "Single-ply Membrane Roof" at bounding box center [348, 420] width 130 height 17
click at [283, 420] on input "Single-ply Membrane Roof" at bounding box center [287, 416] width 9 height 9
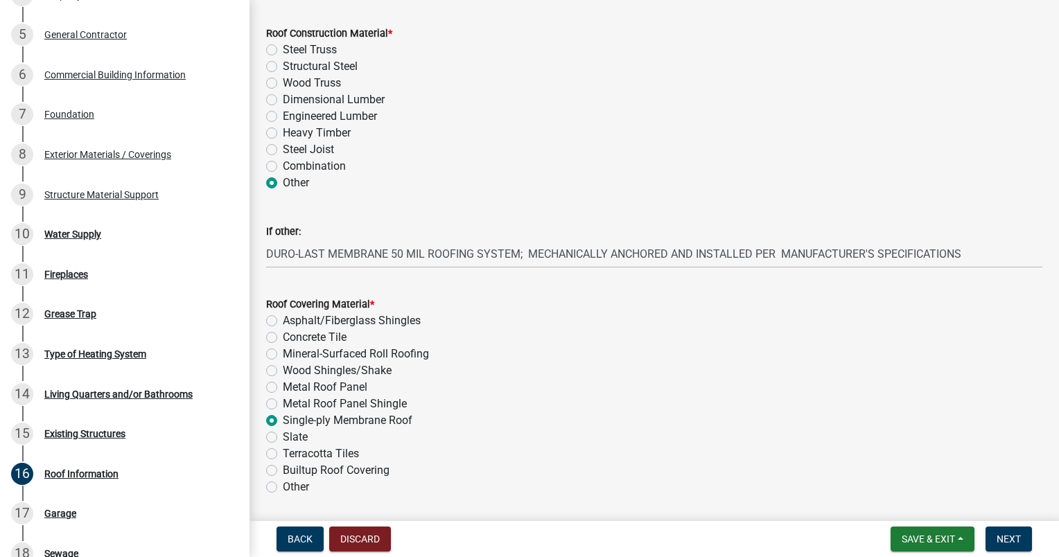
radio input "true"
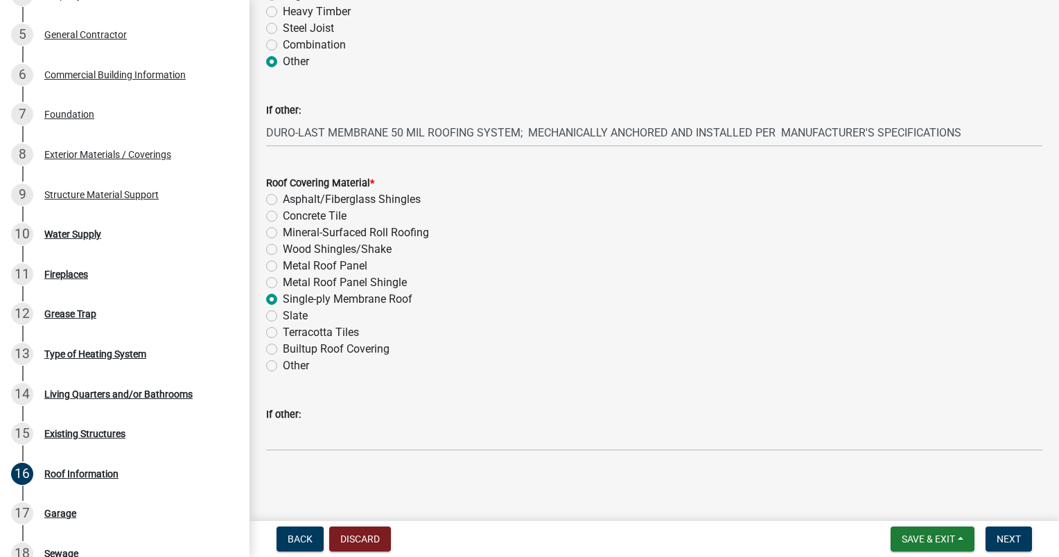
scroll to position [191, 0]
click at [1004, 541] on span "Next" at bounding box center [1009, 539] width 24 height 11
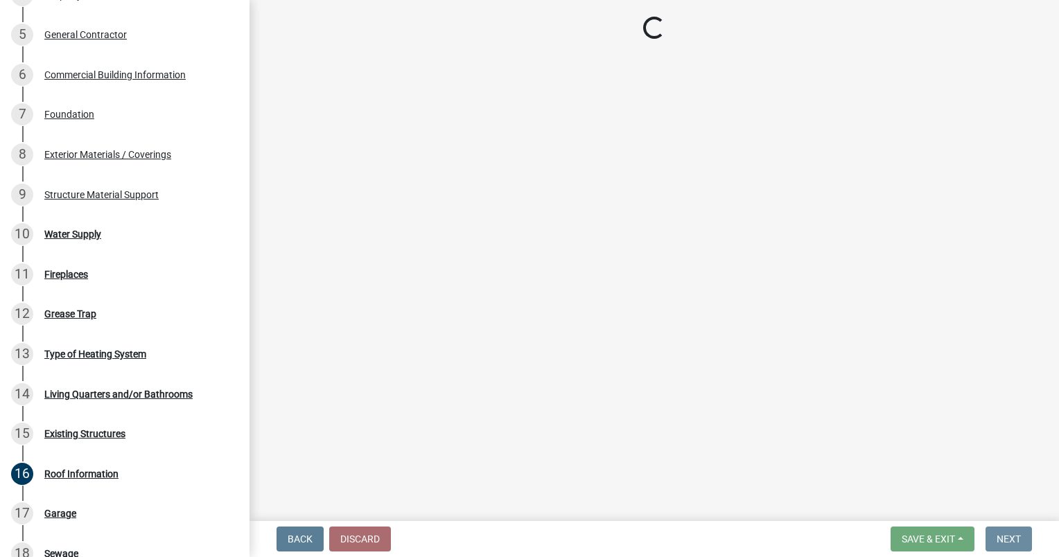
scroll to position [0, 0]
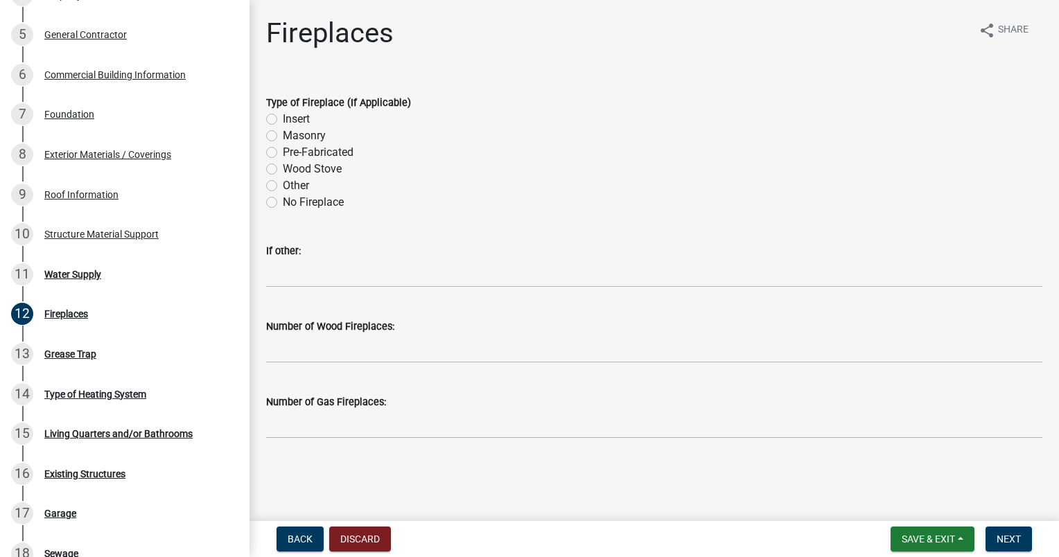
click at [283, 202] on label "No Fireplace" at bounding box center [313, 202] width 61 height 17
click at [283, 202] on input "No Fireplace" at bounding box center [287, 198] width 9 height 9
radio input "true"
click at [1000, 540] on span "Next" at bounding box center [1009, 539] width 24 height 11
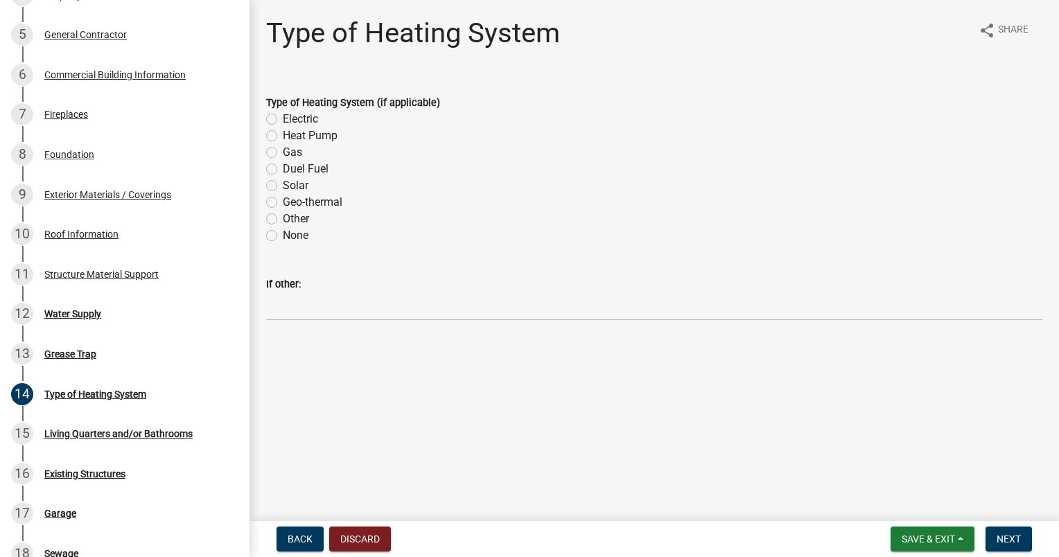
click at [283, 152] on label "Gas" at bounding box center [292, 152] width 19 height 17
click at [283, 152] on input "Gas" at bounding box center [287, 148] width 9 height 9
radio input "true"
click at [1014, 541] on span "Next" at bounding box center [1009, 539] width 24 height 11
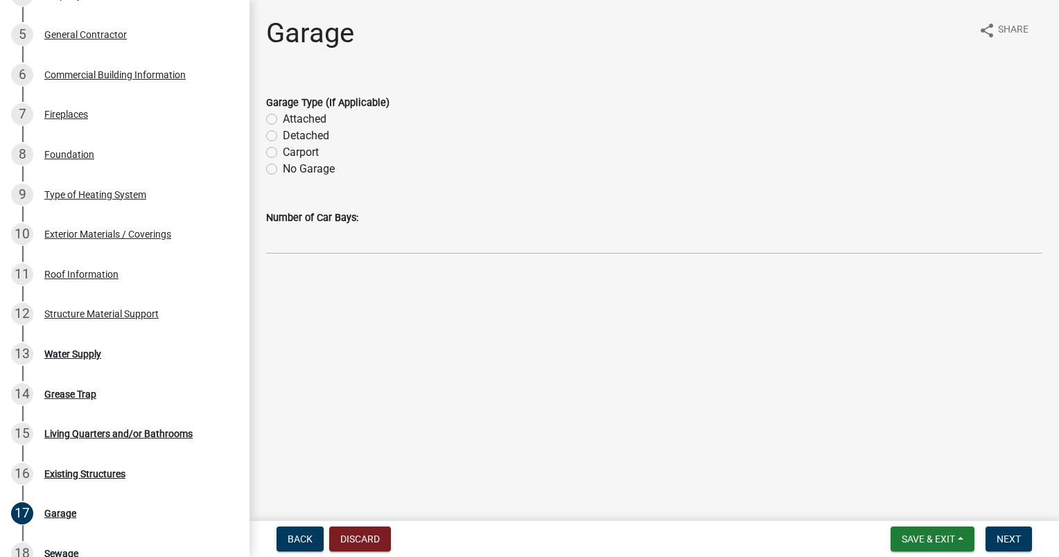
click at [283, 171] on label "No Garage" at bounding box center [309, 169] width 52 height 17
click at [283, 170] on input "No Garage" at bounding box center [287, 165] width 9 height 9
radio input "true"
click at [1006, 537] on span "Next" at bounding box center [1009, 539] width 24 height 11
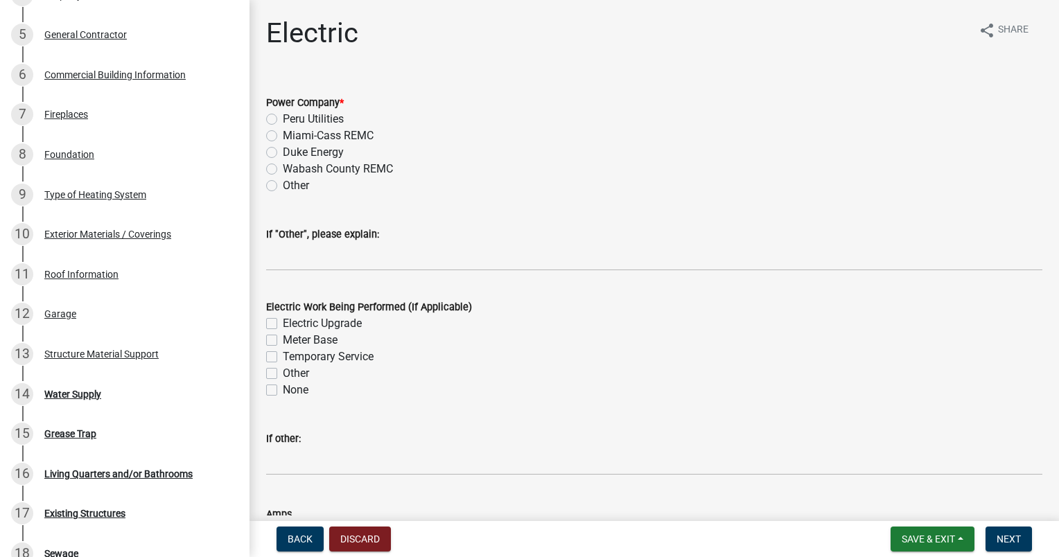
click at [283, 116] on label "Peru Utilities" at bounding box center [313, 119] width 61 height 17
click at [283, 116] on input "Peru Utilities" at bounding box center [287, 115] width 9 height 9
radio input "true"
click at [283, 320] on label "Electric Upgrade" at bounding box center [322, 323] width 79 height 17
click at [283, 320] on input "Electric Upgrade" at bounding box center [287, 319] width 9 height 9
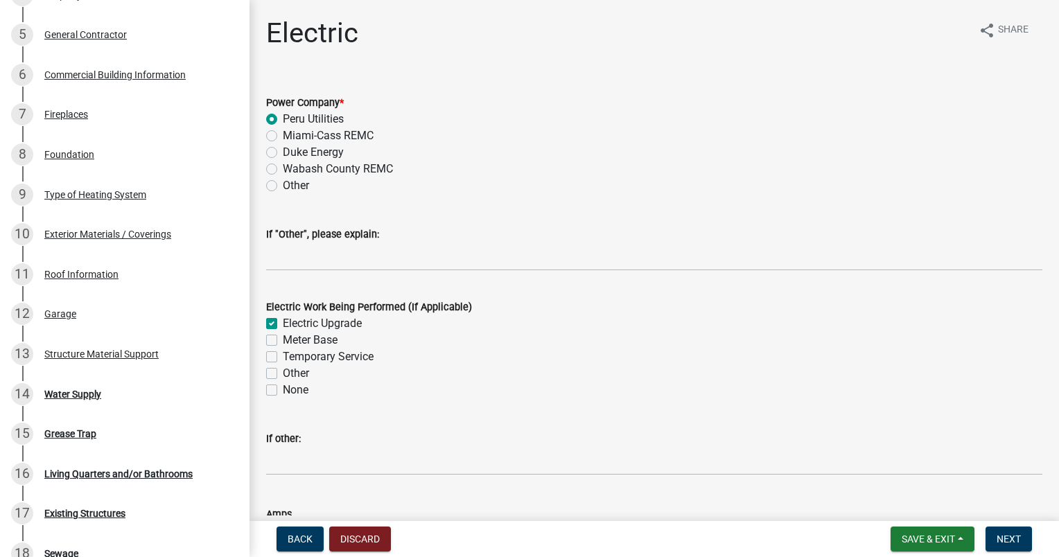
checkbox input "true"
checkbox input "false"
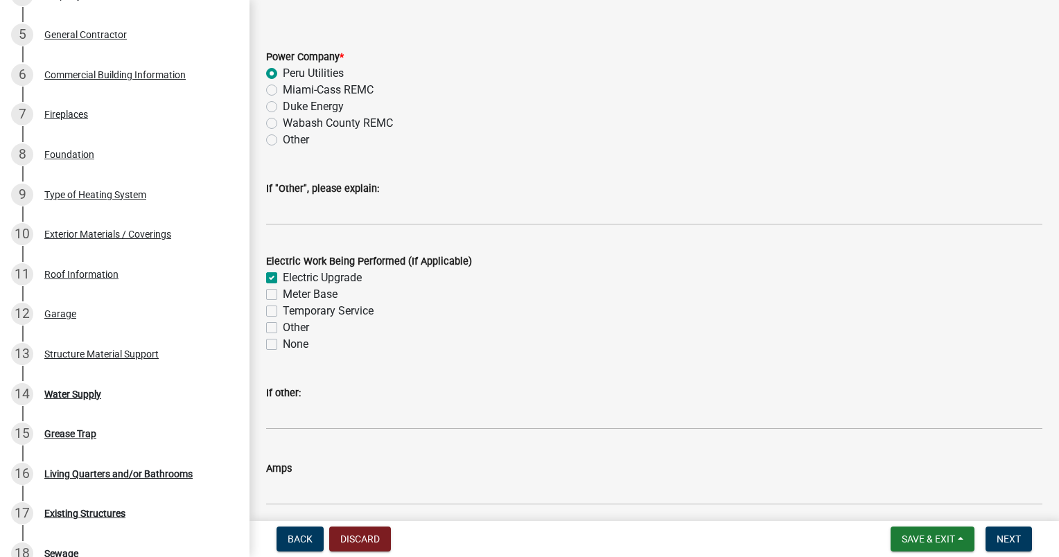
scroll to position [100, 0]
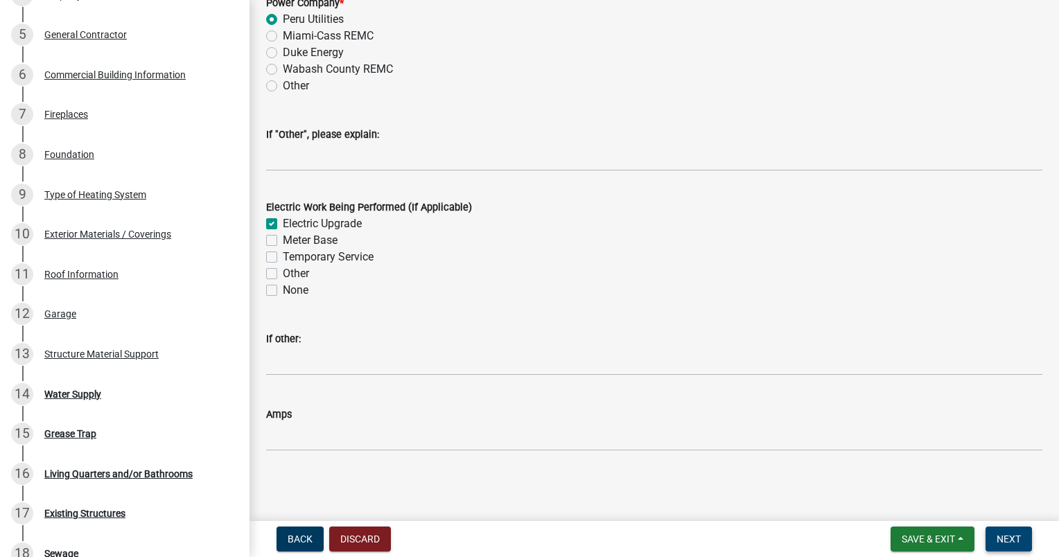
click at [1007, 541] on span "Next" at bounding box center [1009, 539] width 24 height 11
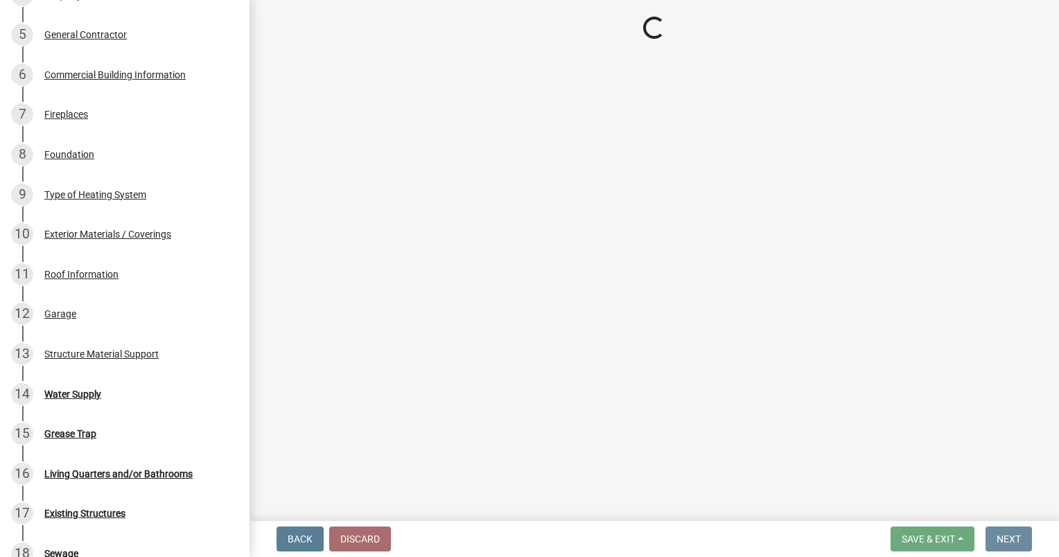
scroll to position [0, 0]
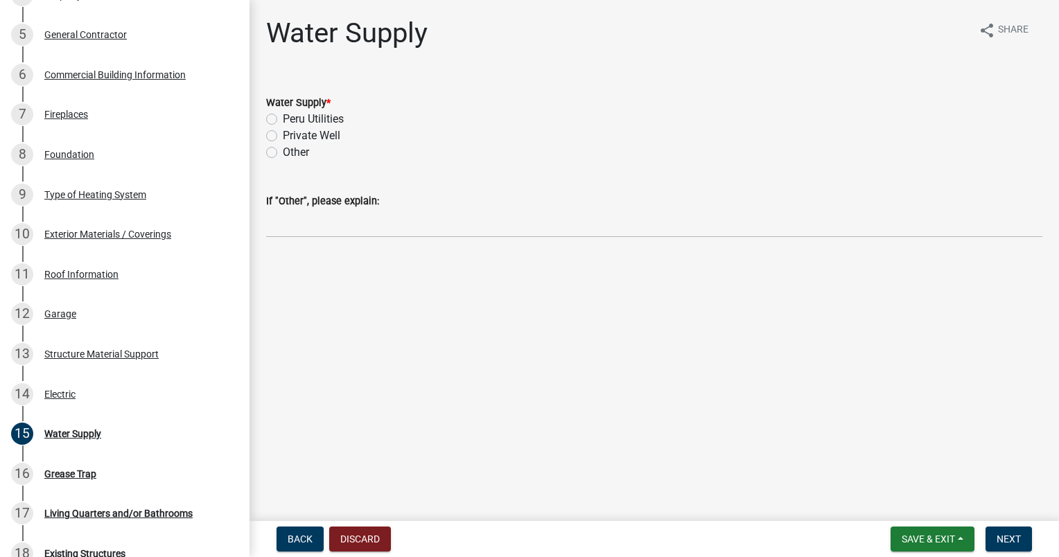
click at [283, 137] on label "Private Well" at bounding box center [312, 136] width 58 height 17
click at [283, 137] on input "Private Well" at bounding box center [287, 132] width 9 height 9
radio input "true"
click at [1001, 541] on span "Next" at bounding box center [1009, 539] width 24 height 11
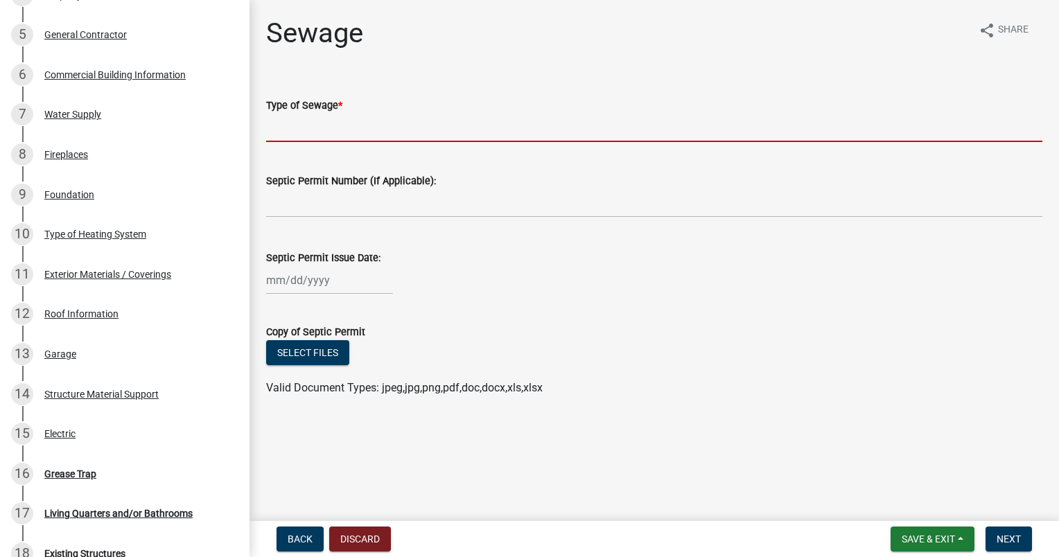
click at [313, 129] on input "Type of Sewage *" at bounding box center [654, 128] width 776 height 28
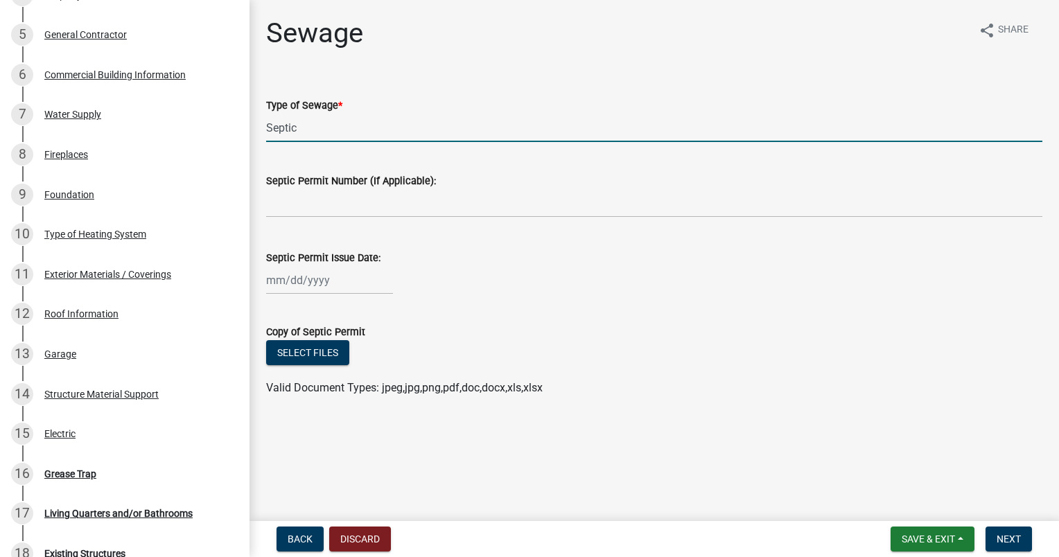
type input "Septic"
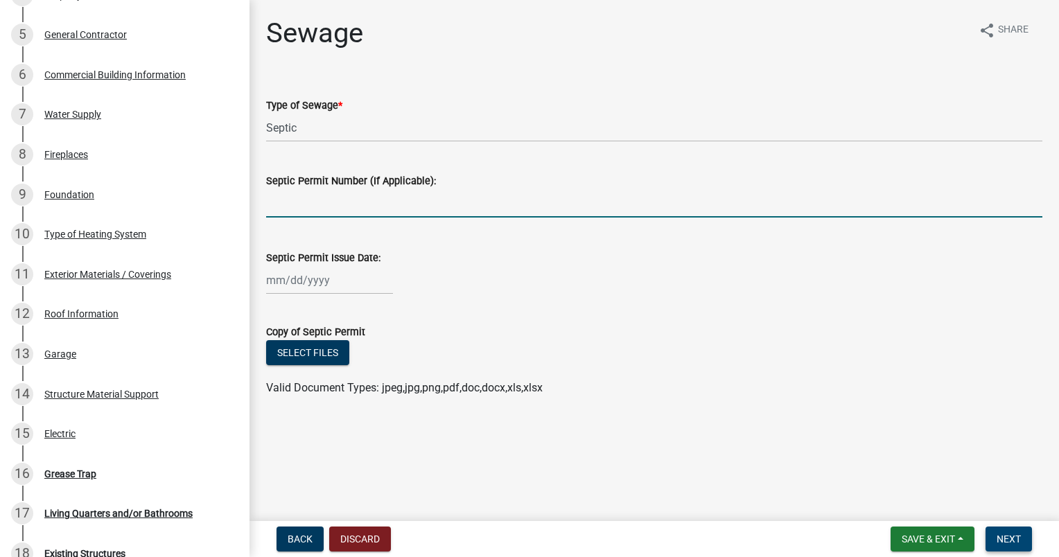
click at [1015, 537] on span "Next" at bounding box center [1009, 539] width 24 height 11
